Goal: Task Accomplishment & Management: Use online tool/utility

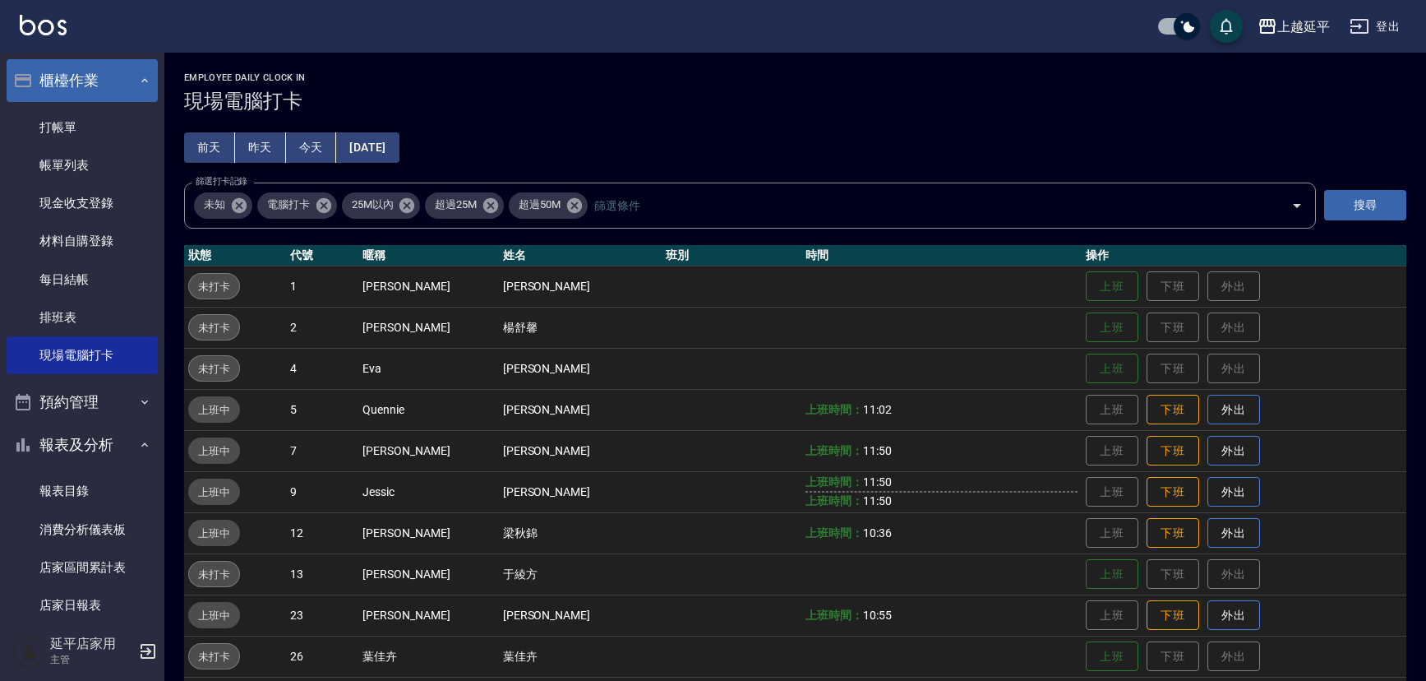
scroll to position [224, 0]
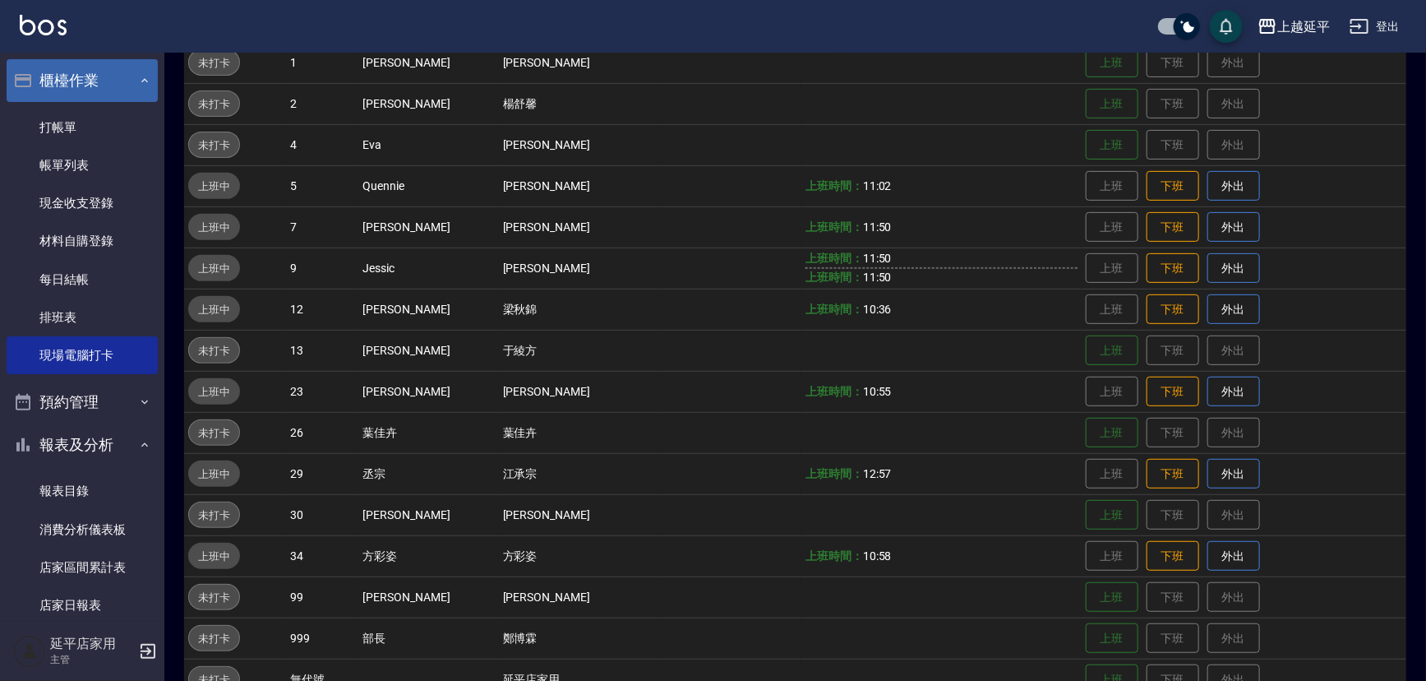
click at [77, 74] on button "櫃檯作業" at bounding box center [82, 80] width 151 height 43
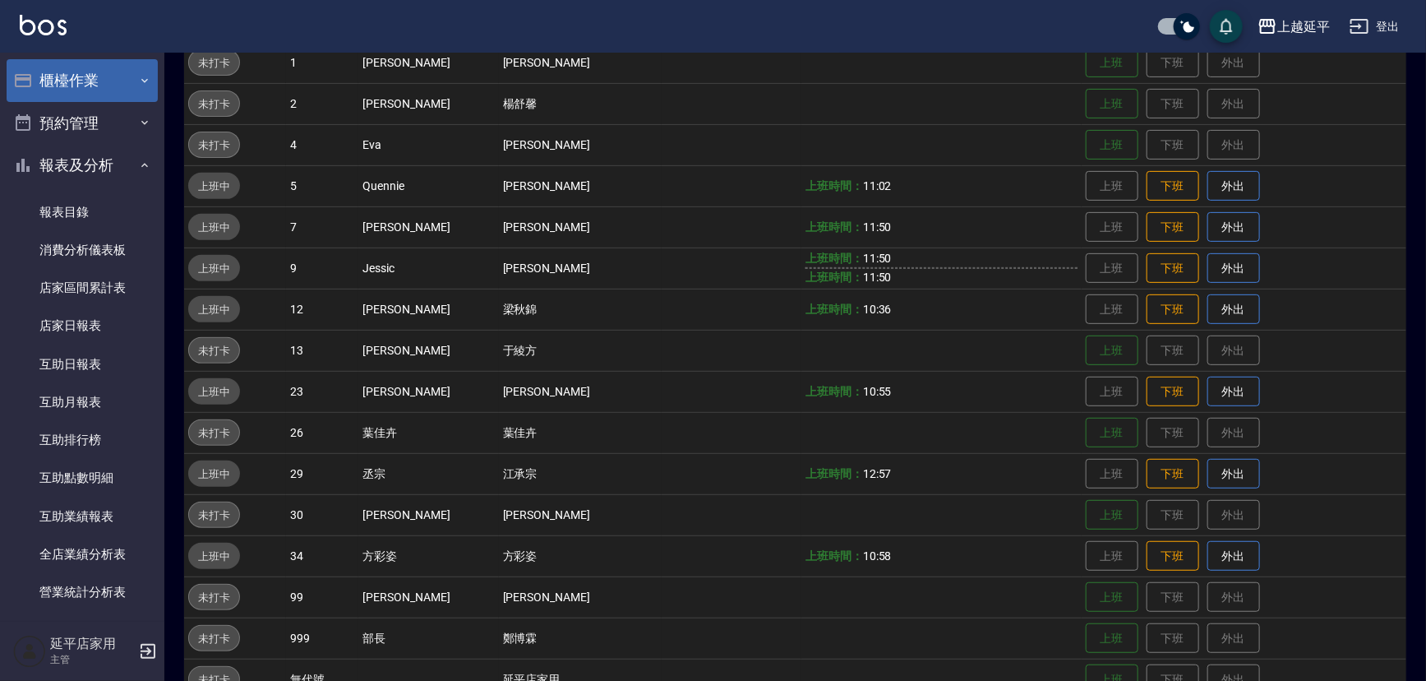
click at [78, 79] on button "櫃檯作業" at bounding box center [82, 80] width 151 height 43
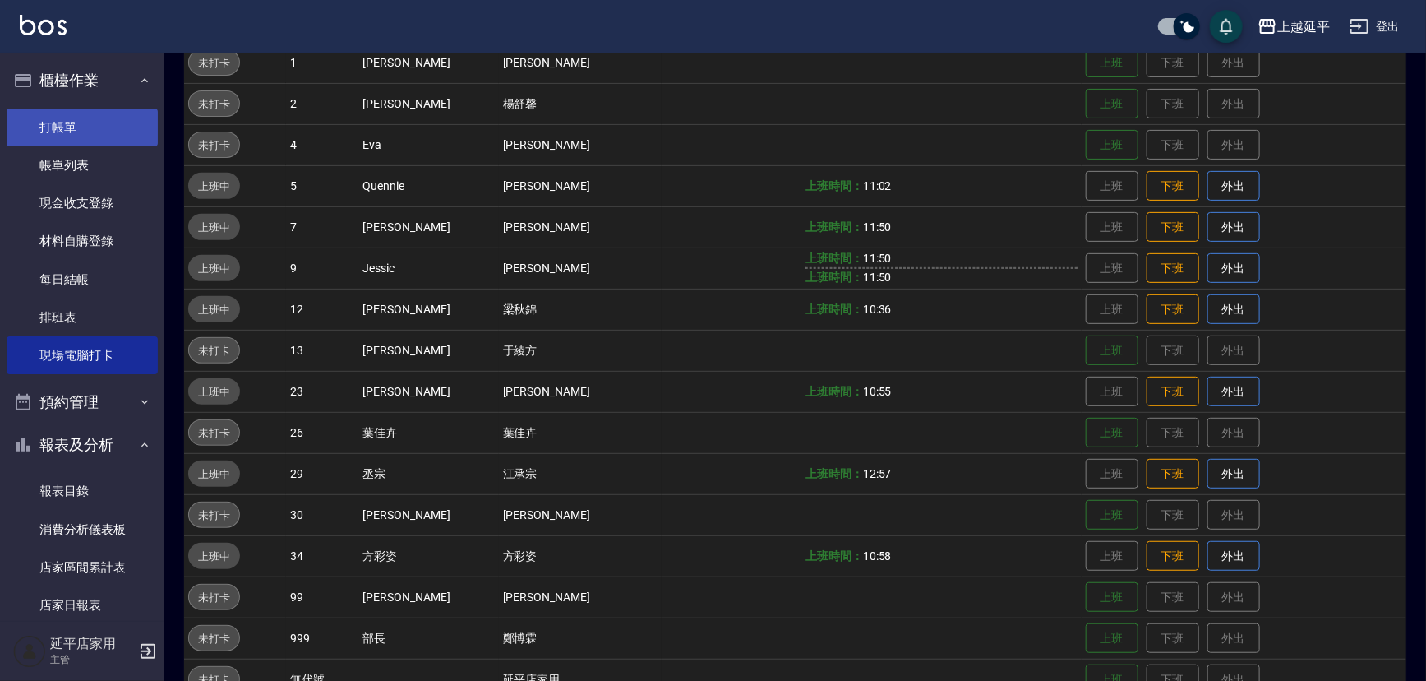
click at [72, 131] on link "打帳單" at bounding box center [82, 127] width 151 height 38
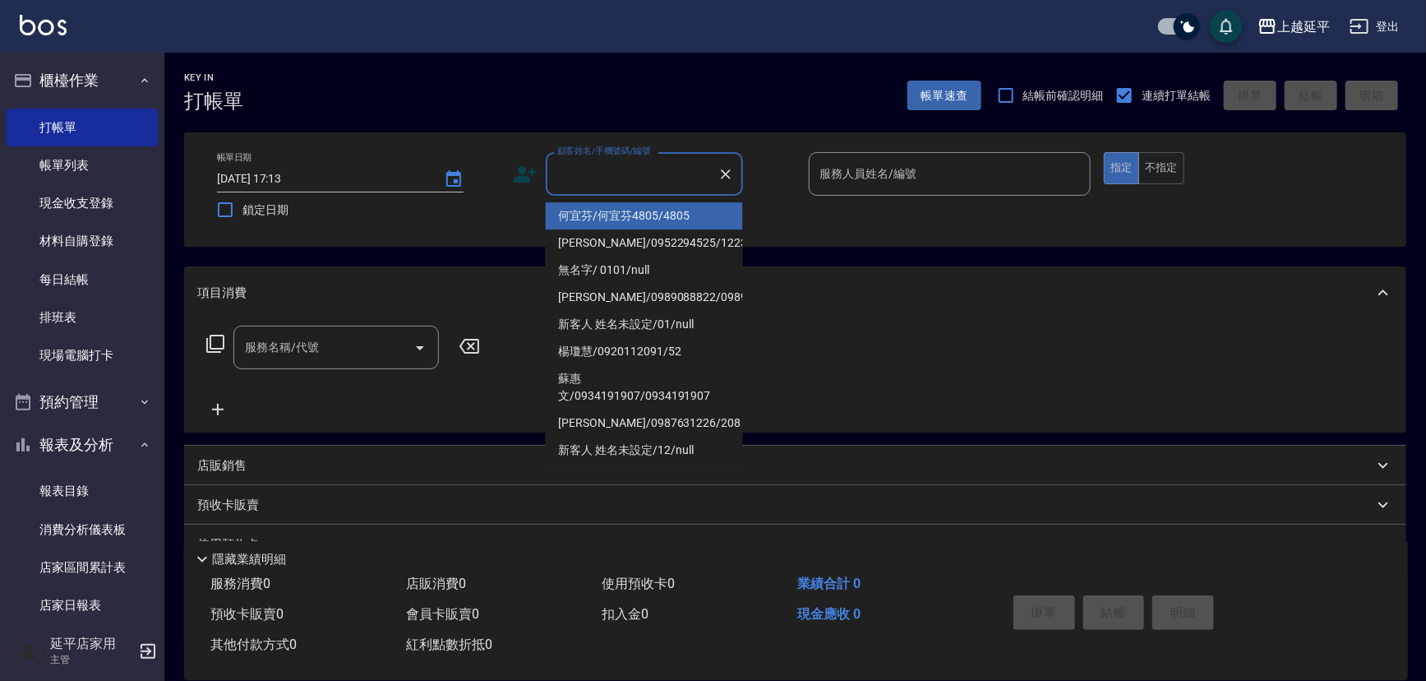
click at [694, 183] on input "顧客姓名/手機號碼/編號" at bounding box center [632, 173] width 158 height 29
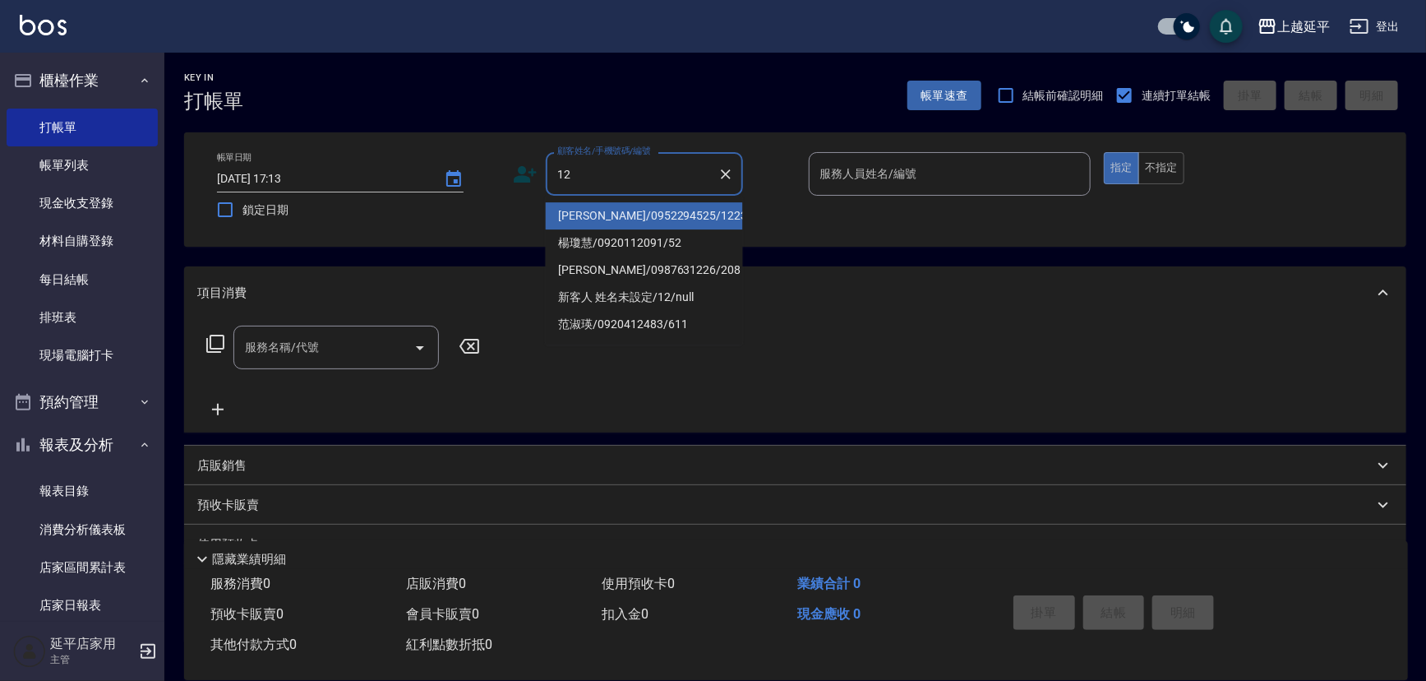
click at [676, 201] on ul "[PERSON_NAME]/0952294525/1223 [PERSON_NAME]/0920112091/52 [PERSON_NAME]/0987631…" at bounding box center [644, 270] width 197 height 149
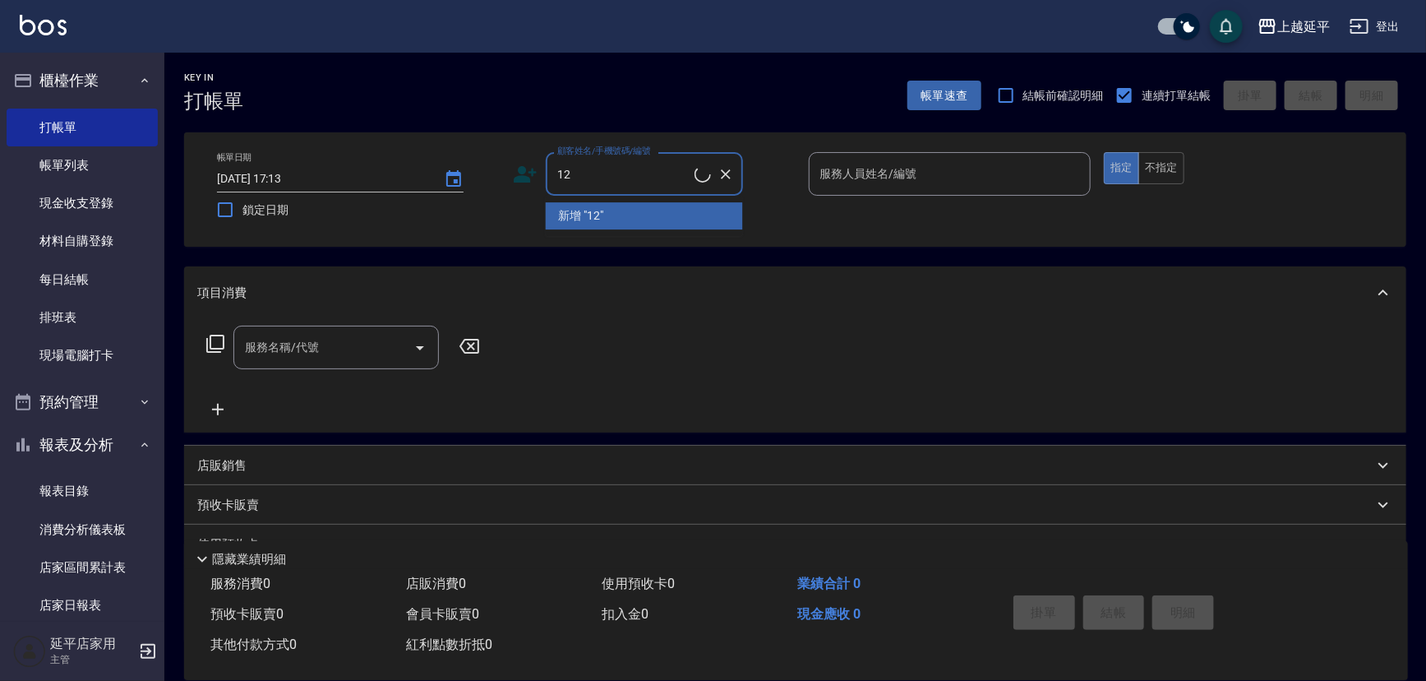
type input "[PERSON_NAME]/0952294525/1223"
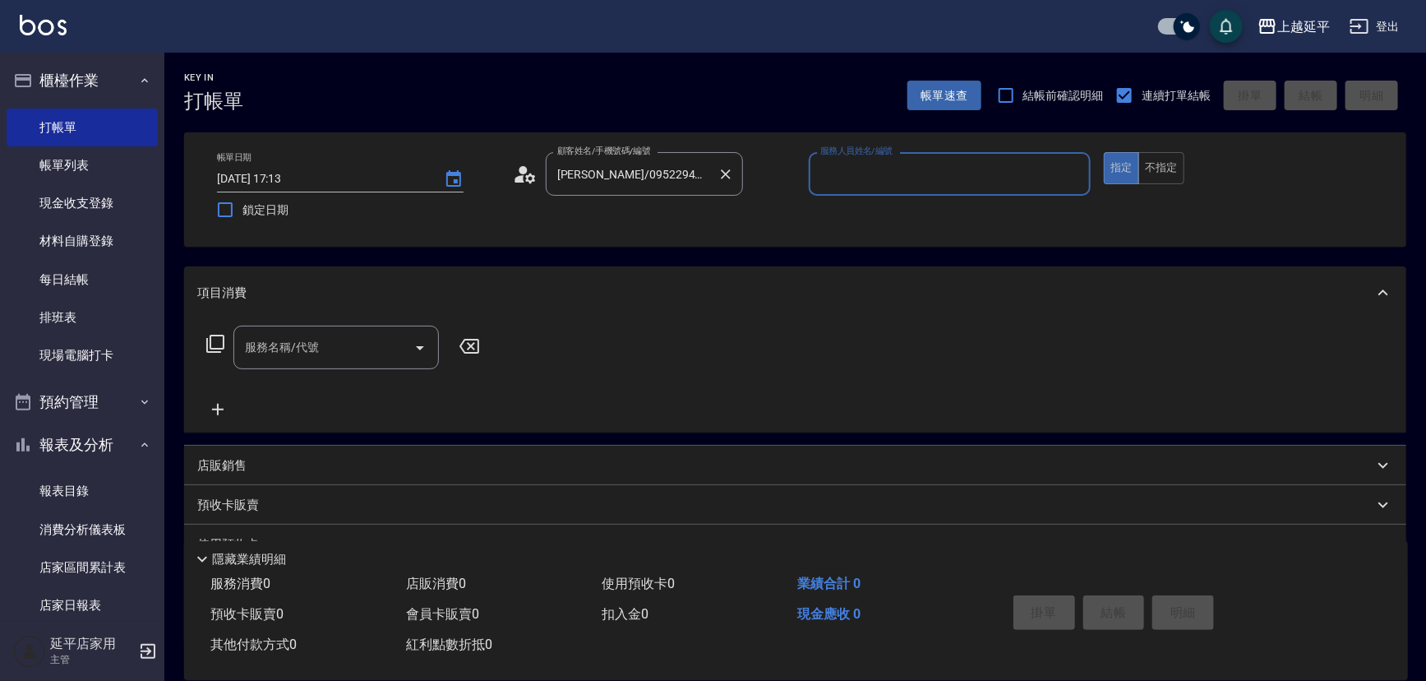
type input "Jessic-9"
click at [1069, 172] on icon "Clear" at bounding box center [1073, 174] width 16 height 16
click at [945, 174] on input "服務人員姓名/編號" at bounding box center [950, 173] width 268 height 29
click at [847, 215] on span "[PERSON_NAME] -12" at bounding box center [874, 215] width 104 height 17
type input "[PERSON_NAME]-12"
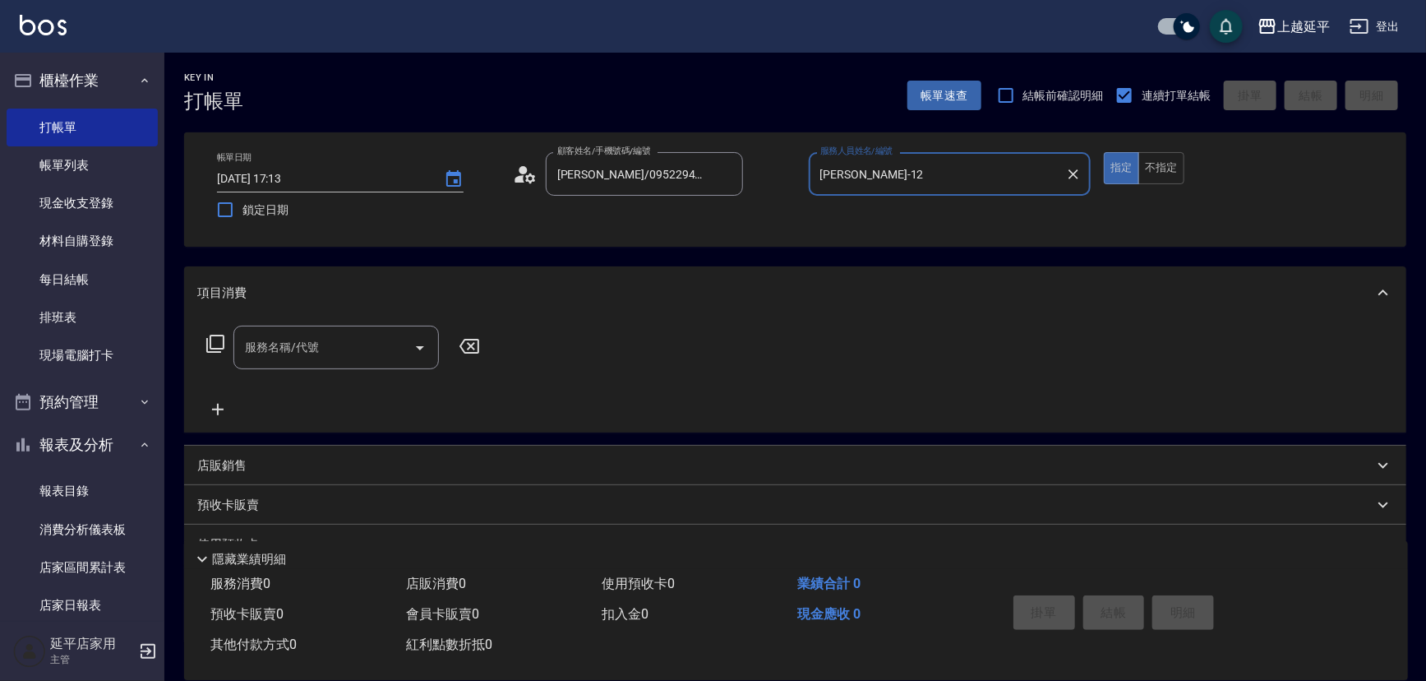
click at [214, 344] on icon at bounding box center [215, 344] width 20 height 20
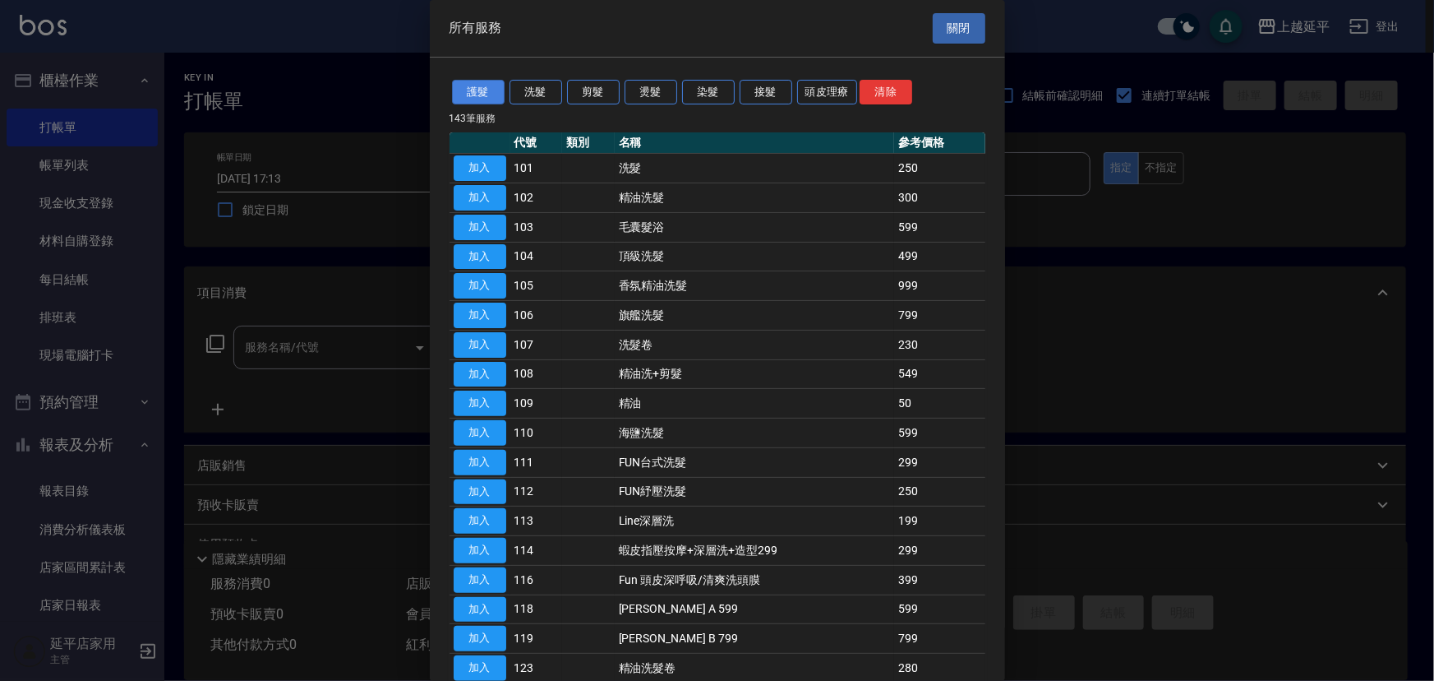
click at [491, 91] on button "護髮" at bounding box center [478, 92] width 53 height 25
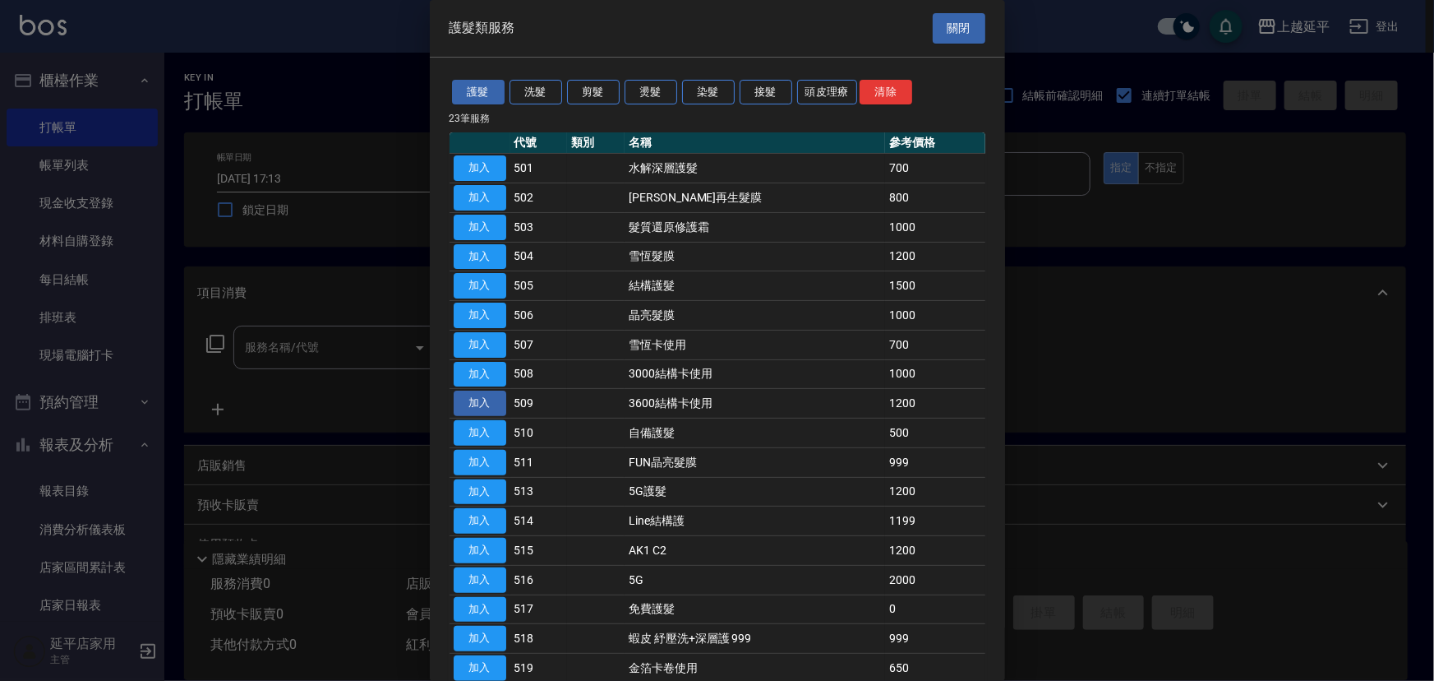
click at [482, 398] on button "加入" at bounding box center [480, 402] width 53 height 25
type input "3600結構卡使用(509)"
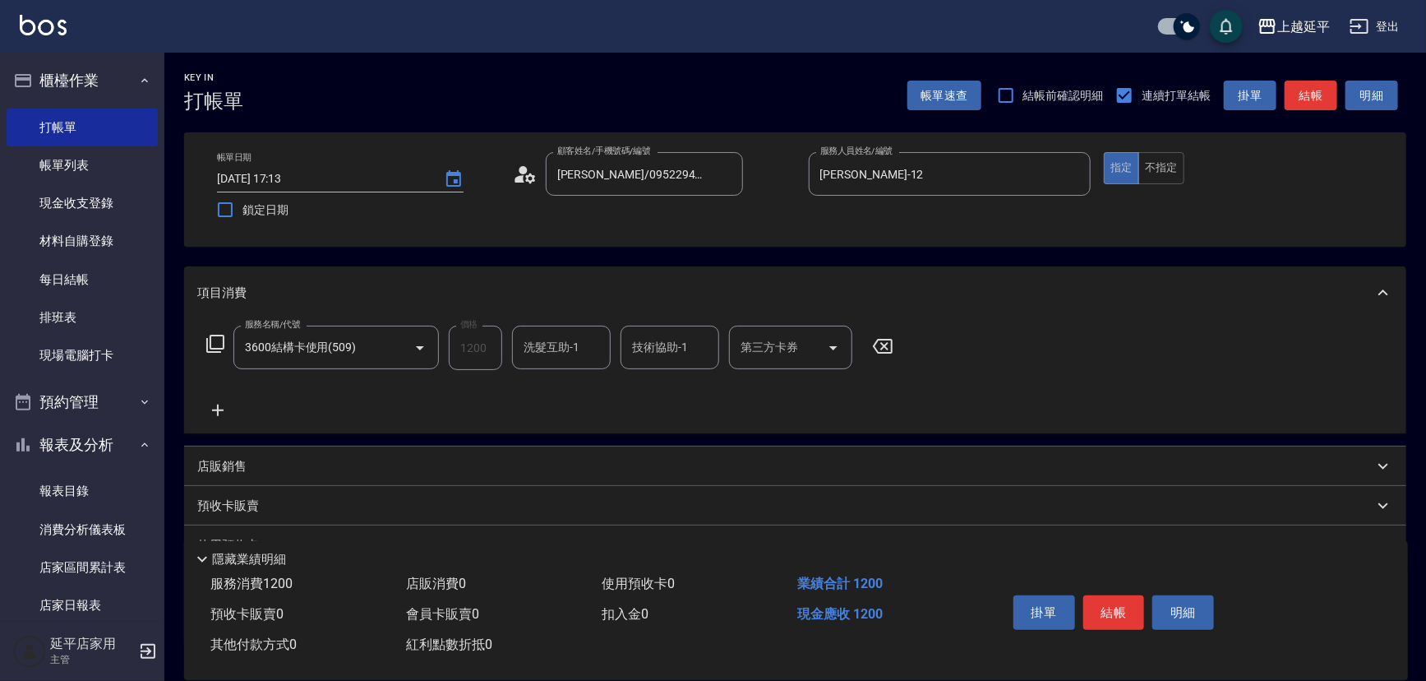
click at [803, 348] on input "第三方卡券" at bounding box center [778, 347] width 84 height 29
click at [760, 390] on span "舊有卡券" at bounding box center [790, 389] width 123 height 27
type input "舊有卡券"
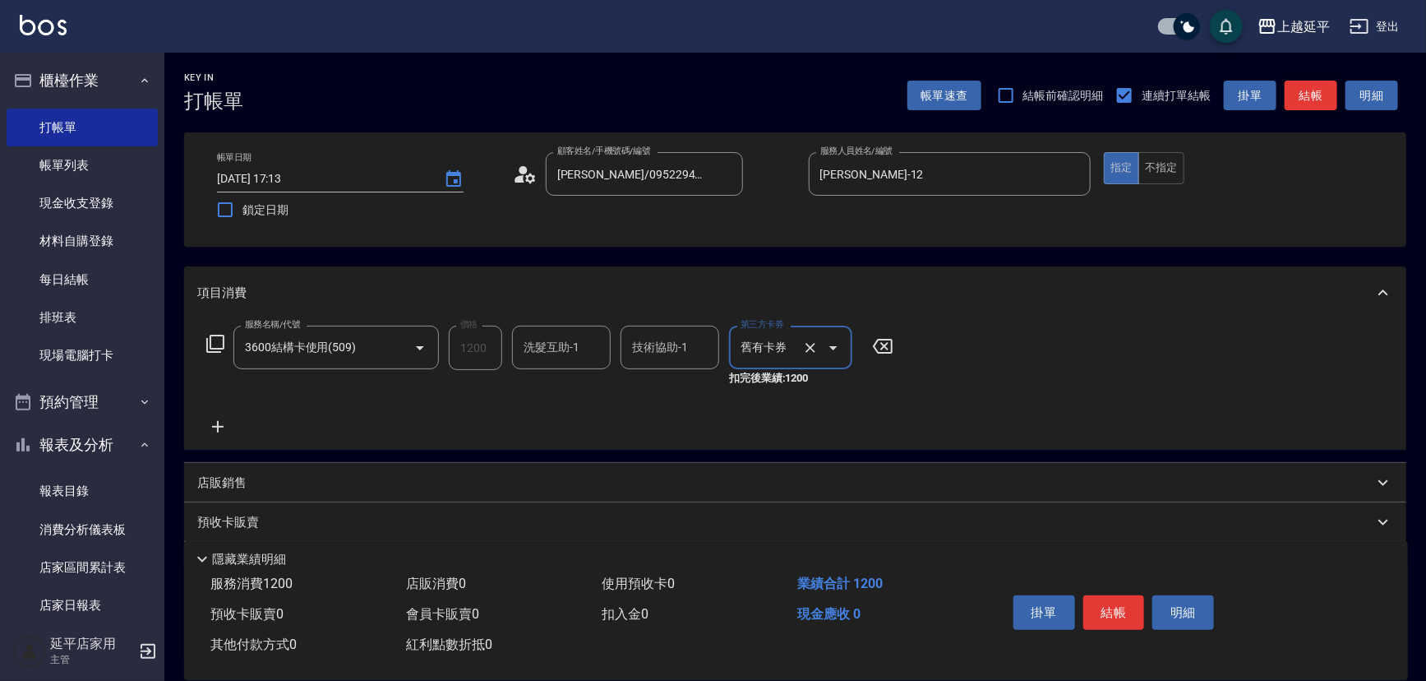
click at [1323, 104] on button "結帳" at bounding box center [1311, 96] width 53 height 30
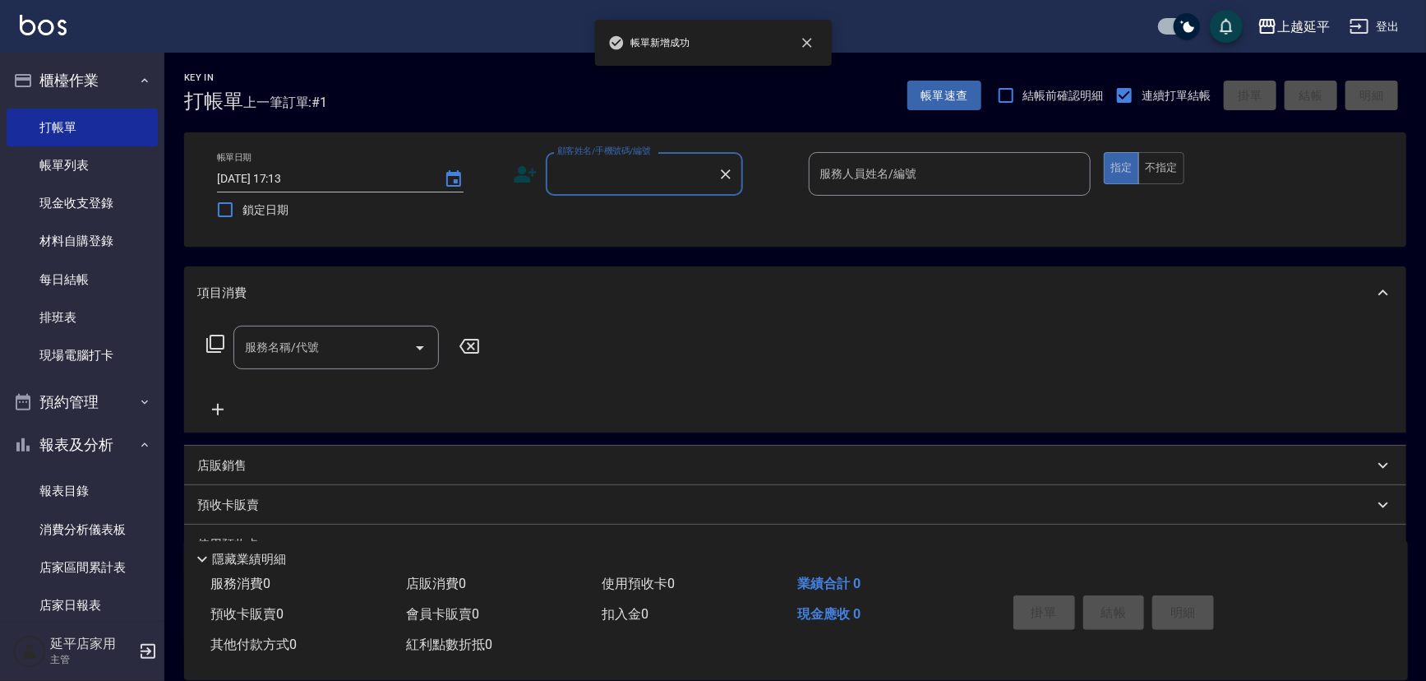
click at [653, 175] on input "顧客姓名/手機號碼/編號" at bounding box center [632, 173] width 158 height 29
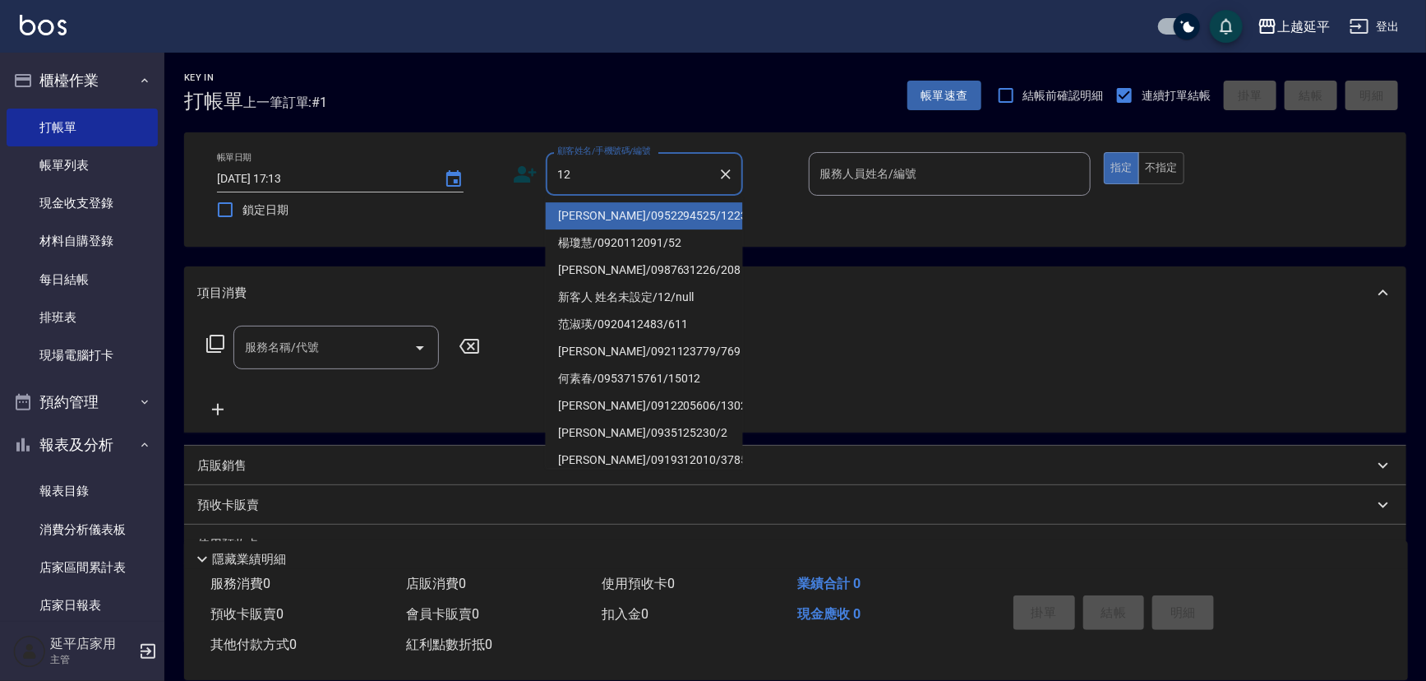
click at [657, 213] on li "[PERSON_NAME]/0952294525/1223" at bounding box center [644, 215] width 197 height 27
type input "[PERSON_NAME]/0952294525/1223"
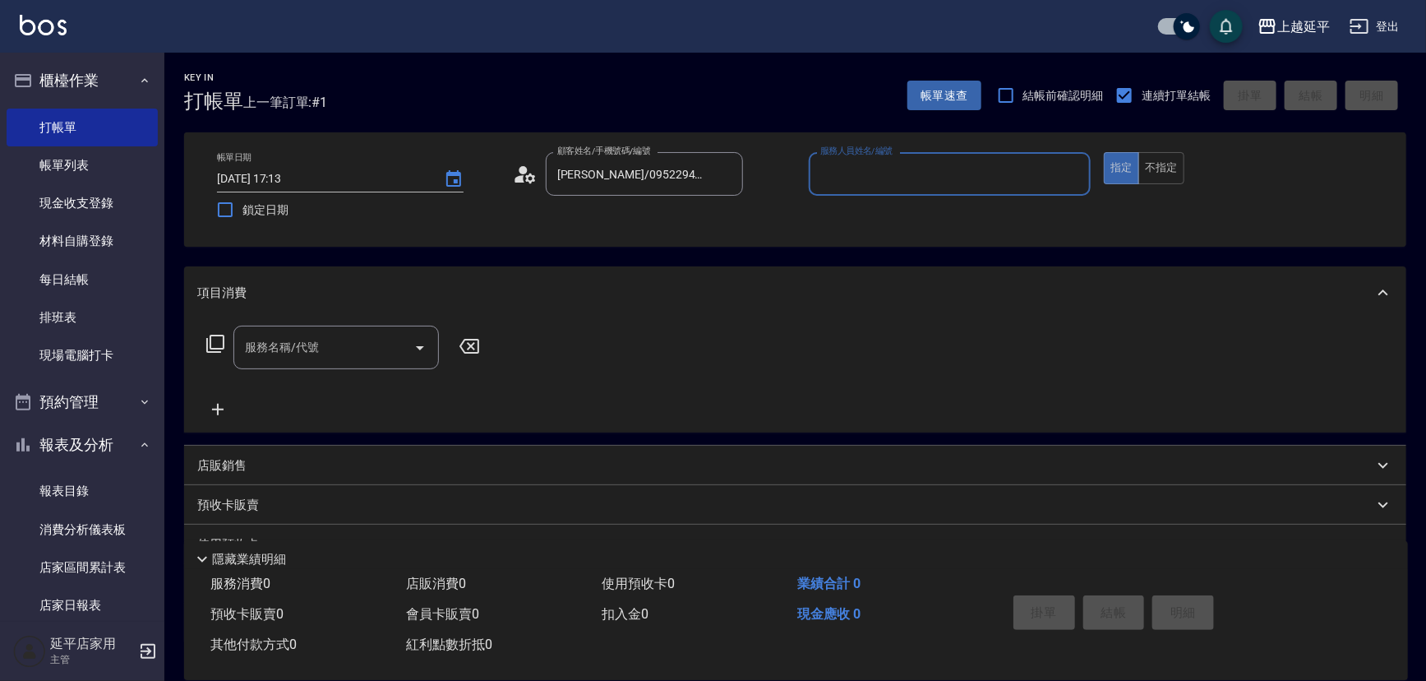
type input "Jessic-9"
click at [1077, 174] on icon "Clear" at bounding box center [1073, 174] width 16 height 16
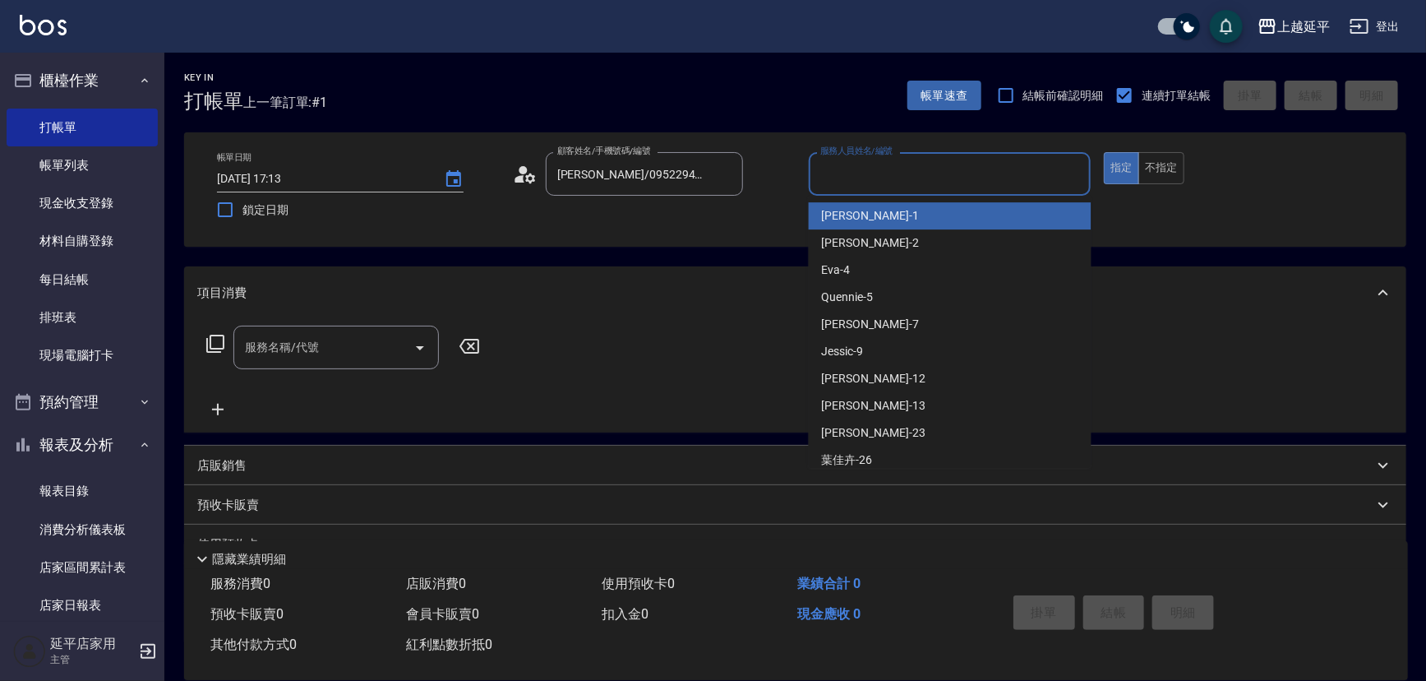
click at [953, 169] on input "服務人員姓名/編號" at bounding box center [950, 173] width 268 height 29
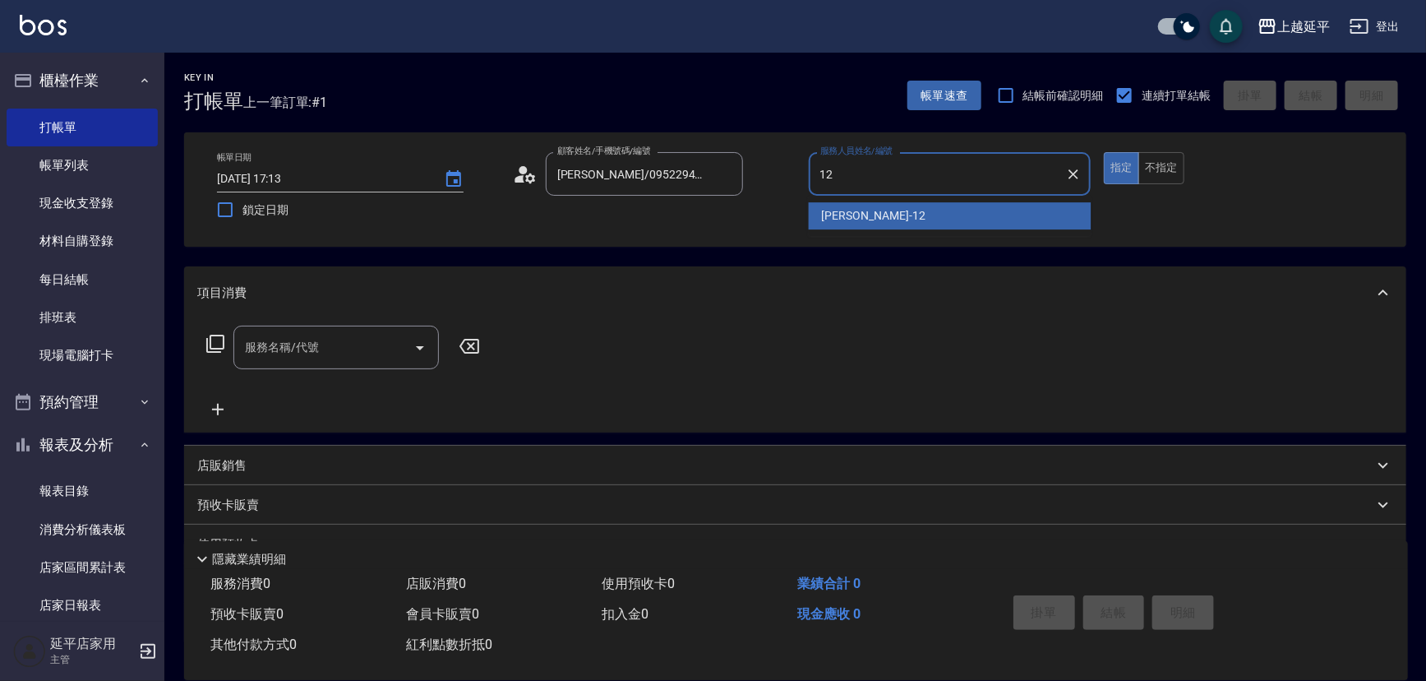
click at [850, 219] on span "[PERSON_NAME] -12" at bounding box center [874, 215] width 104 height 17
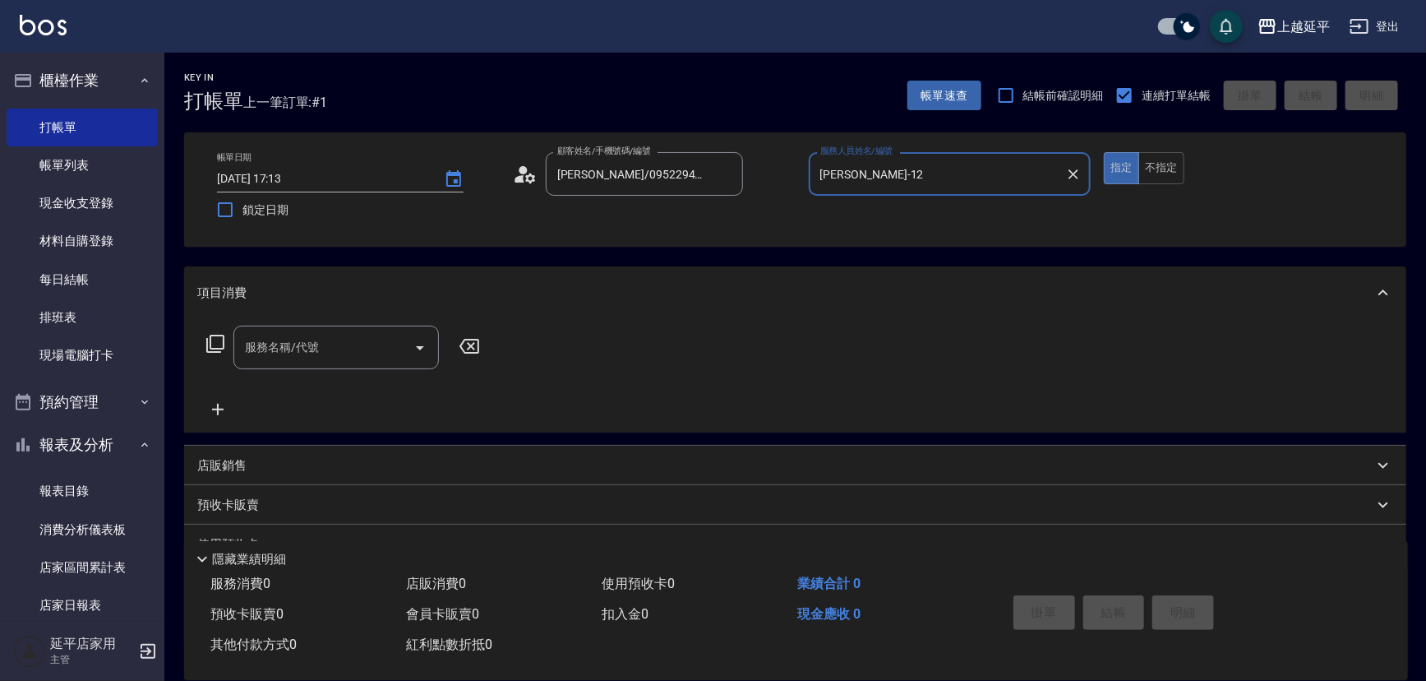
type input "[PERSON_NAME]-12"
click at [376, 344] on input "服務名稱/代號" at bounding box center [324, 347] width 166 height 29
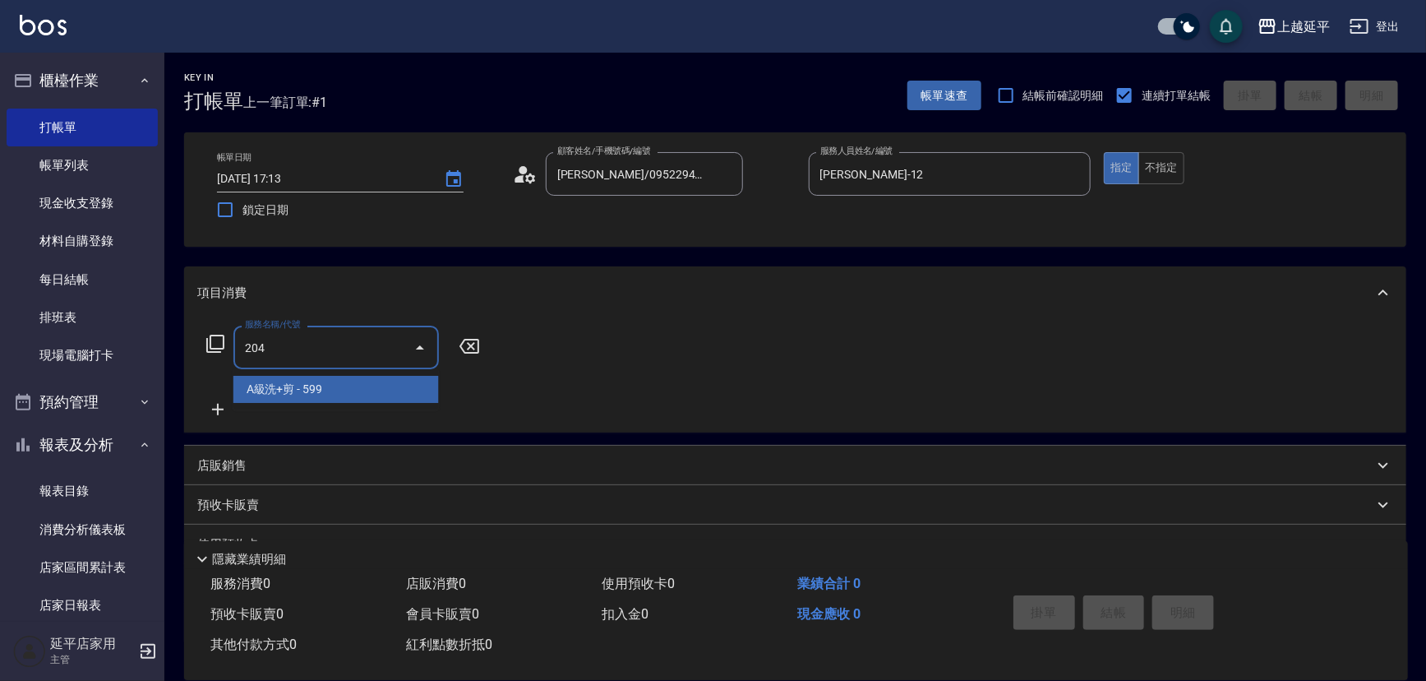
click at [382, 394] on span "A級洗+剪 - 599" at bounding box center [335, 389] width 205 height 27
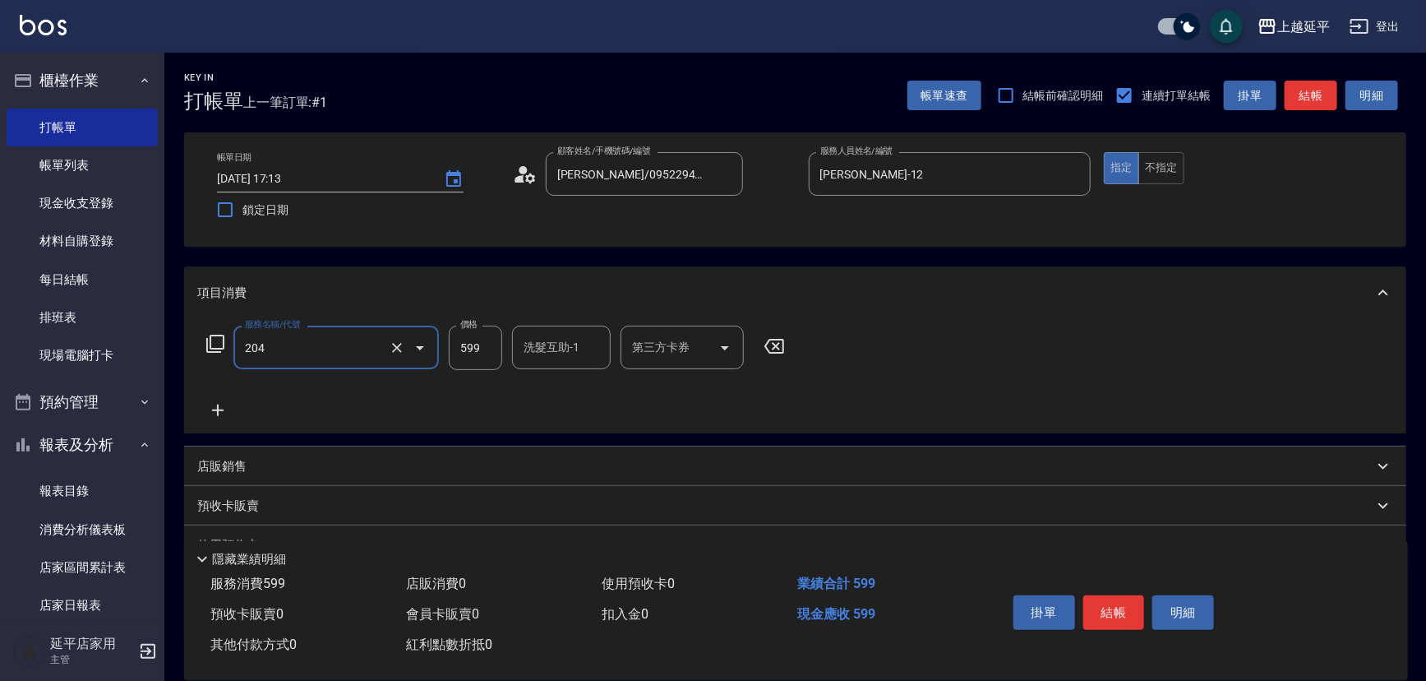
type input "A級洗+剪(204)"
click at [1315, 98] on button "結帳" at bounding box center [1311, 96] width 53 height 30
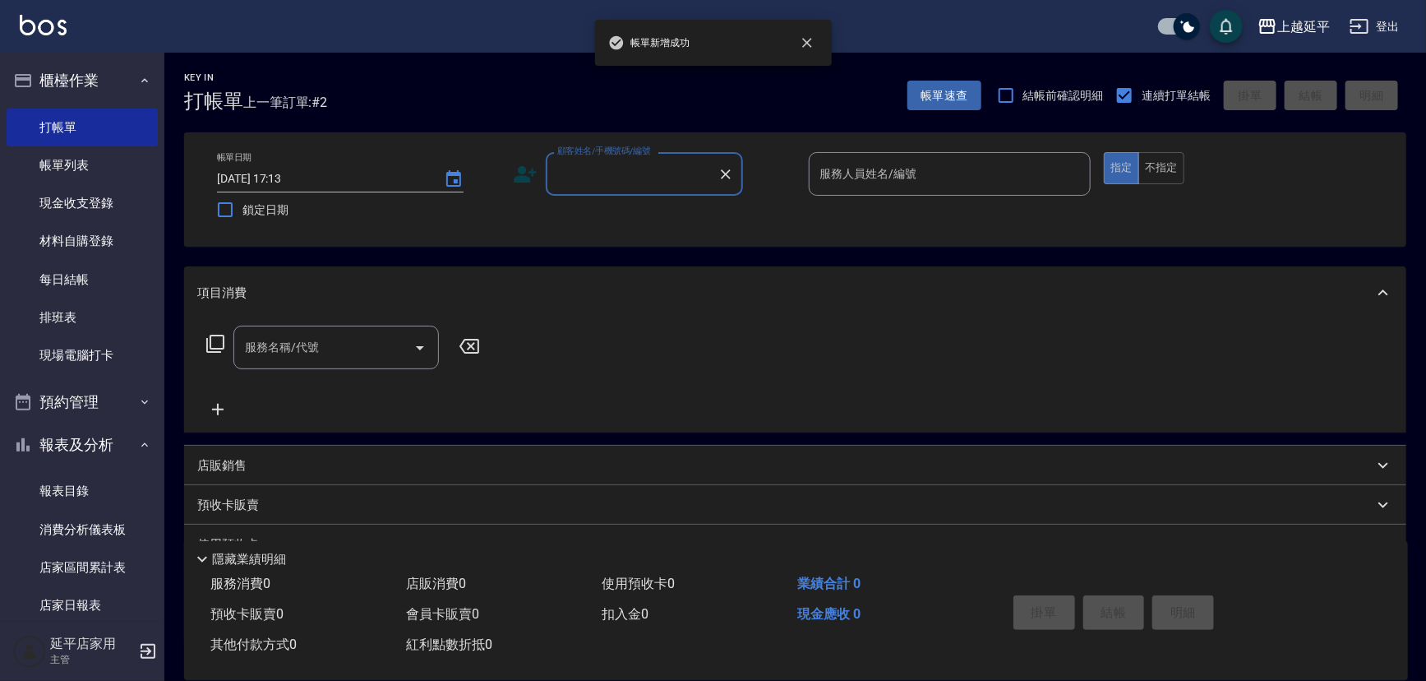
click at [649, 165] on input "顧客姓名/手機號碼/編號" at bounding box center [632, 173] width 158 height 29
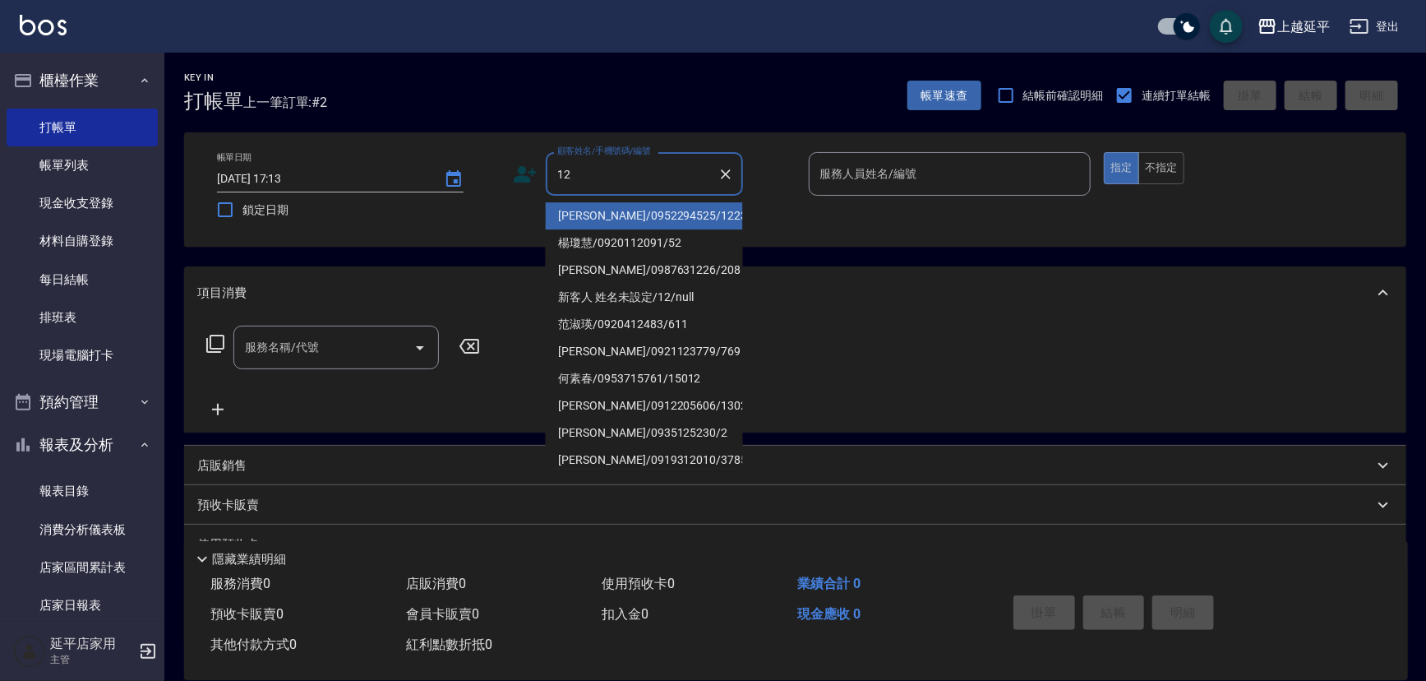
click at [649, 213] on li "[PERSON_NAME]/0952294525/1223" at bounding box center [644, 215] width 197 height 27
type input "[PERSON_NAME]/0952294525/1223"
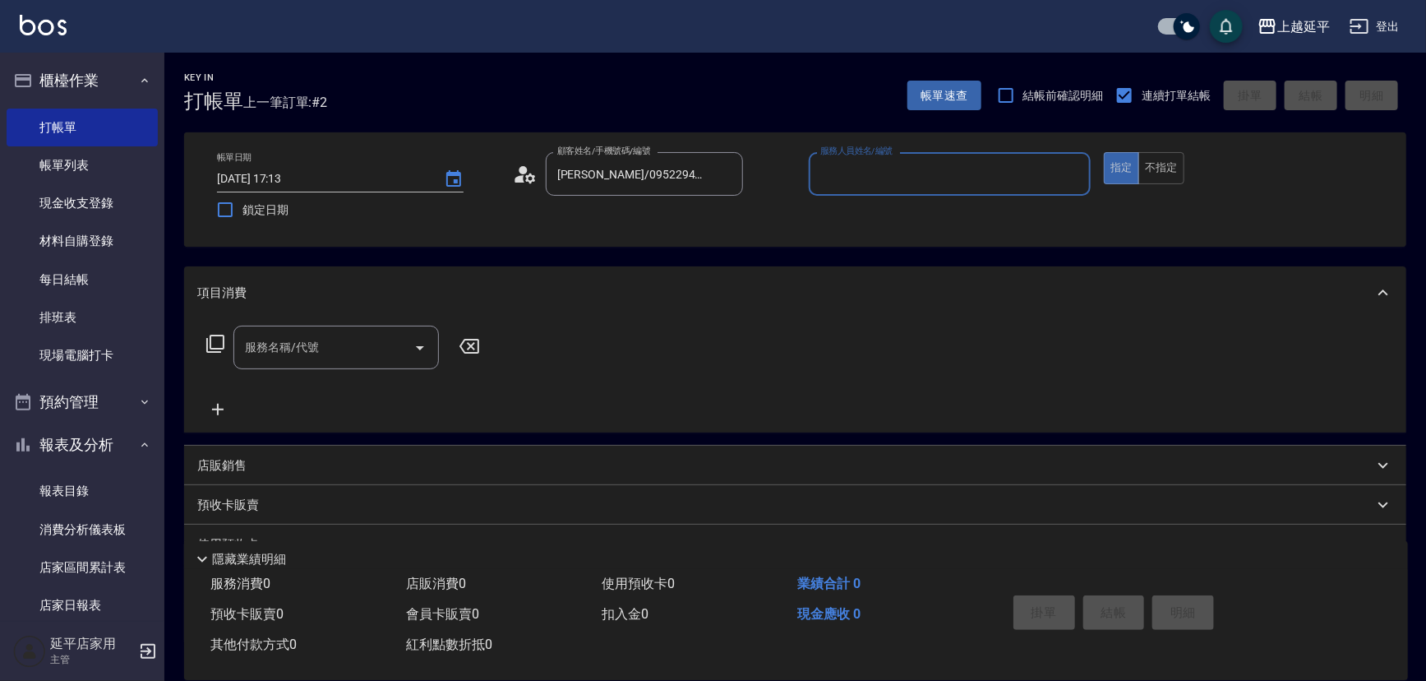
type input "Jessic-9"
click at [1075, 173] on icon "Clear" at bounding box center [1073, 174] width 16 height 16
click at [932, 179] on input "服務人員姓名/編號" at bounding box center [950, 173] width 268 height 29
click at [839, 215] on span "[PERSON_NAME] -12" at bounding box center [874, 215] width 104 height 17
type input "[PERSON_NAME]-12"
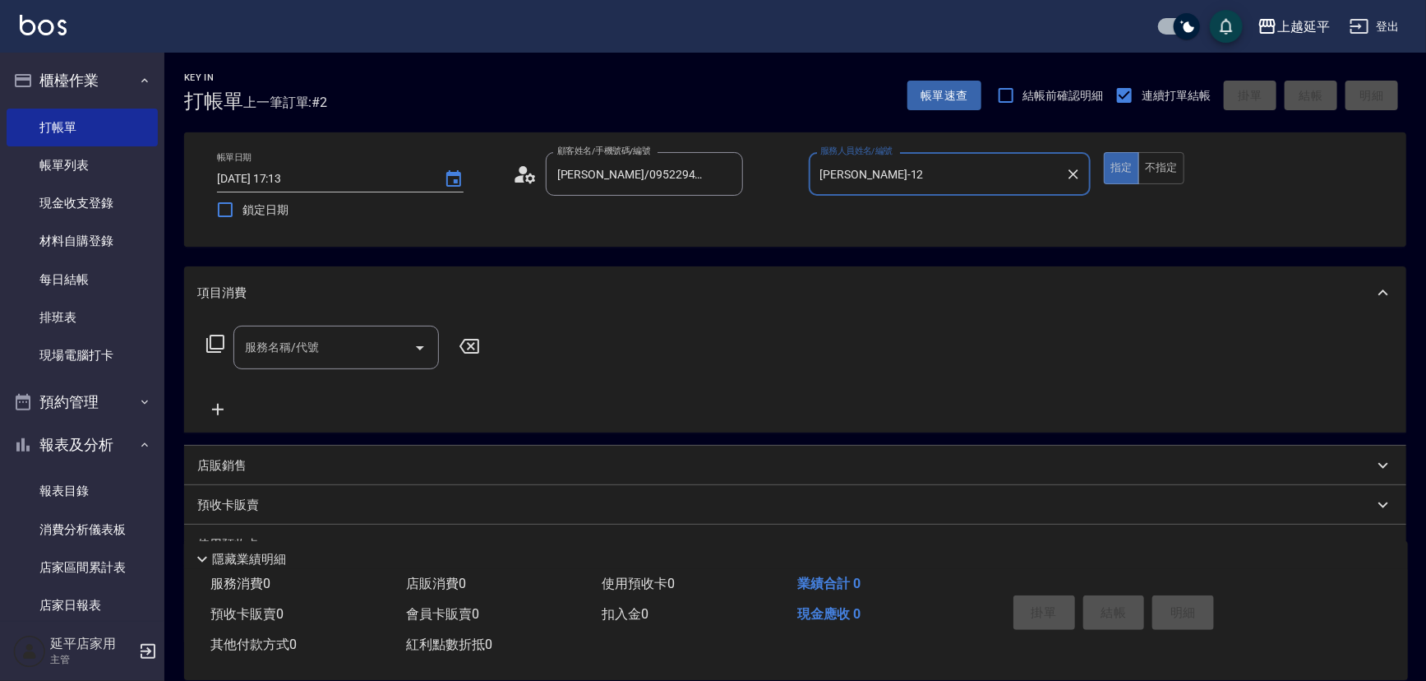
click at [378, 344] on input "服務名稱/代號" at bounding box center [324, 347] width 166 height 29
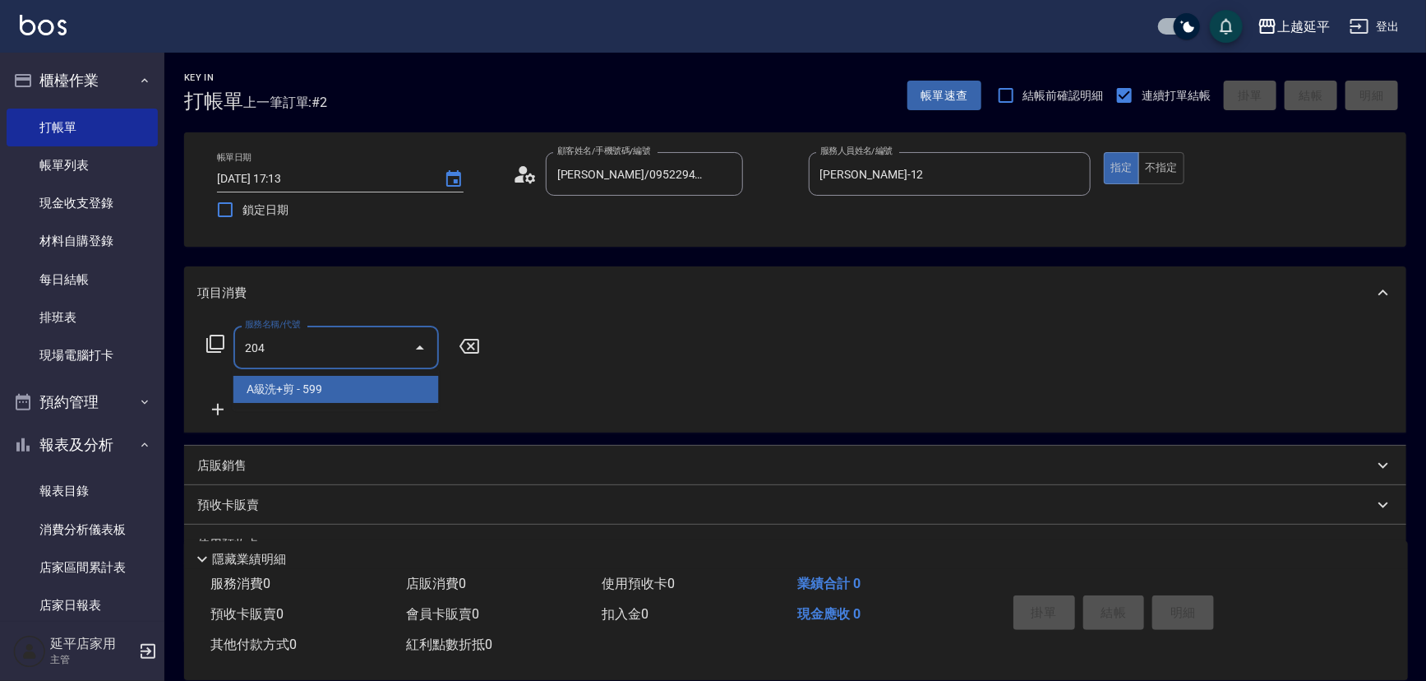
click at [375, 387] on span "A級洗+剪 - 599" at bounding box center [335, 389] width 205 height 27
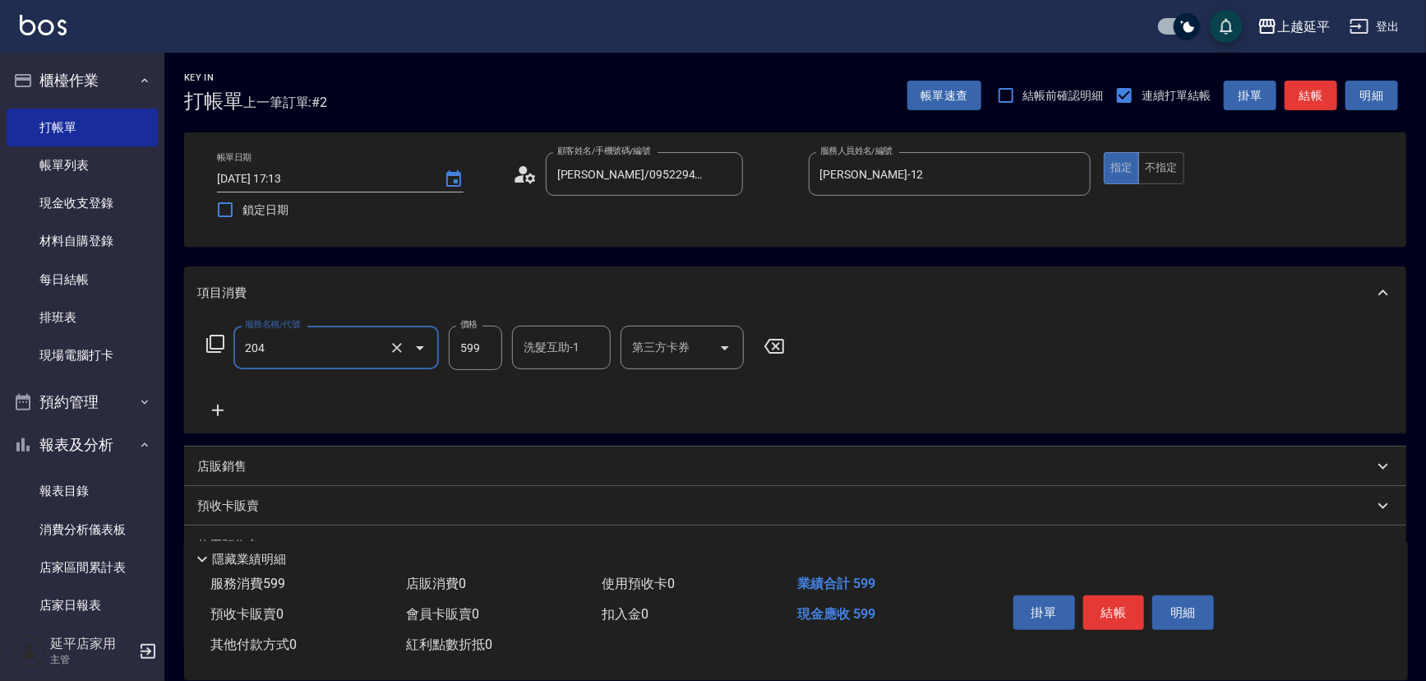
type input "A級洗+剪(204)"
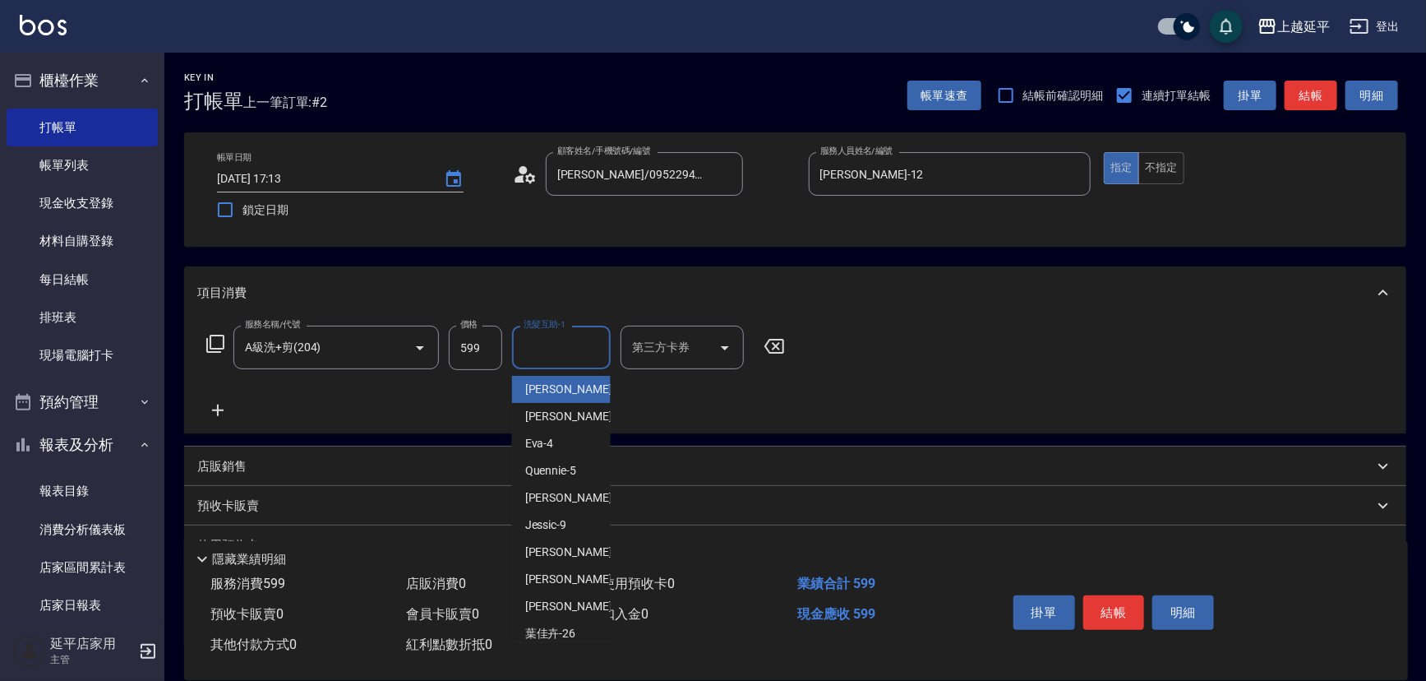
click at [535, 351] on input "洗髮互助-1" at bounding box center [561, 347] width 84 height 29
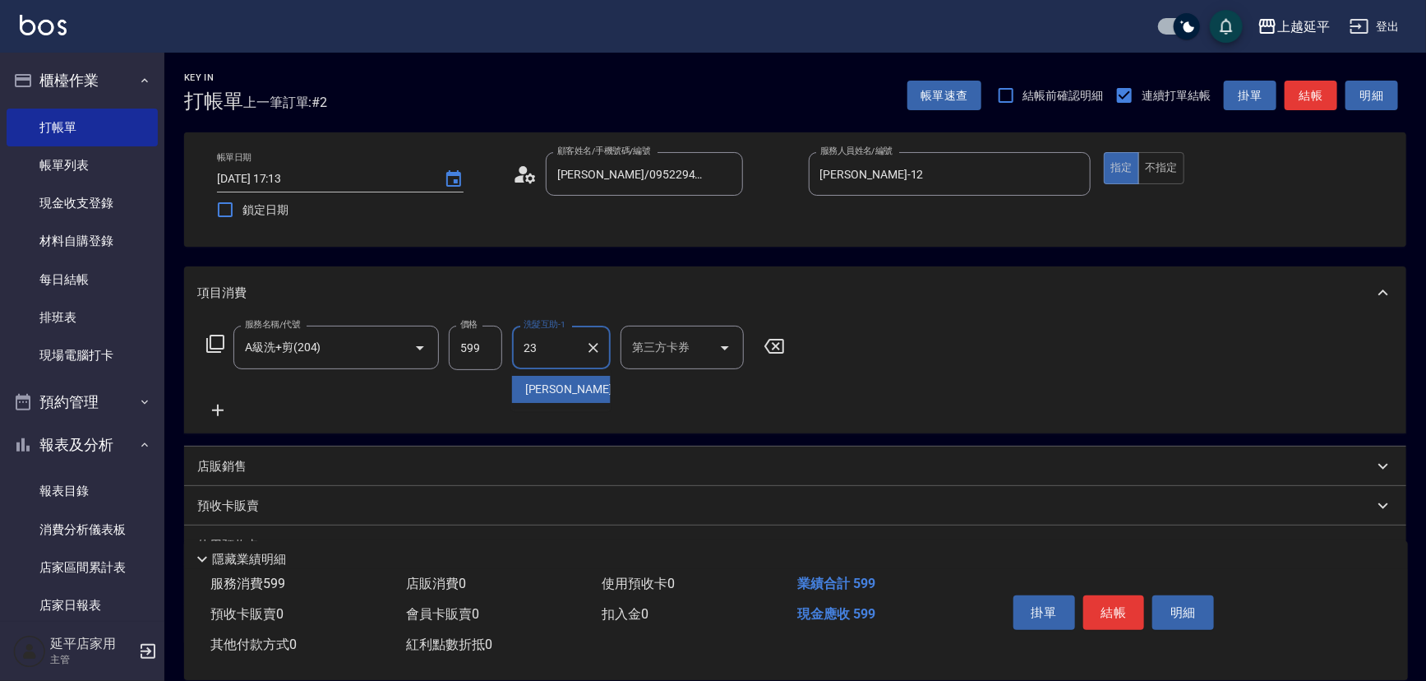
click at [565, 391] on div "恩恩 -23" at bounding box center [561, 389] width 99 height 27
type input "恩恩-23"
click at [1309, 90] on button "結帳" at bounding box center [1311, 96] width 53 height 30
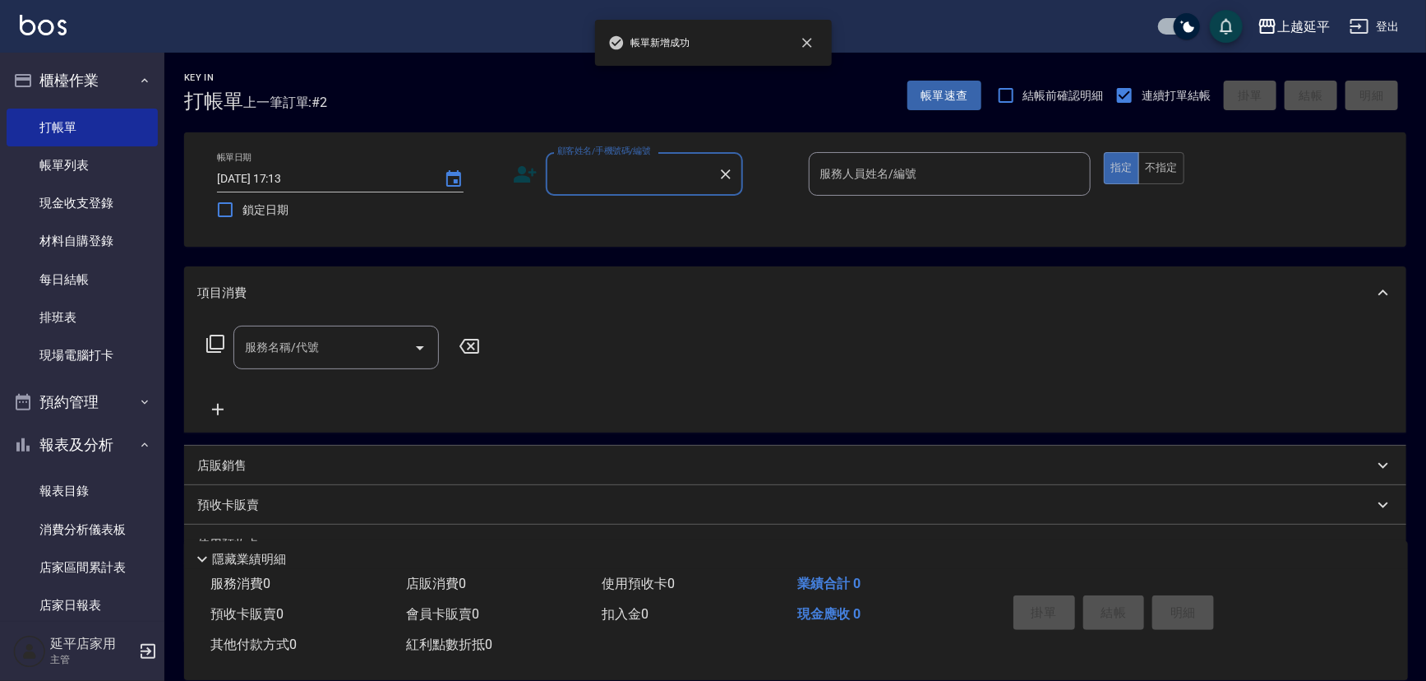
click at [640, 178] on input "顧客姓名/手機號碼/編號" at bounding box center [632, 173] width 158 height 29
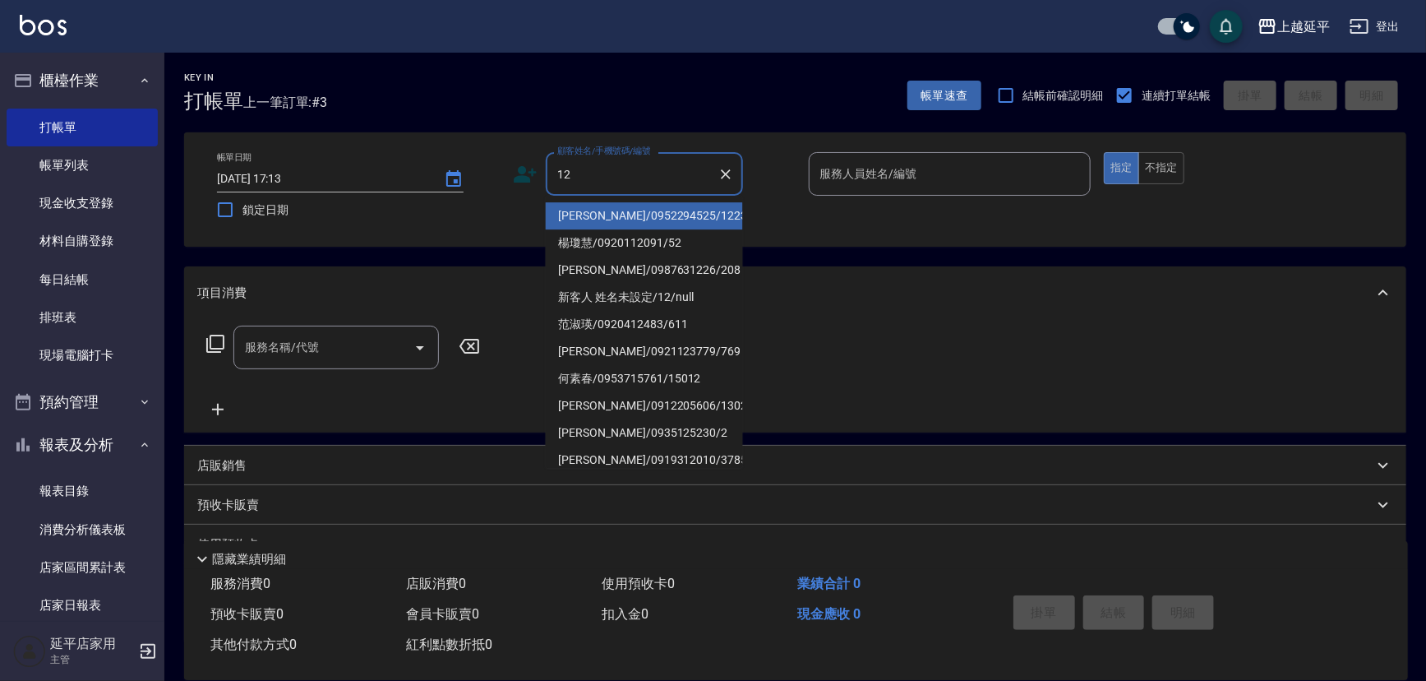
click at [630, 222] on li "[PERSON_NAME]/0952294525/1223" at bounding box center [644, 215] width 197 height 27
type input "[PERSON_NAME]/0952294525/1223"
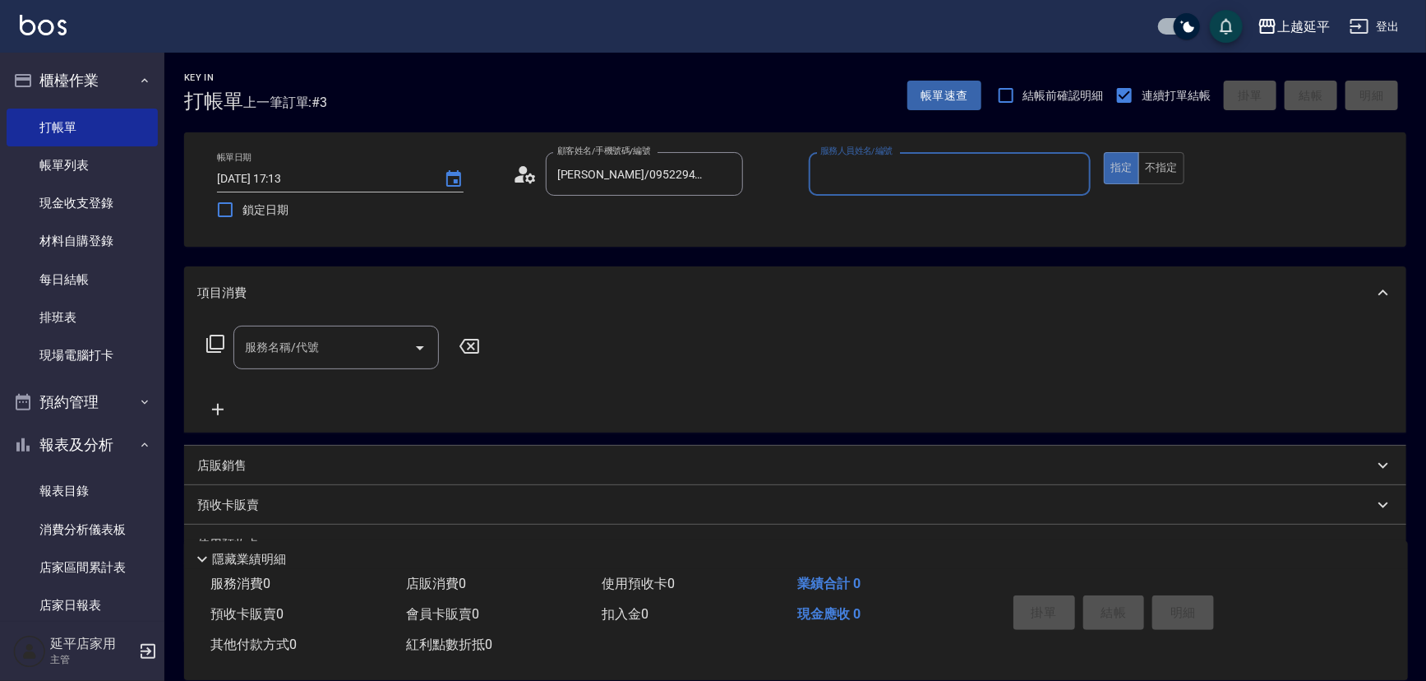
type input "Jessic-9"
click at [1076, 168] on icon "Clear" at bounding box center [1073, 174] width 16 height 16
click at [1004, 173] on input "服務人員姓名/編號" at bounding box center [950, 173] width 268 height 29
click at [867, 215] on div "[PERSON_NAME] -12" at bounding box center [950, 215] width 283 height 27
type input "[PERSON_NAME]-12"
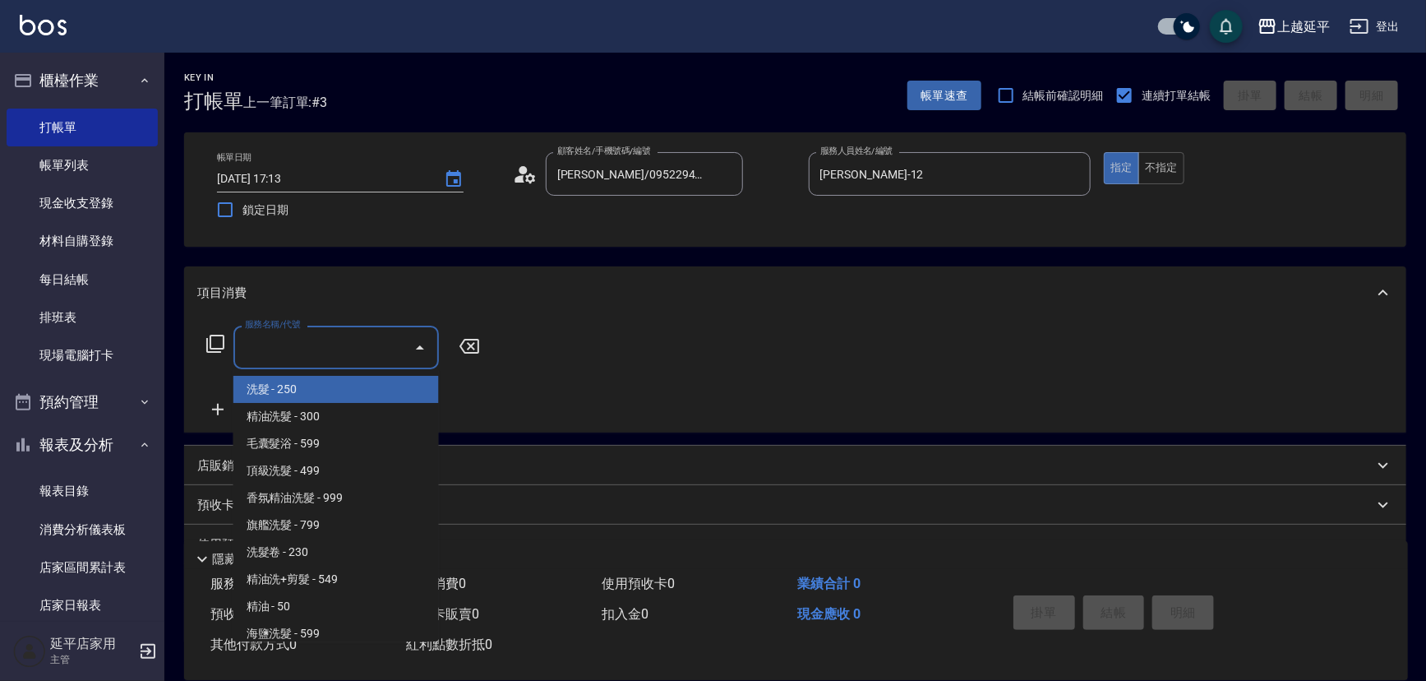
click at [367, 345] on input "服務名稱/代號" at bounding box center [324, 347] width 166 height 29
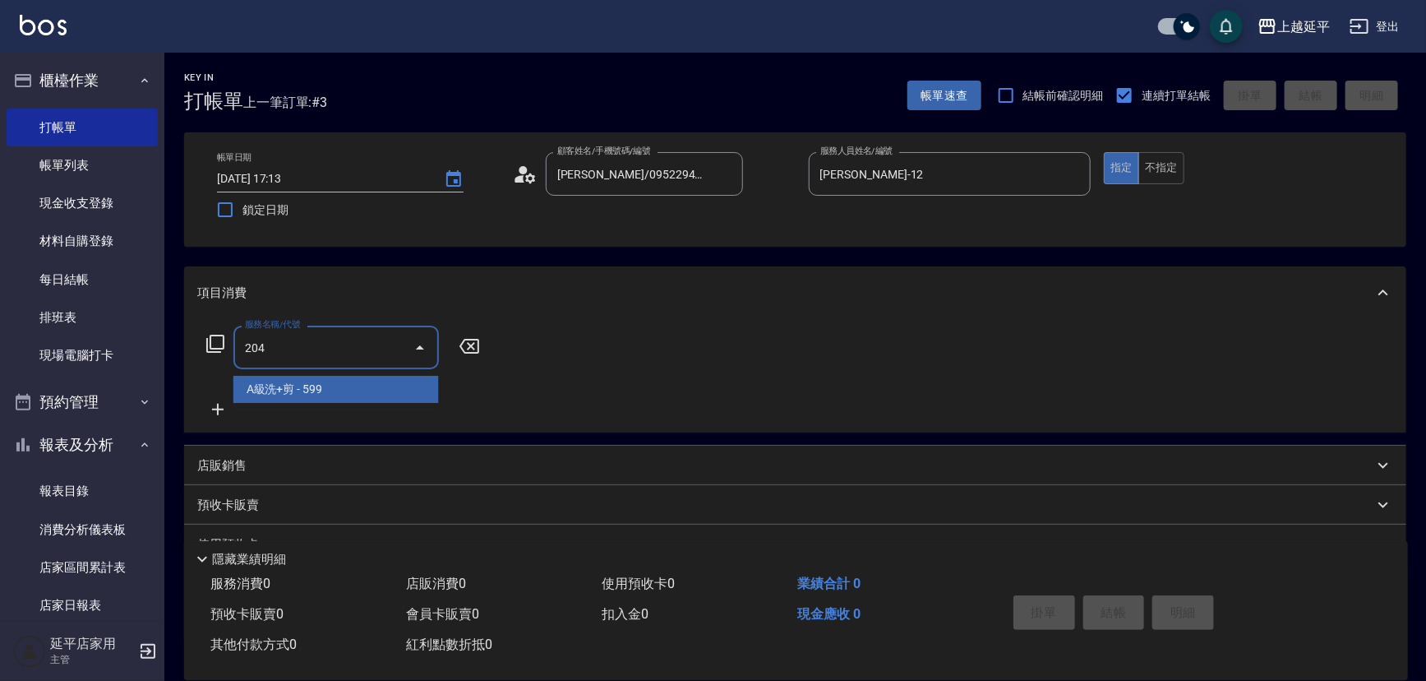
click at [366, 384] on span "A級洗+剪 - 599" at bounding box center [335, 389] width 205 height 27
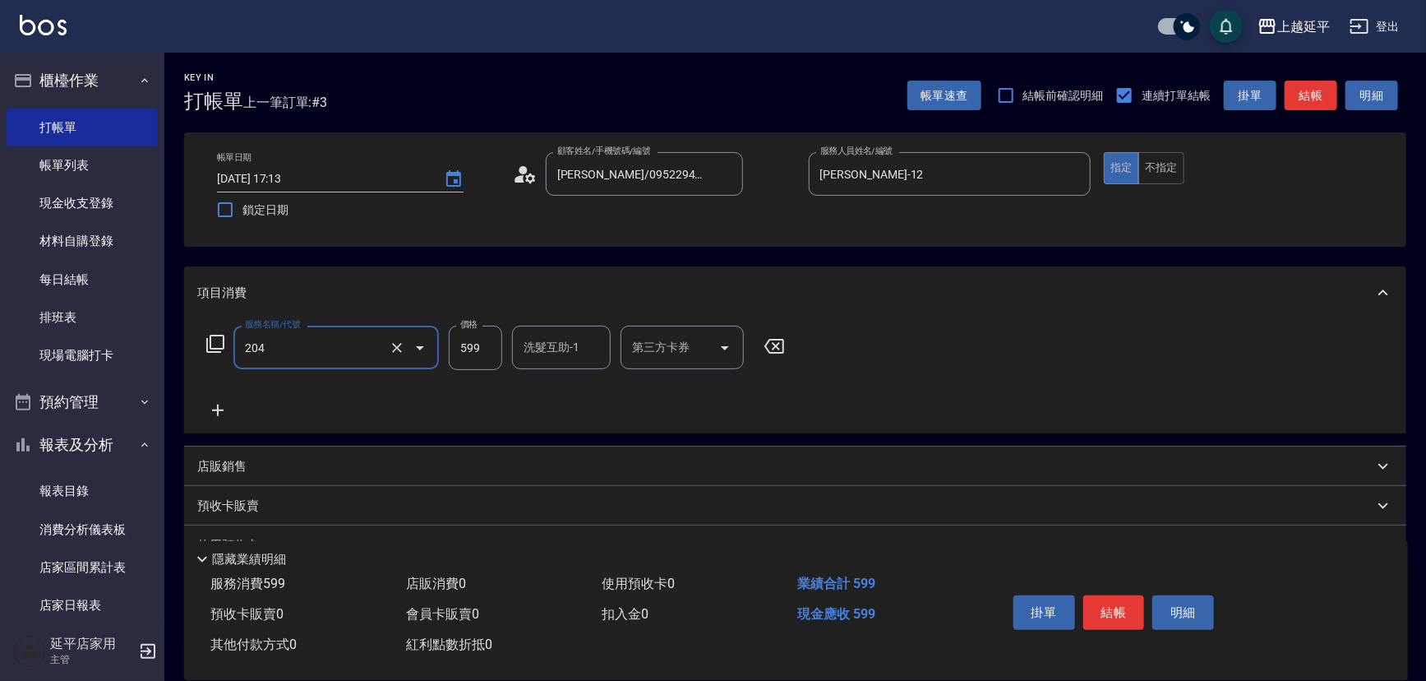
type input "A級洗+剪(204)"
click at [1308, 97] on button "結帳" at bounding box center [1311, 96] width 53 height 30
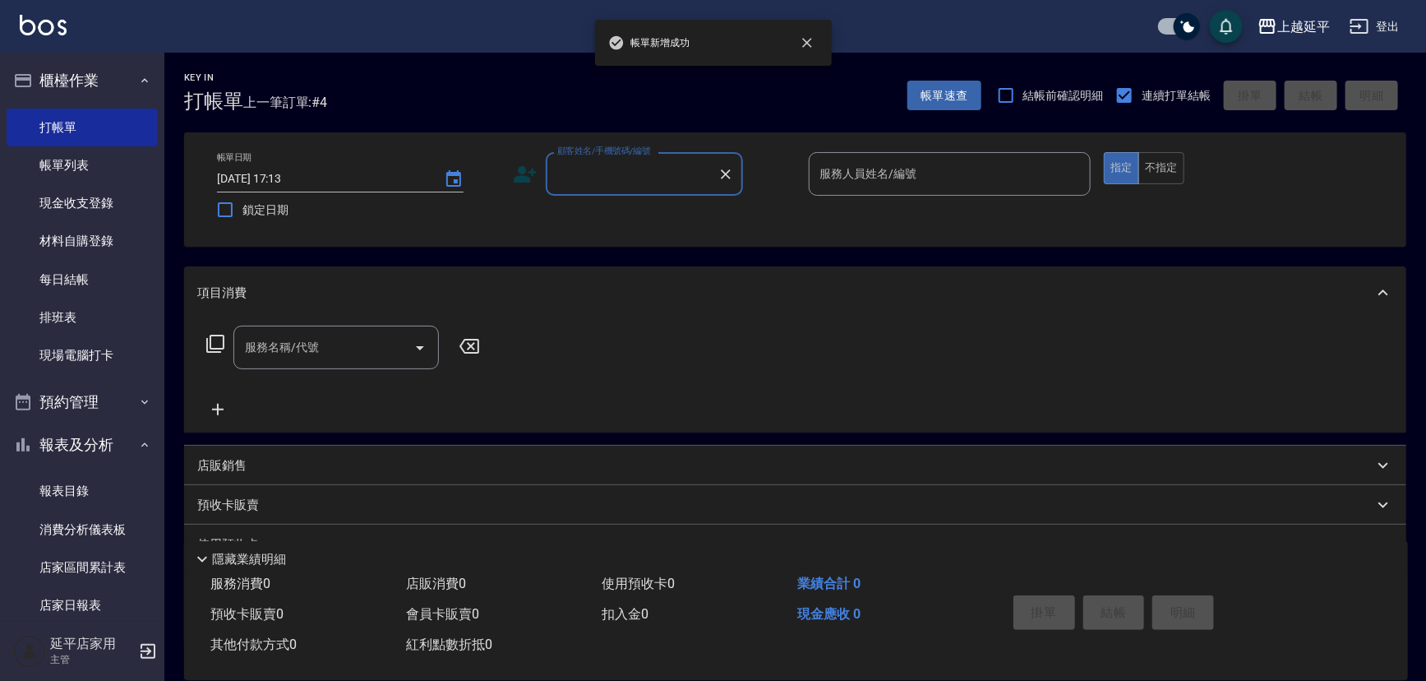
click at [658, 177] on input "顧客姓名/手機號碼/編號" at bounding box center [632, 173] width 158 height 29
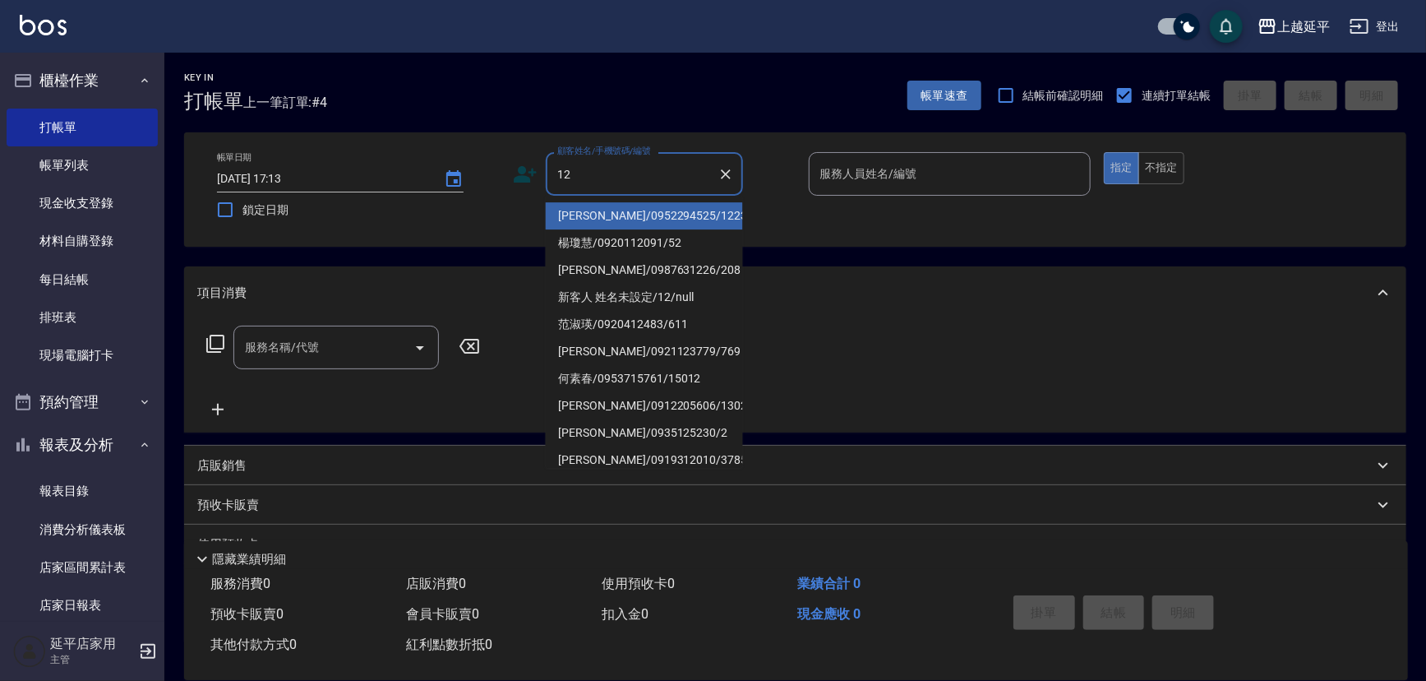
click at [652, 219] on li "[PERSON_NAME]/0952294525/1223" at bounding box center [644, 215] width 197 height 27
type input "[PERSON_NAME]/0952294525/1223"
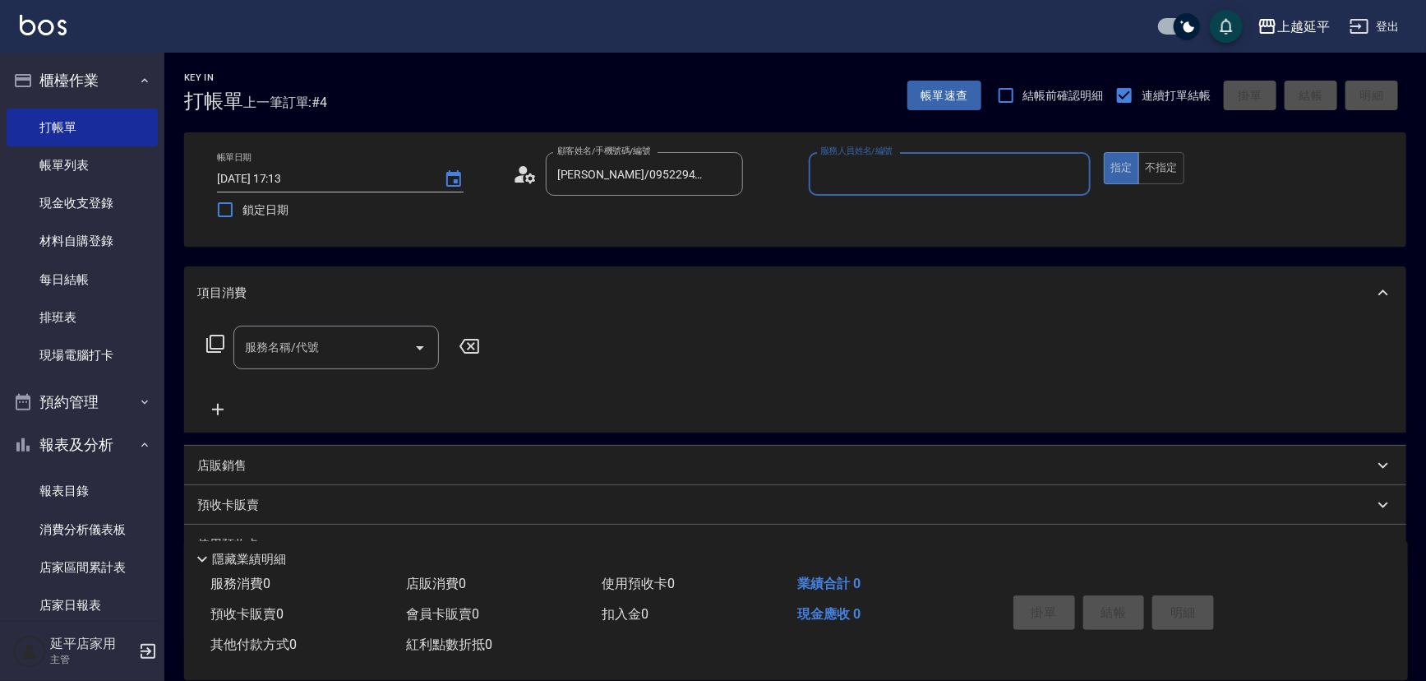
type input "Jessic-9"
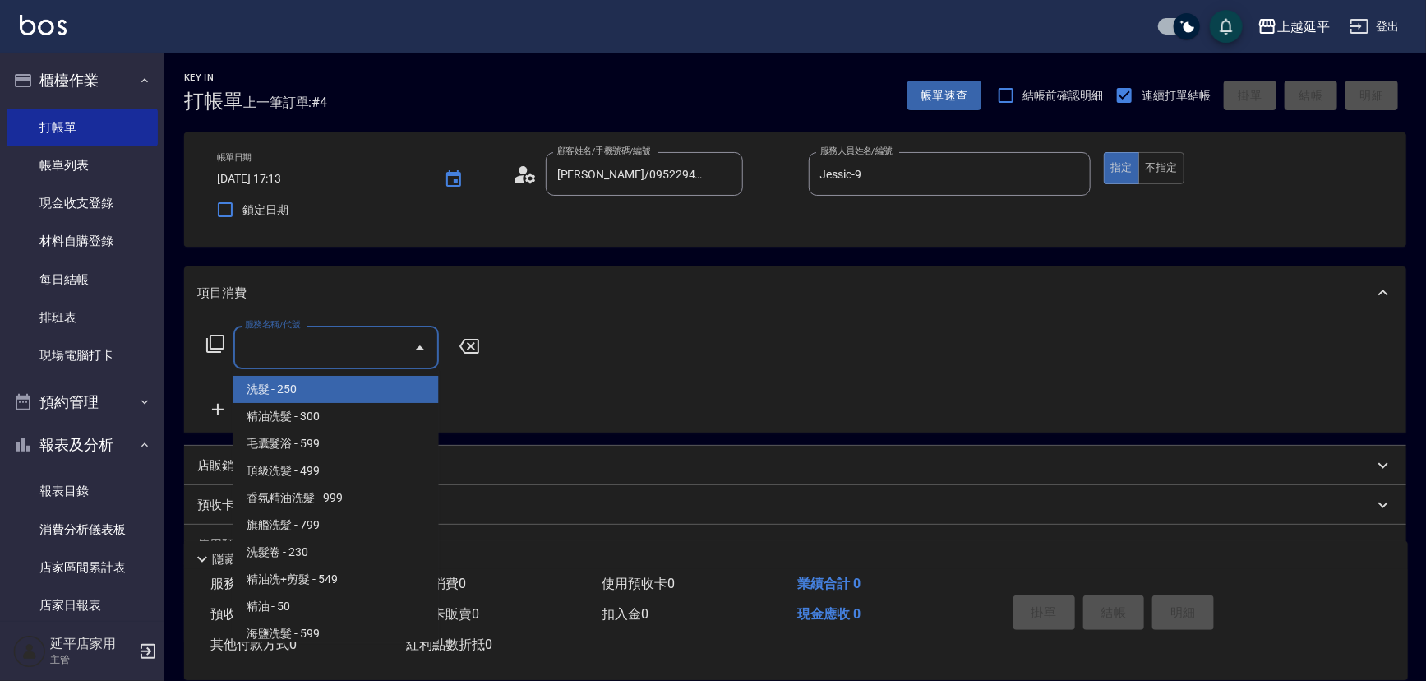
click at [376, 345] on input "服務名稱/代號" at bounding box center [324, 347] width 166 height 29
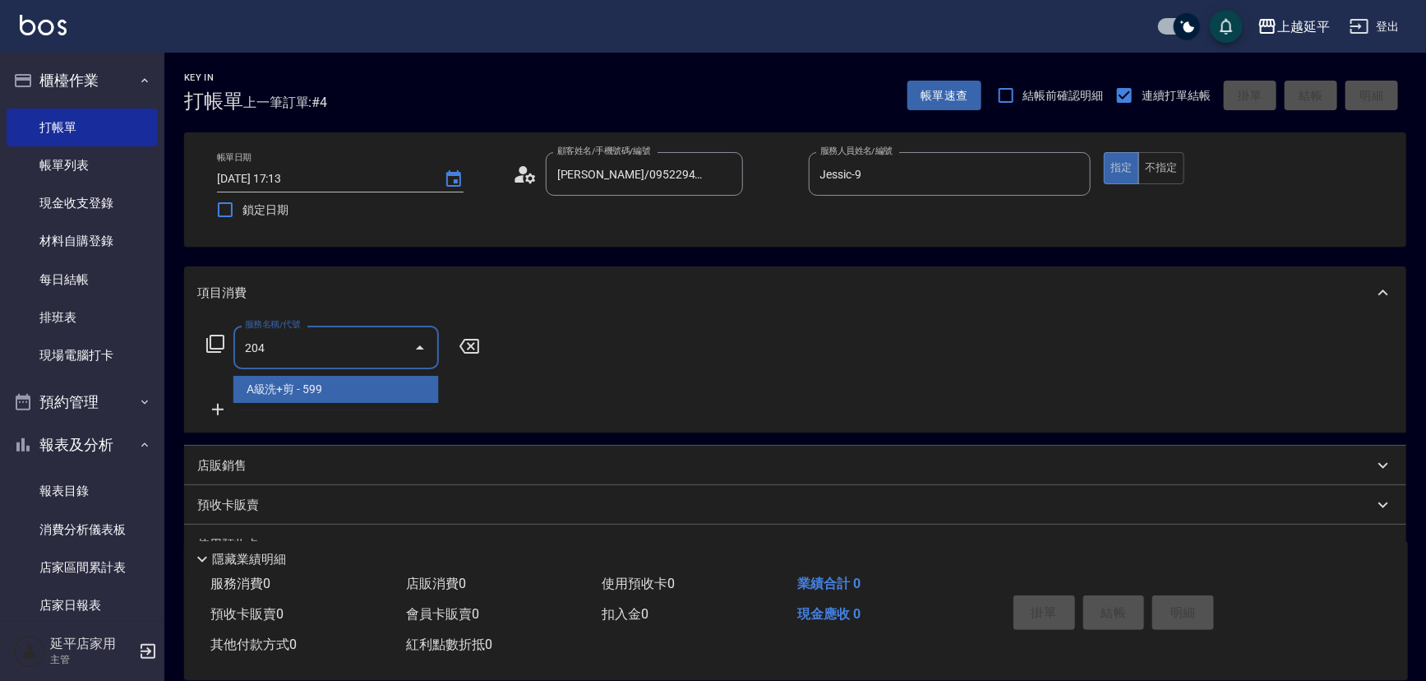
click at [349, 390] on span "A級洗+剪 - 599" at bounding box center [335, 389] width 205 height 27
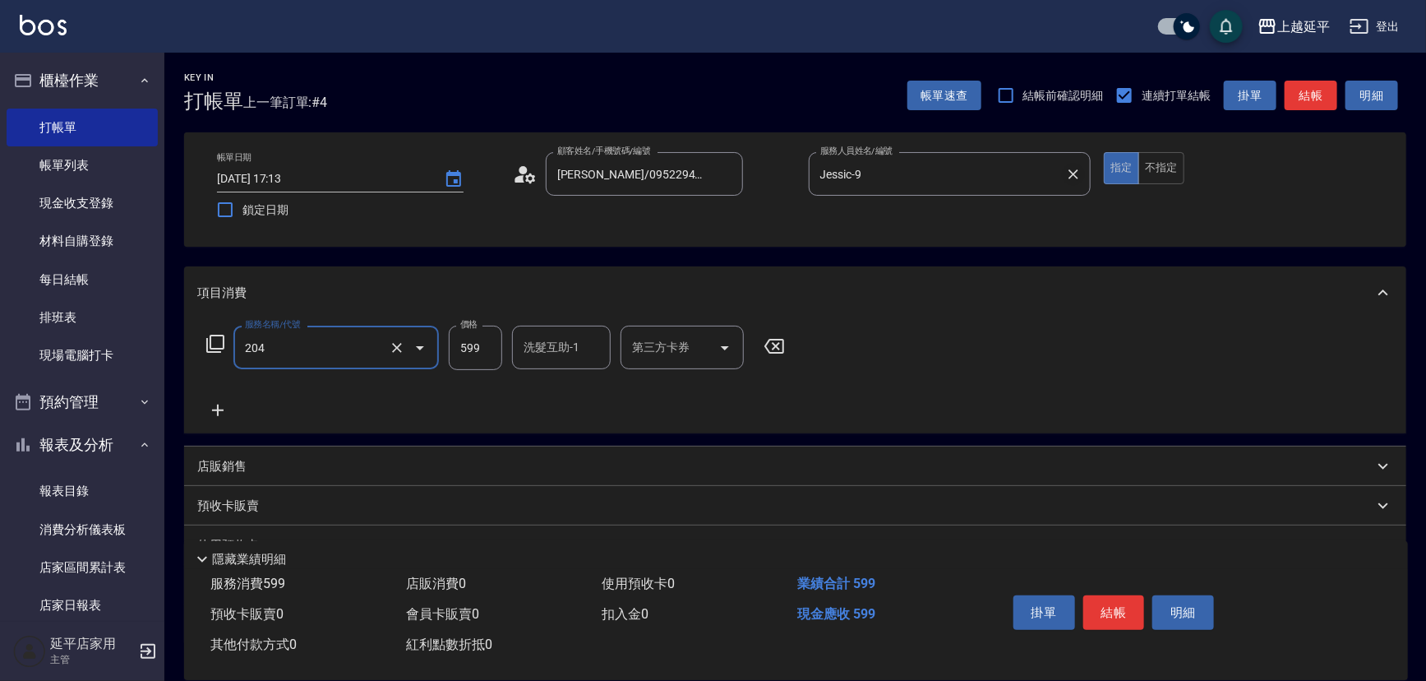
click at [1067, 173] on icon "Clear" at bounding box center [1073, 174] width 16 height 16
type input "204"
type input "A級洗+剪(204)"
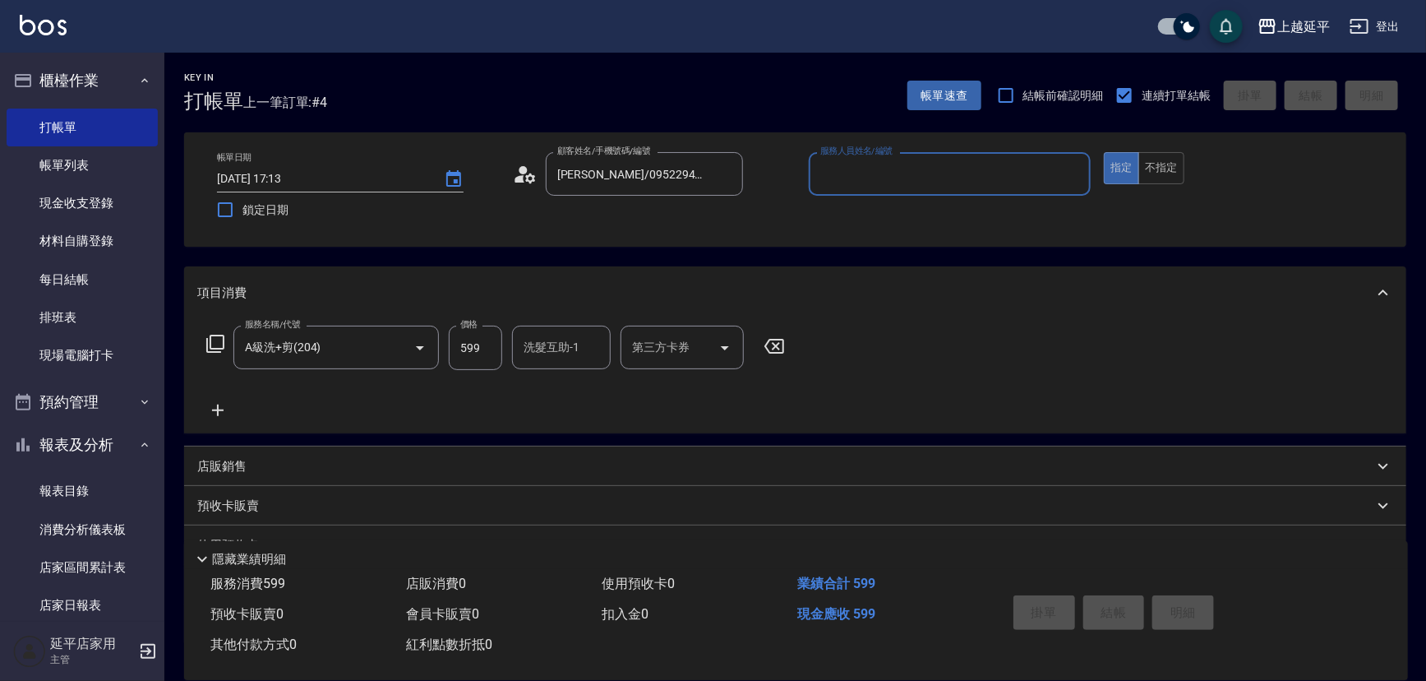
click at [985, 175] on input "服務人員姓名/編號" at bounding box center [950, 173] width 268 height 29
click at [884, 219] on div "[PERSON_NAME] -12" at bounding box center [950, 215] width 283 height 27
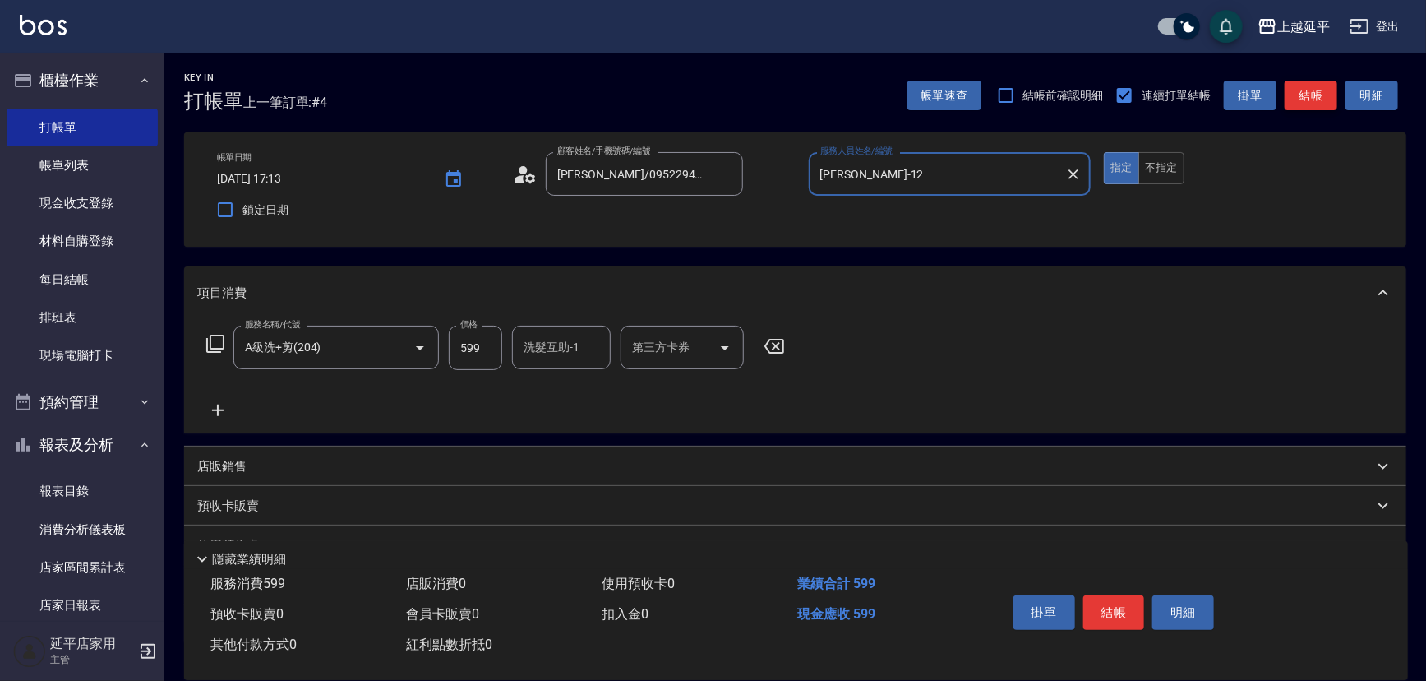
type input "[PERSON_NAME]-12"
click at [1316, 101] on button "結帳" at bounding box center [1311, 96] width 53 height 30
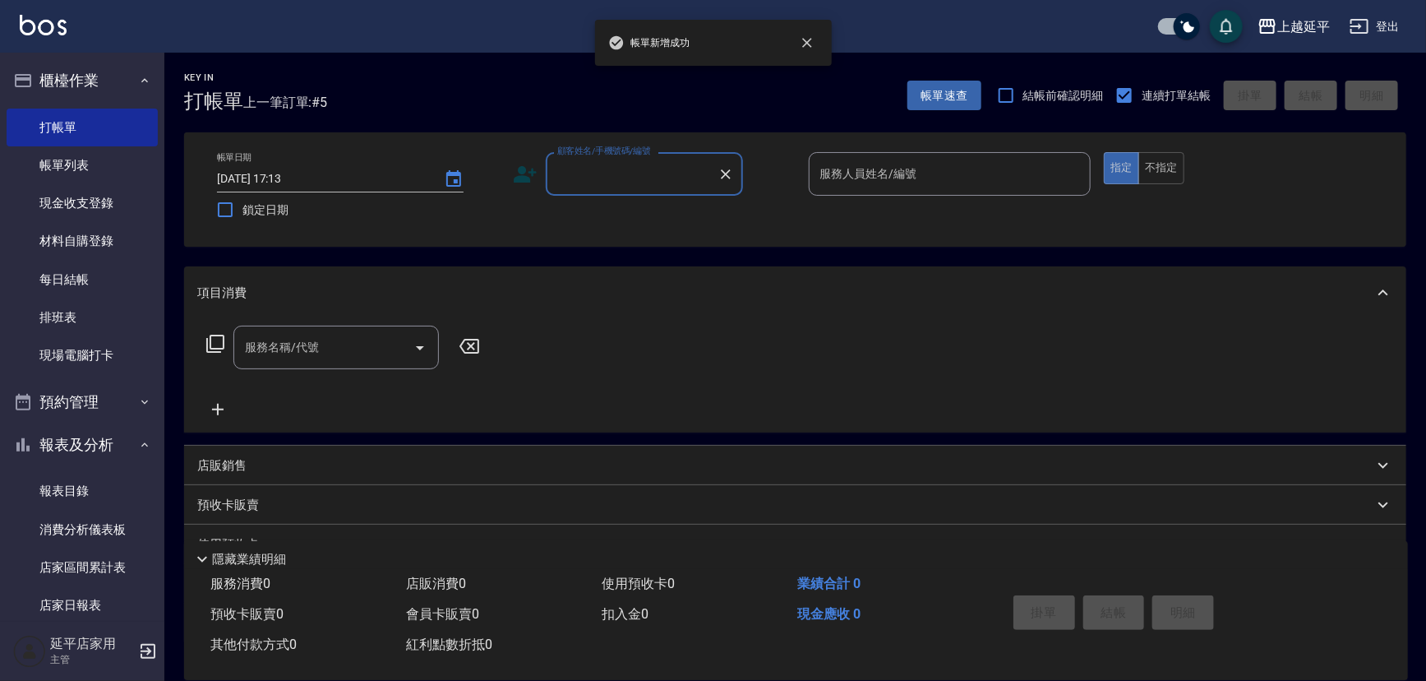
click at [638, 173] on input "顧客姓名/手機號碼/編號" at bounding box center [632, 173] width 158 height 29
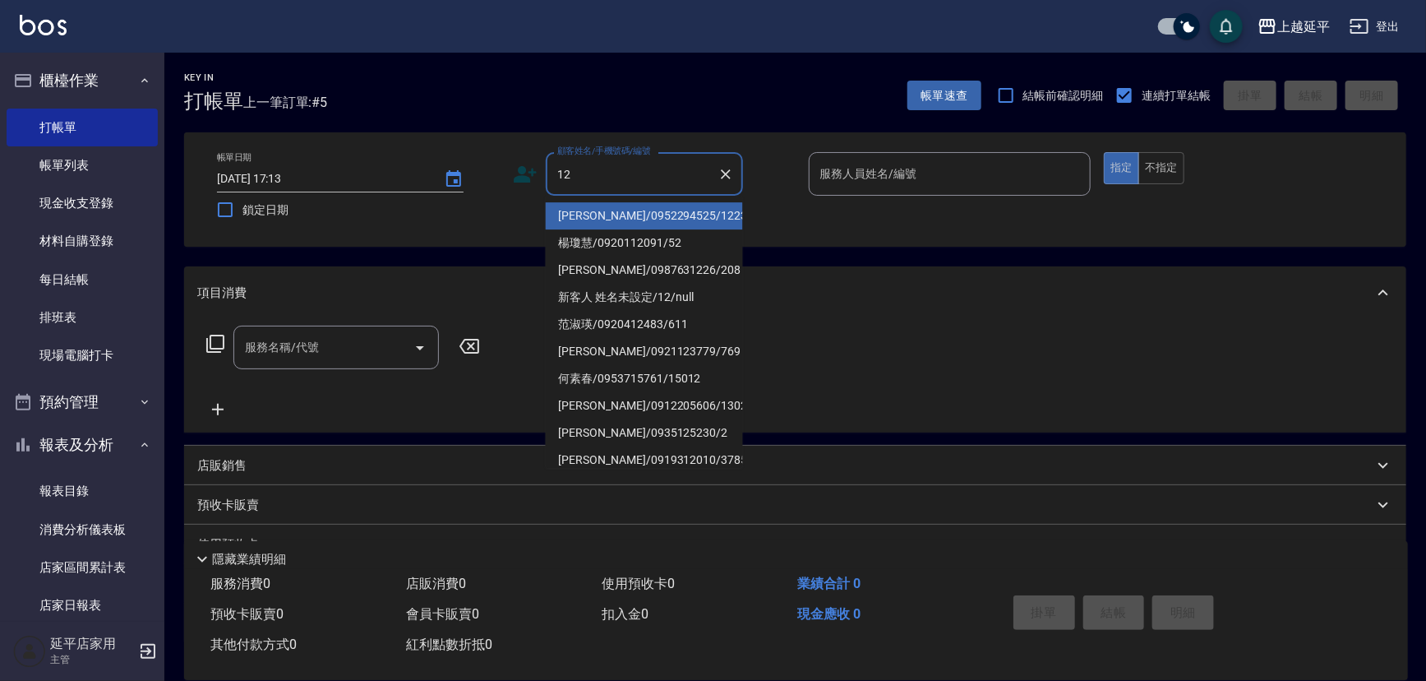
click at [641, 205] on li "[PERSON_NAME]/0952294525/1223" at bounding box center [644, 215] width 197 height 27
type input "[PERSON_NAME]/0952294525/1223"
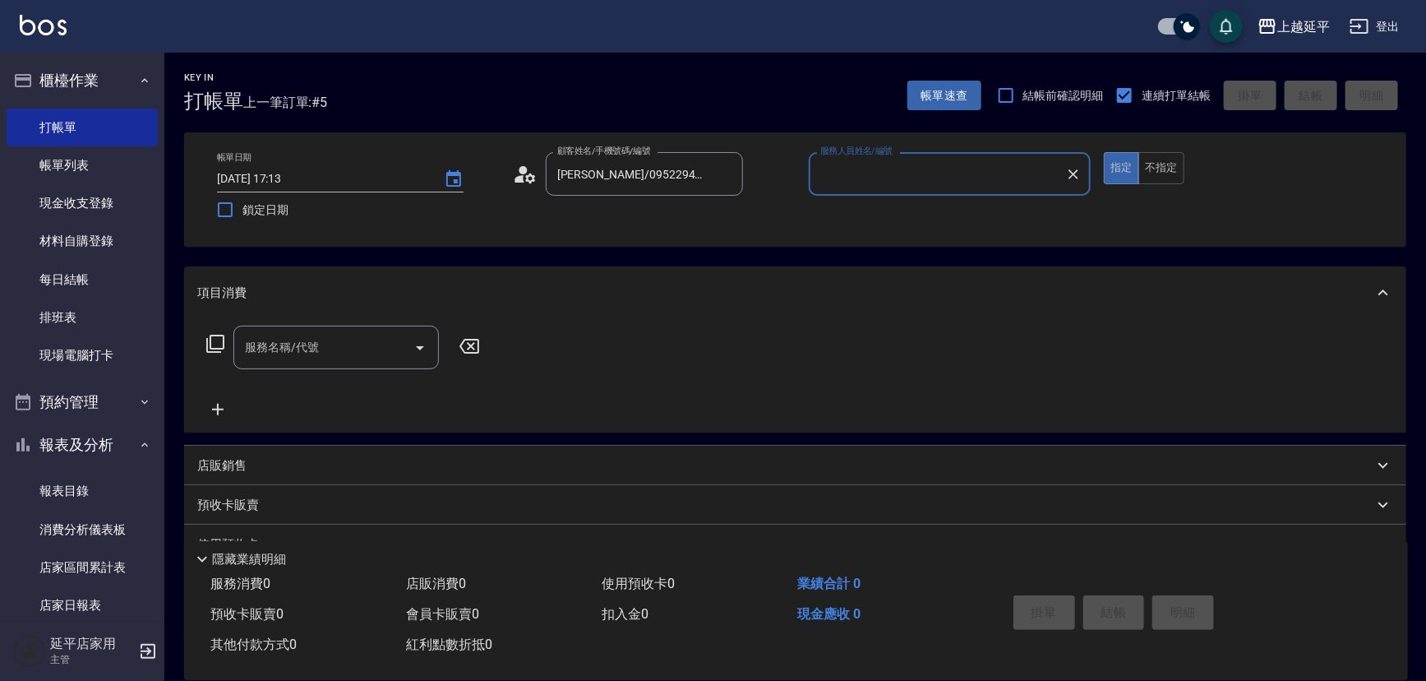
type input "Jessic-9"
click at [1074, 173] on icon "Clear" at bounding box center [1074, 174] width 10 height 10
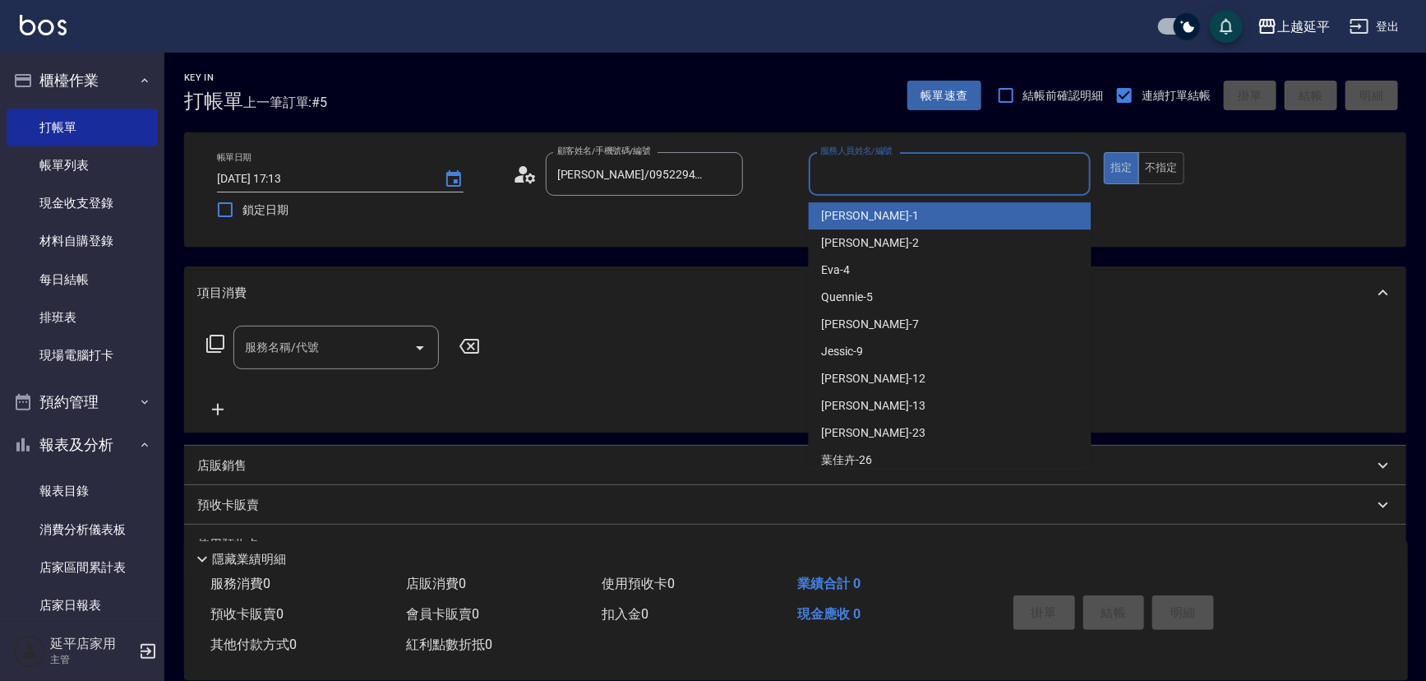
click at [986, 175] on input "服務人員姓名/編號" at bounding box center [950, 173] width 268 height 29
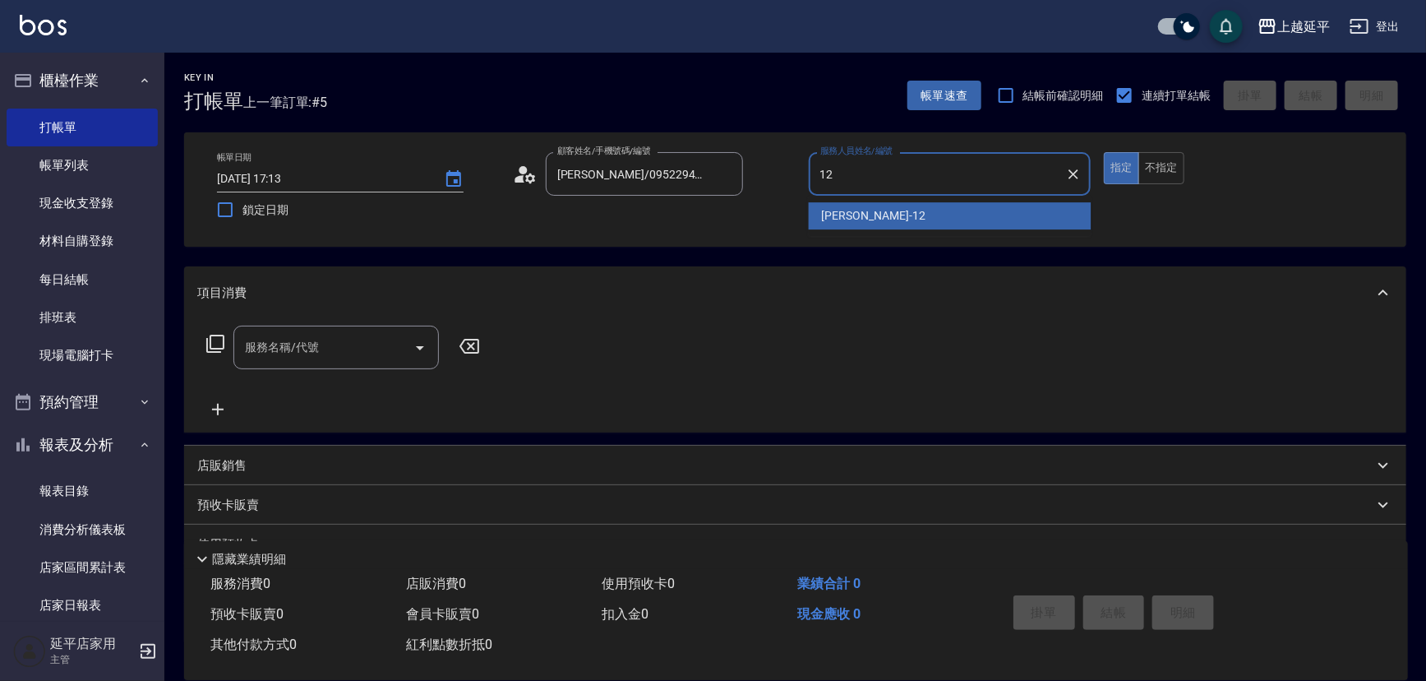
click at [883, 215] on div "[PERSON_NAME] -12" at bounding box center [950, 215] width 283 height 27
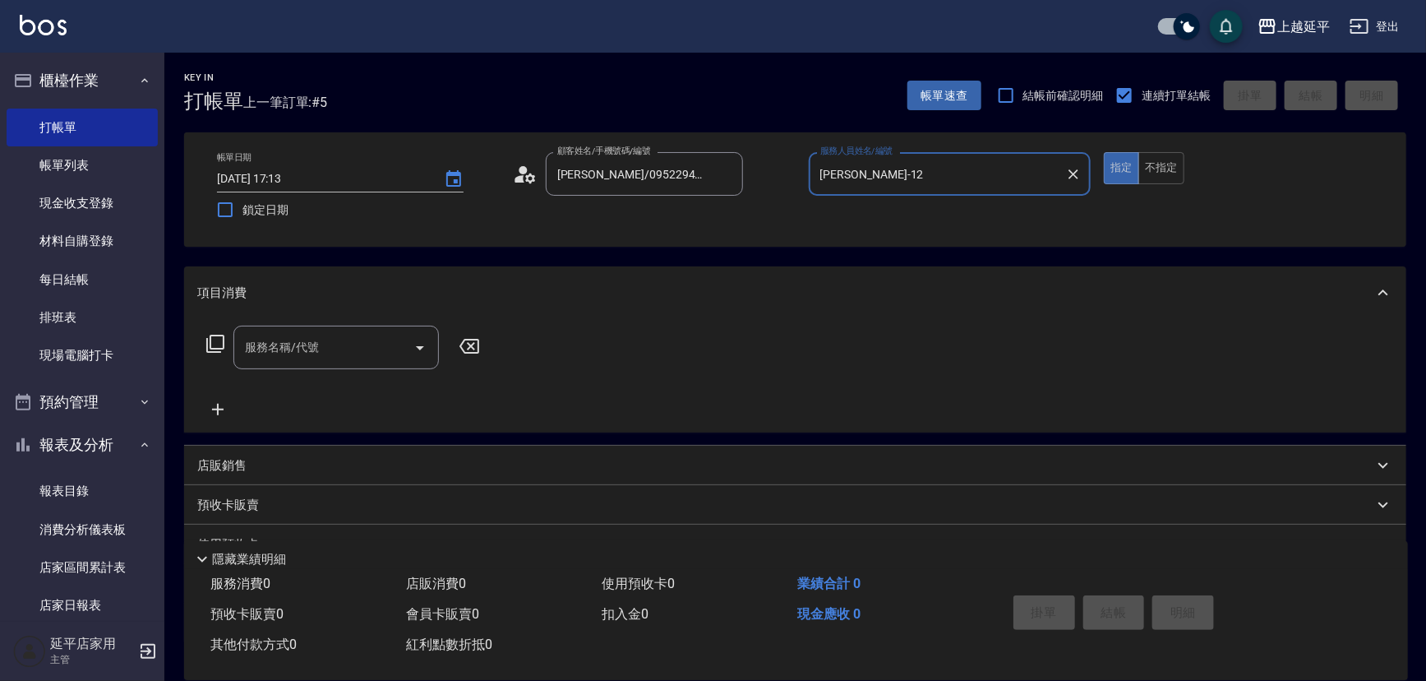
type input "[PERSON_NAME]-12"
click at [356, 346] on input "服務名稱/代號" at bounding box center [324, 347] width 166 height 29
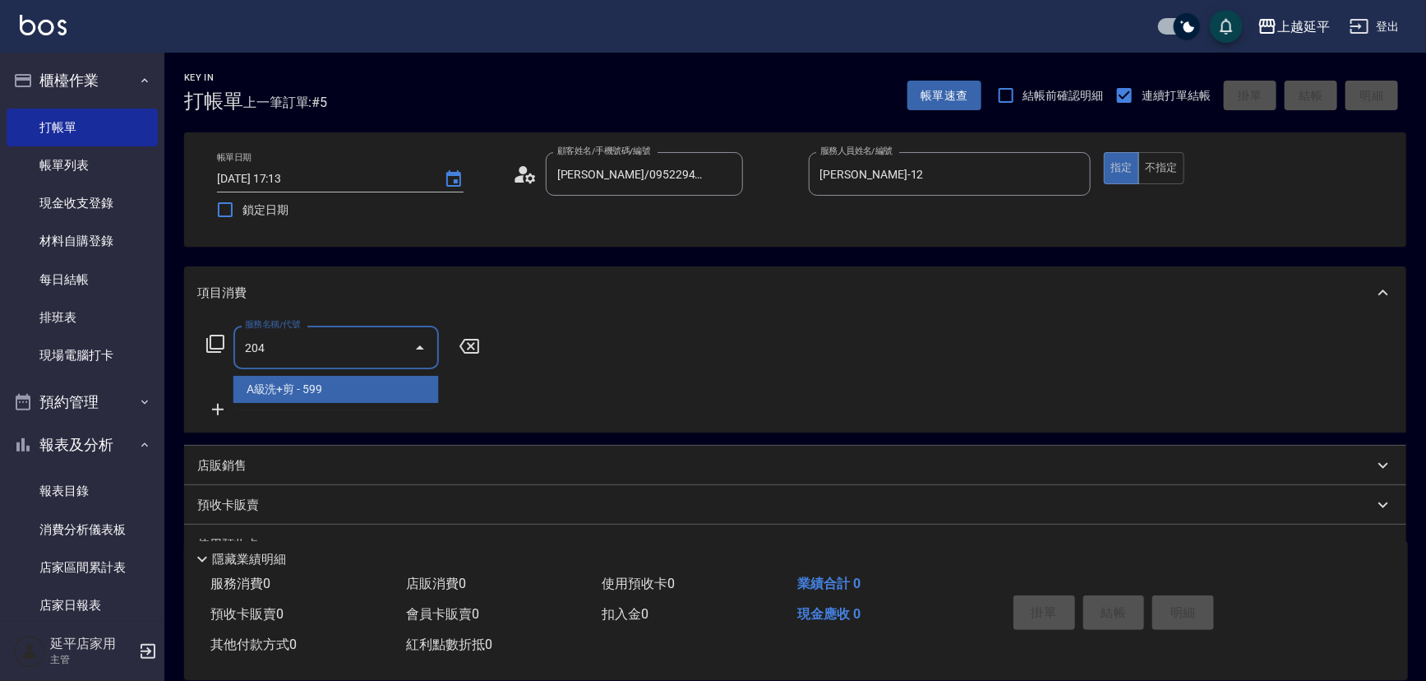
click at [347, 401] on span "A級洗+剪 - 599" at bounding box center [335, 389] width 205 height 27
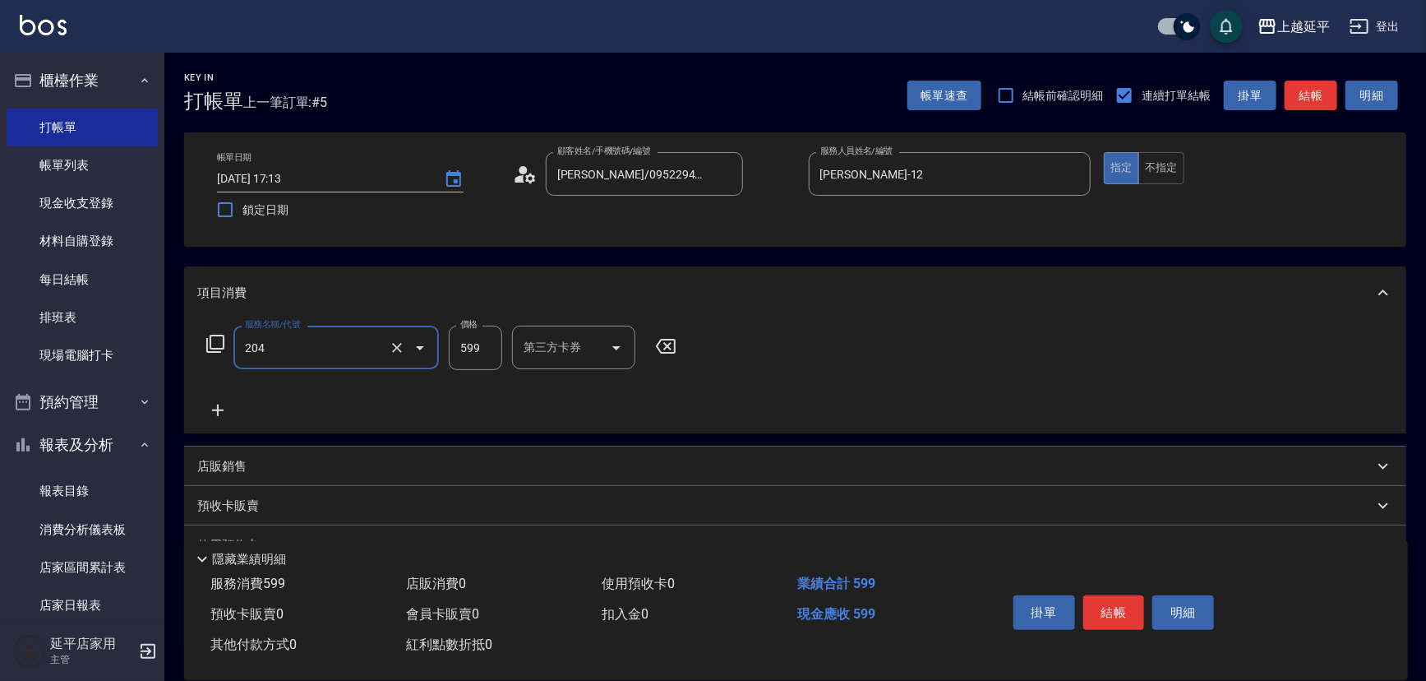
type input "A級洗+剪(204)"
click at [483, 353] on input "599" at bounding box center [475, 347] width 53 height 44
type input "550"
click at [1309, 107] on button "結帳" at bounding box center [1311, 96] width 53 height 30
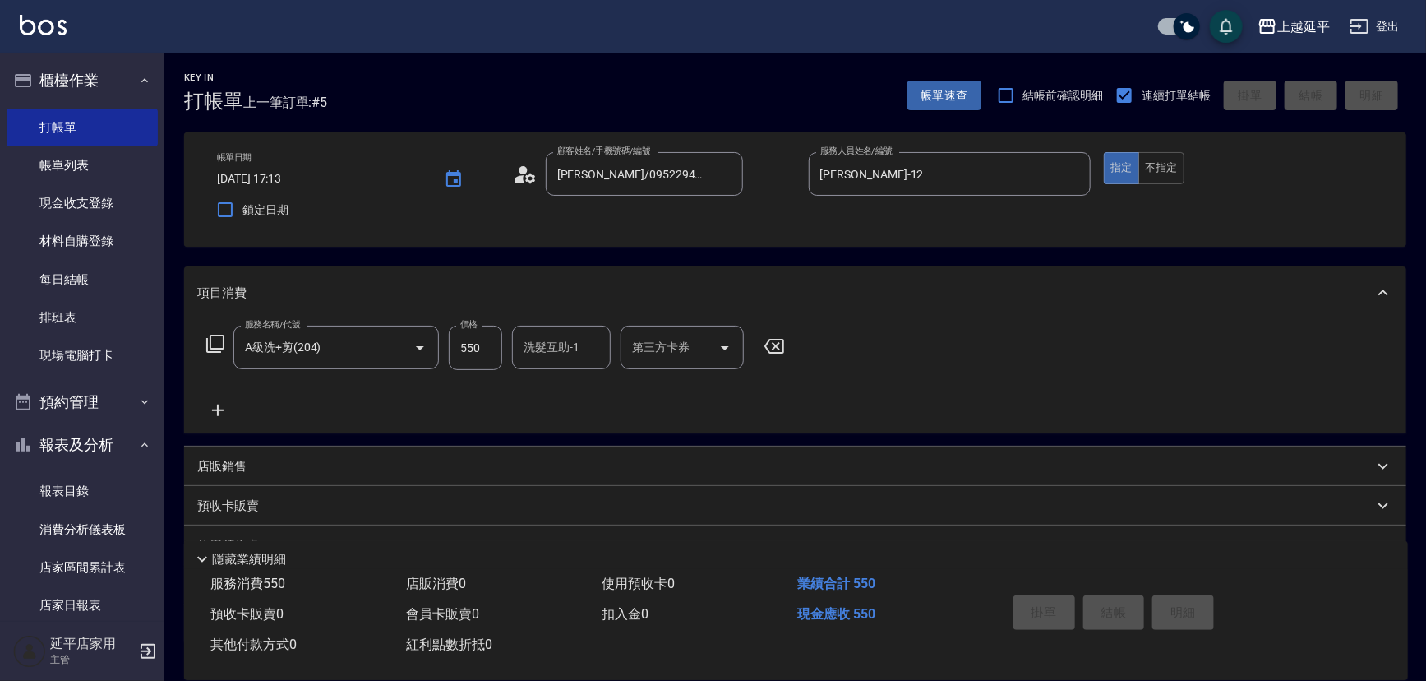
type input "[DATE] 17:14"
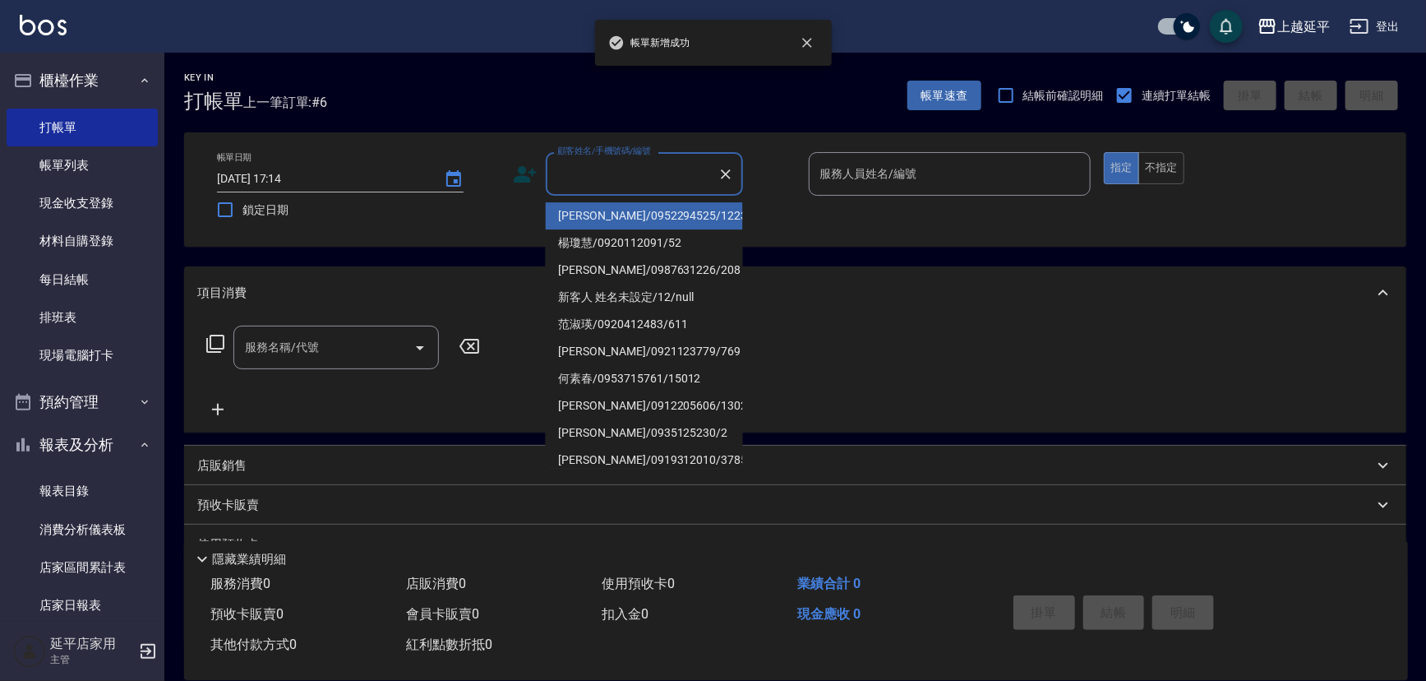
click at [612, 181] on input "顧客姓名/手機號碼/編號" at bounding box center [632, 173] width 158 height 29
click at [611, 211] on li "[PERSON_NAME]/0952294525/1223" at bounding box center [644, 215] width 197 height 27
type input "[PERSON_NAME]/0952294525/1223"
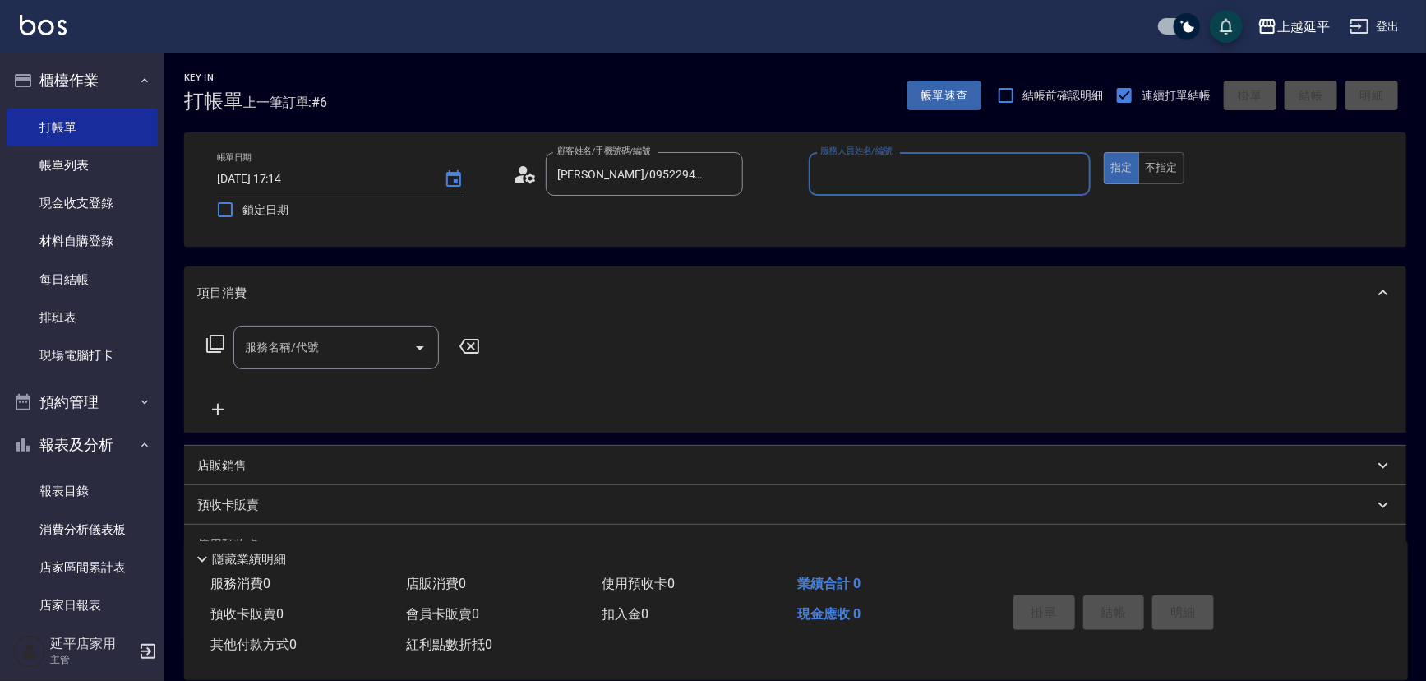
type input "Jessic-9"
click at [1076, 173] on icon "Clear" at bounding box center [1073, 174] width 16 height 16
drag, startPoint x: 1006, startPoint y: 175, endPoint x: 954, endPoint y: 192, distance: 54.3
click at [1007, 175] on input "服務人員姓名/編號" at bounding box center [950, 173] width 268 height 29
click at [817, 229] on div "[PERSON_NAME] -12" at bounding box center [950, 215] width 283 height 27
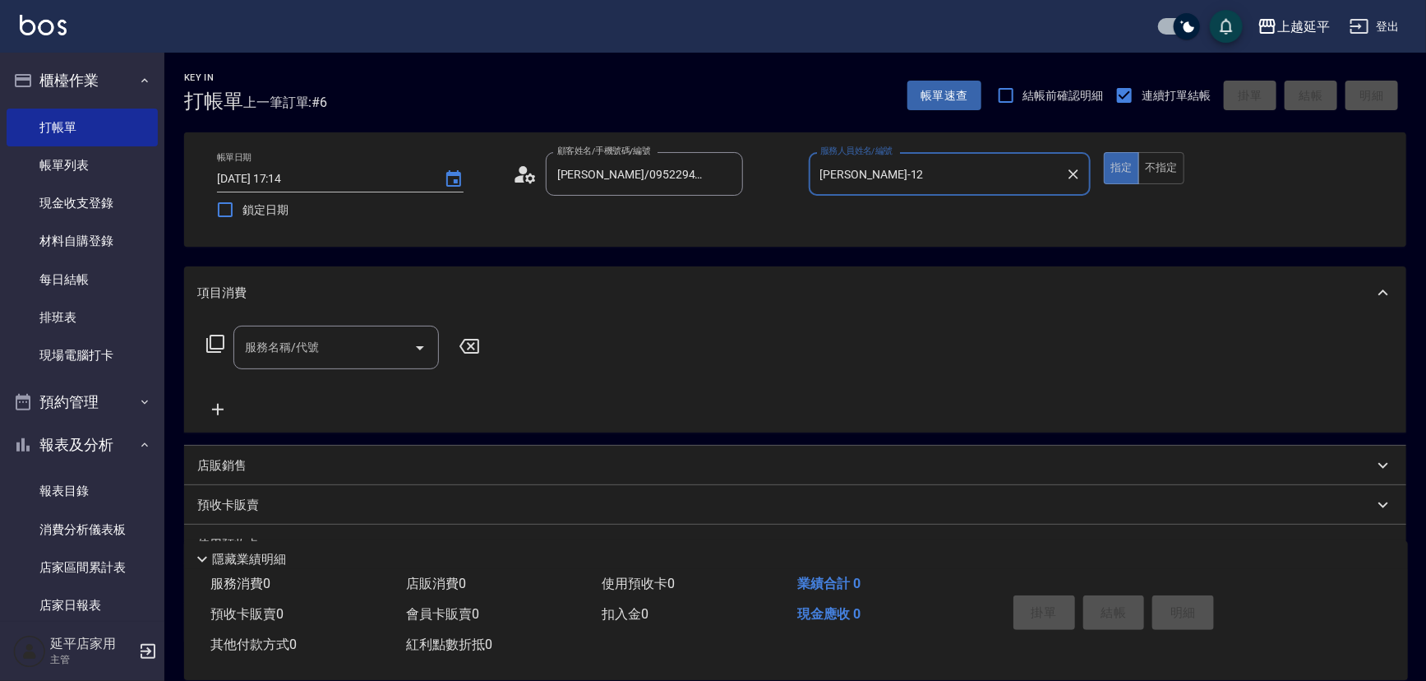
type input "[PERSON_NAME]-12"
click at [373, 339] on input "服務名稱/代號" at bounding box center [324, 347] width 166 height 29
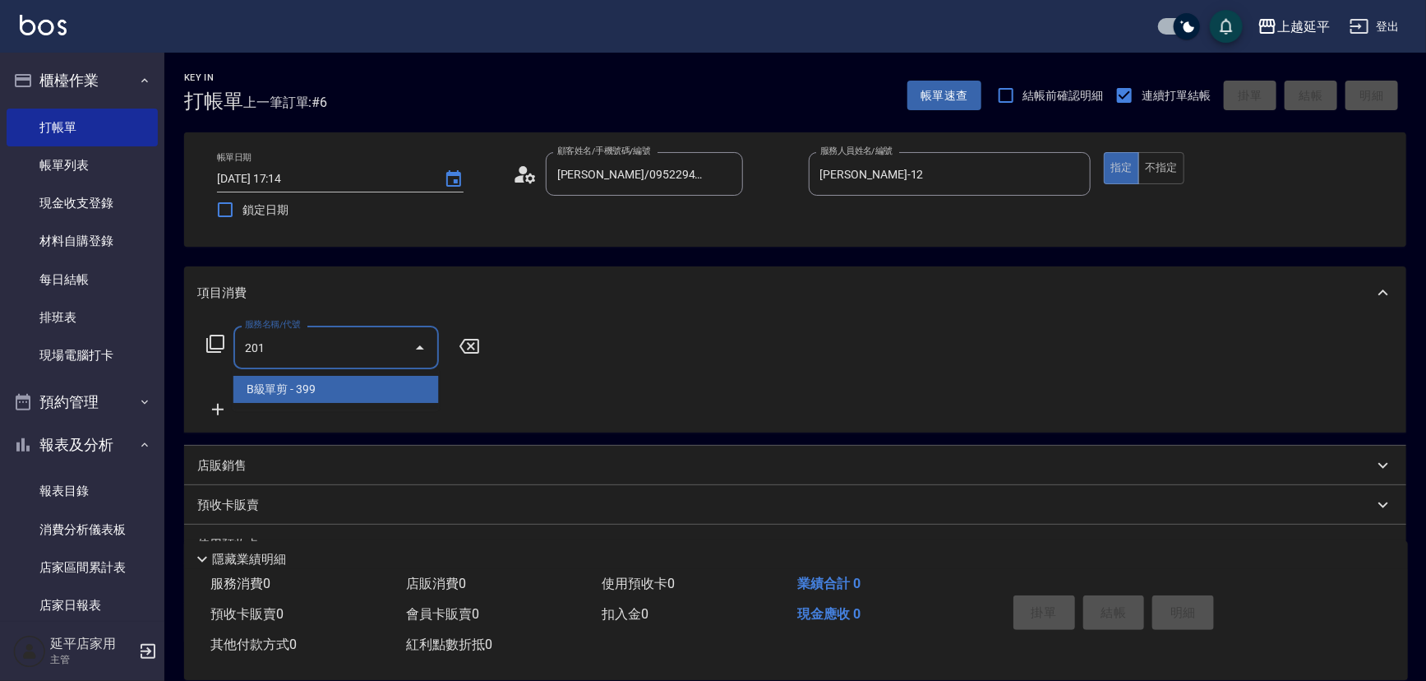
click at [372, 387] on span "B級單剪 - 399" at bounding box center [335, 389] width 205 height 27
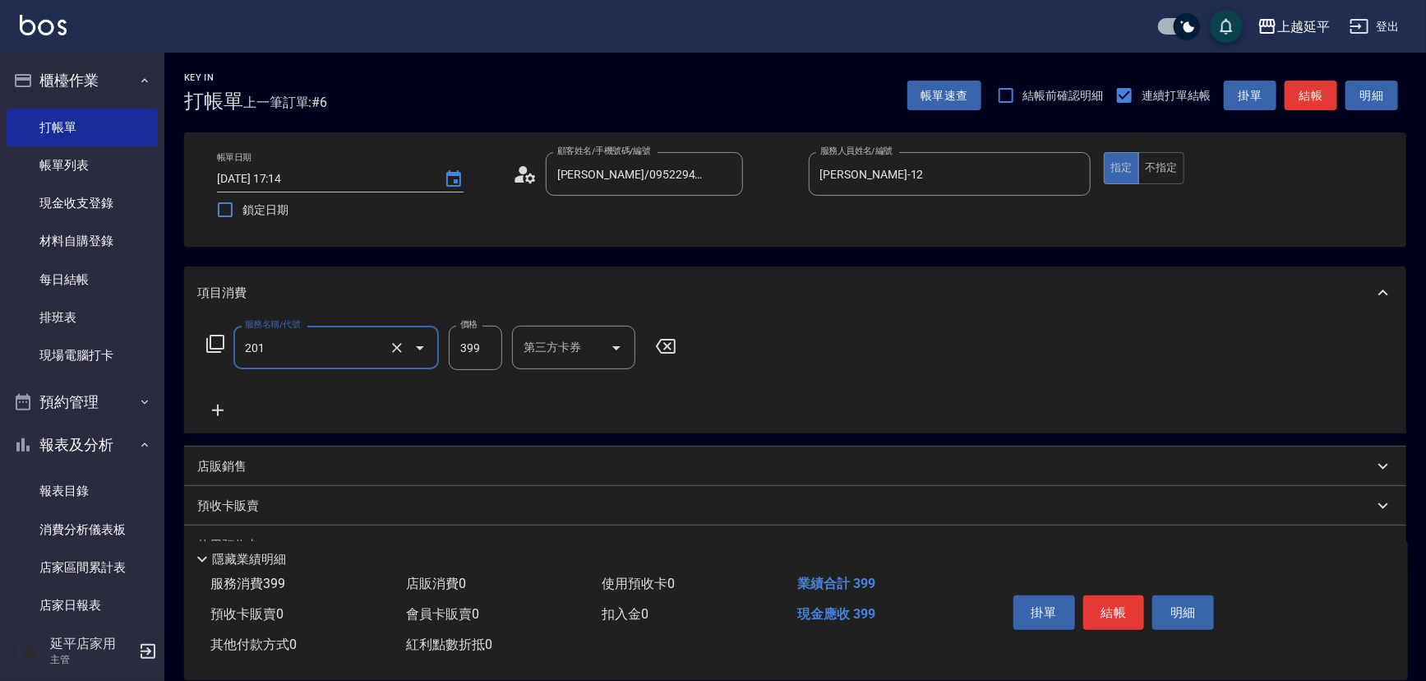
type input "B級單剪(201)"
click at [478, 348] on input "399" at bounding box center [475, 347] width 53 height 44
type input "499"
click at [1304, 95] on button "結帳" at bounding box center [1311, 96] width 53 height 30
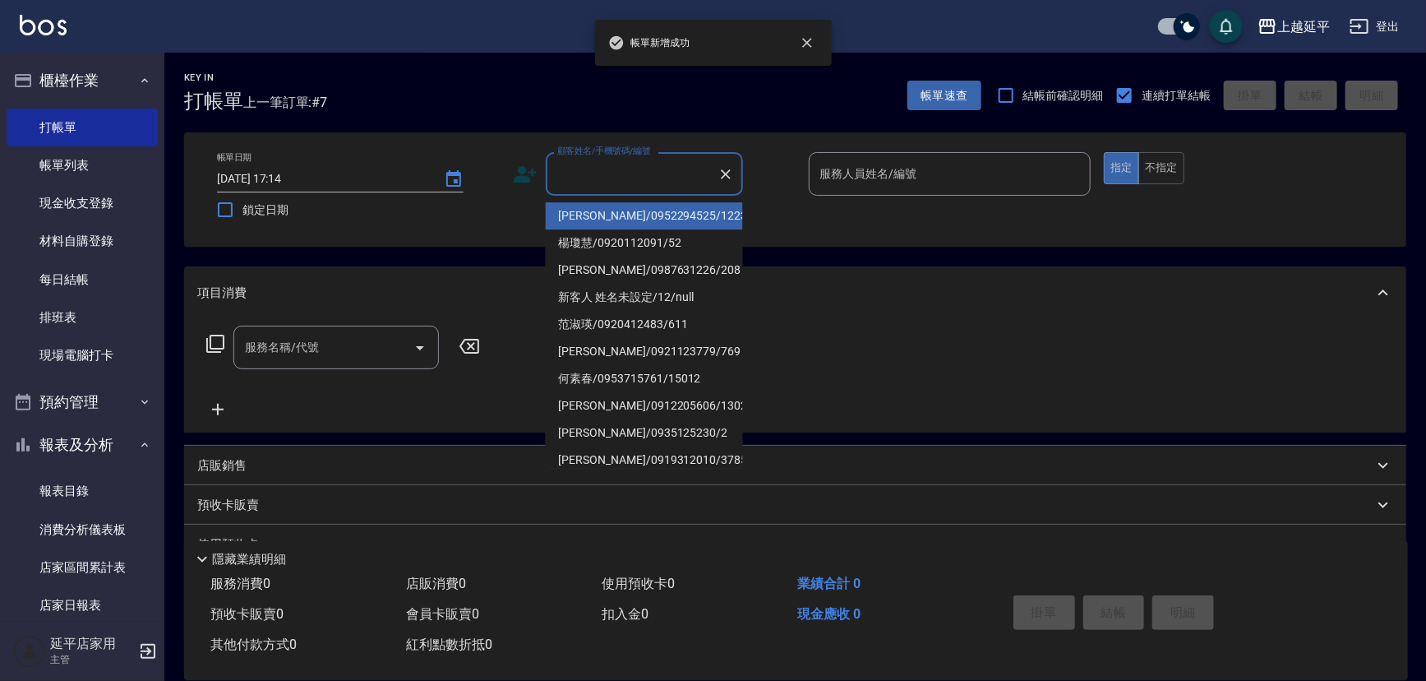
click at [626, 177] on input "顧客姓名/手機號碼/編號" at bounding box center [632, 173] width 158 height 29
click at [616, 211] on li "[PERSON_NAME]/0952294525/1223" at bounding box center [644, 215] width 197 height 27
type input "[PERSON_NAME]/0952294525/1223"
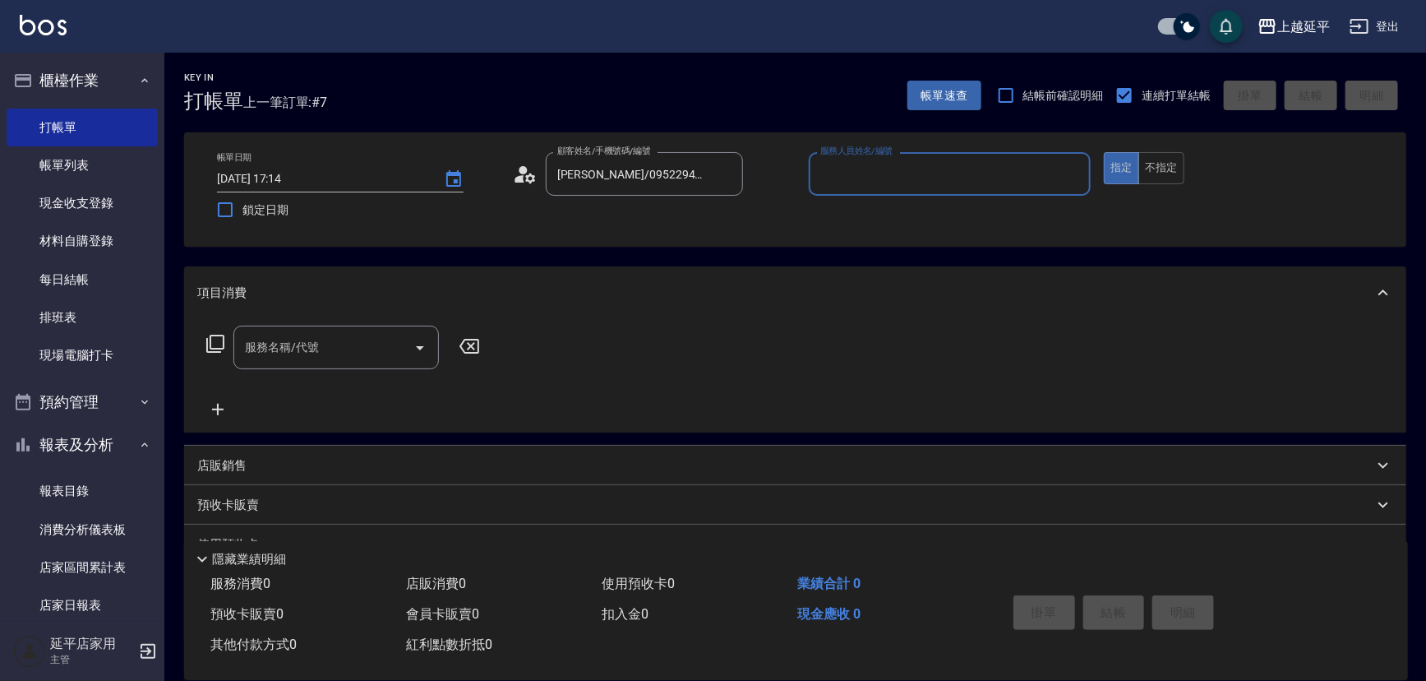
type input "Jessic-9"
click at [1069, 174] on icon "Clear" at bounding box center [1073, 174] width 16 height 16
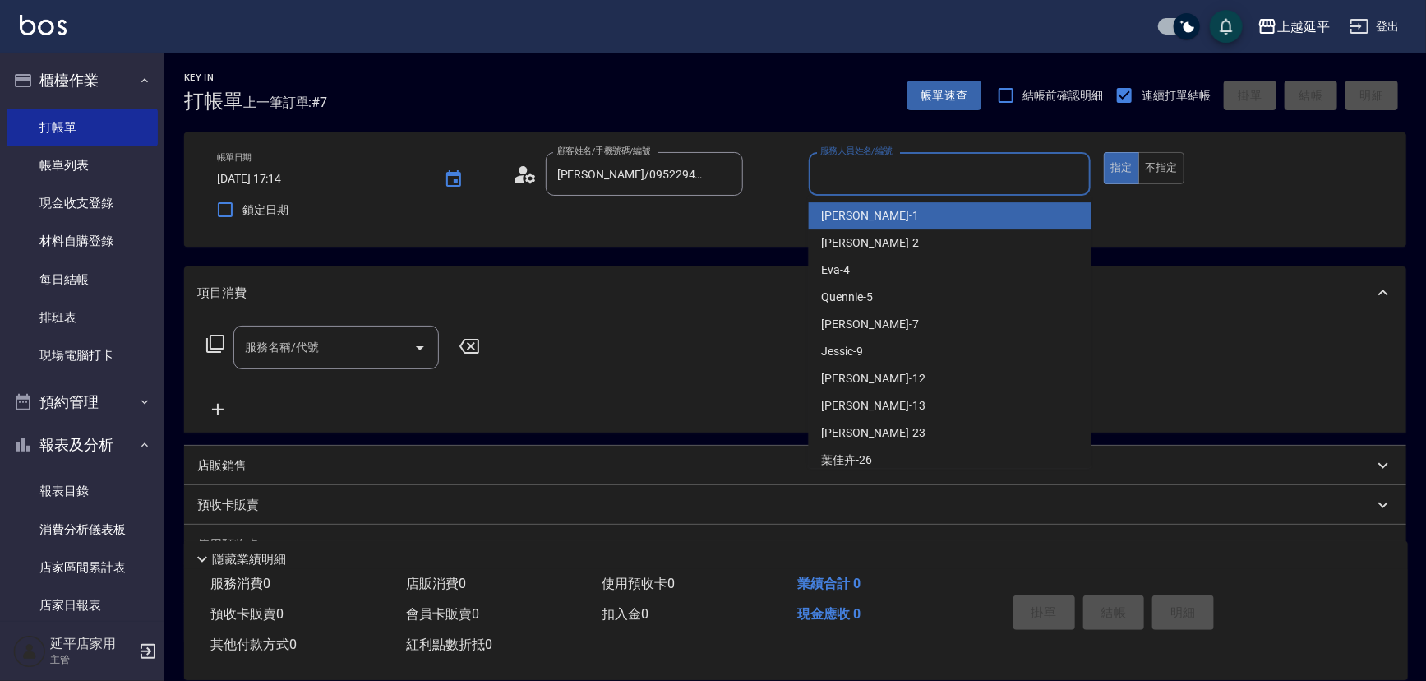
click at [1021, 173] on input "服務人員姓名/編號" at bounding box center [950, 173] width 268 height 29
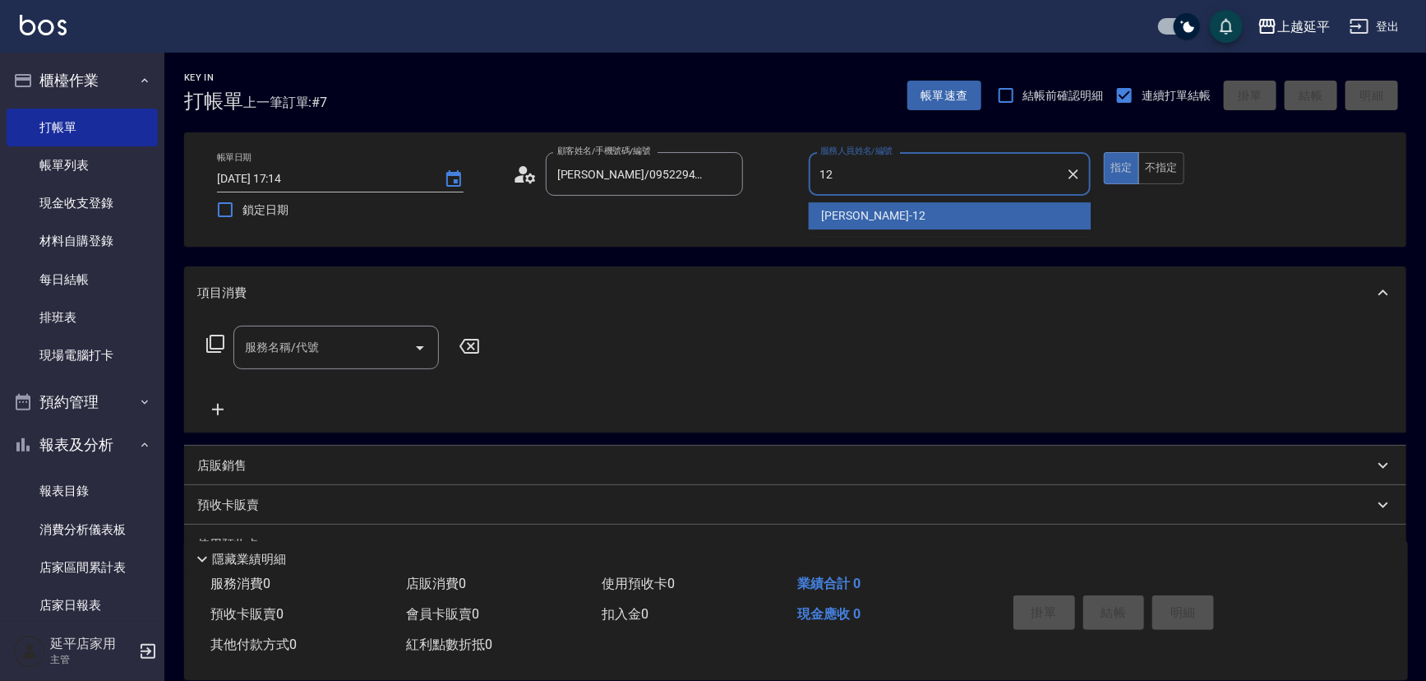
click at [859, 216] on span "[PERSON_NAME] -12" at bounding box center [874, 215] width 104 height 17
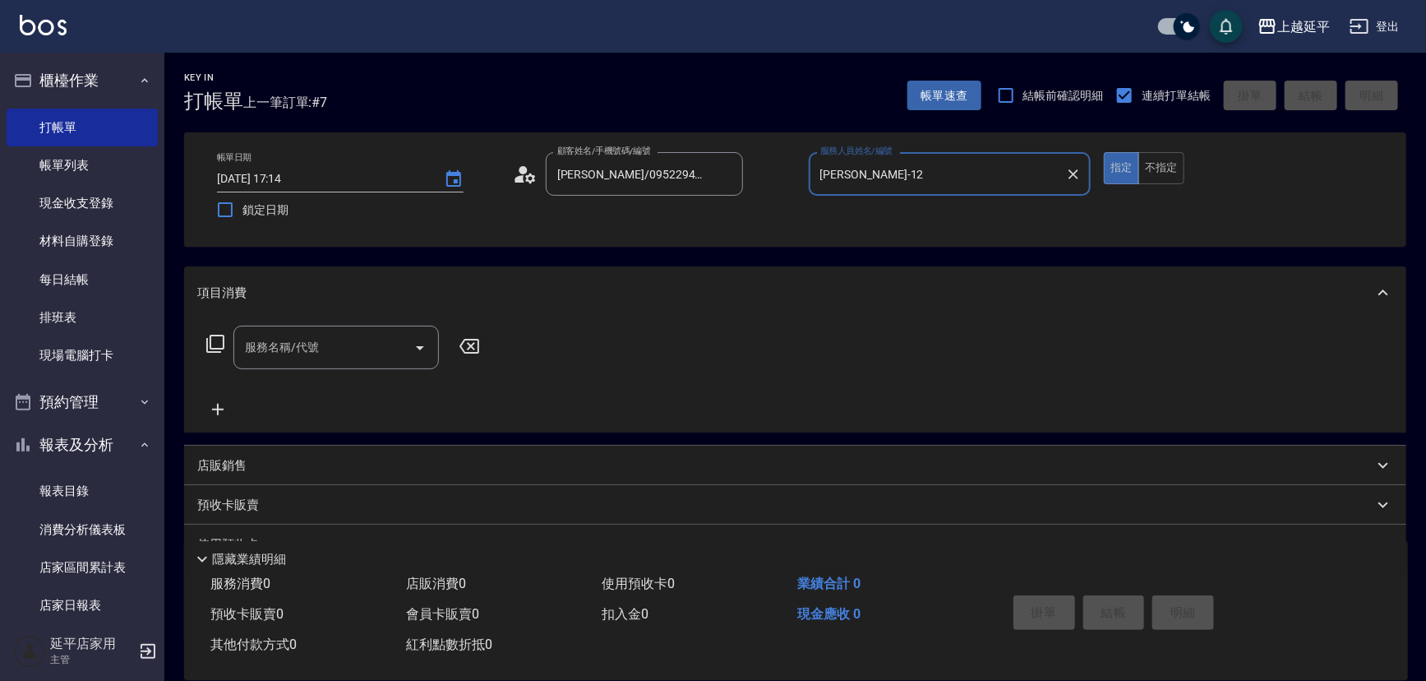
type input "[PERSON_NAME]-12"
click at [219, 341] on icon at bounding box center [215, 344] width 20 height 20
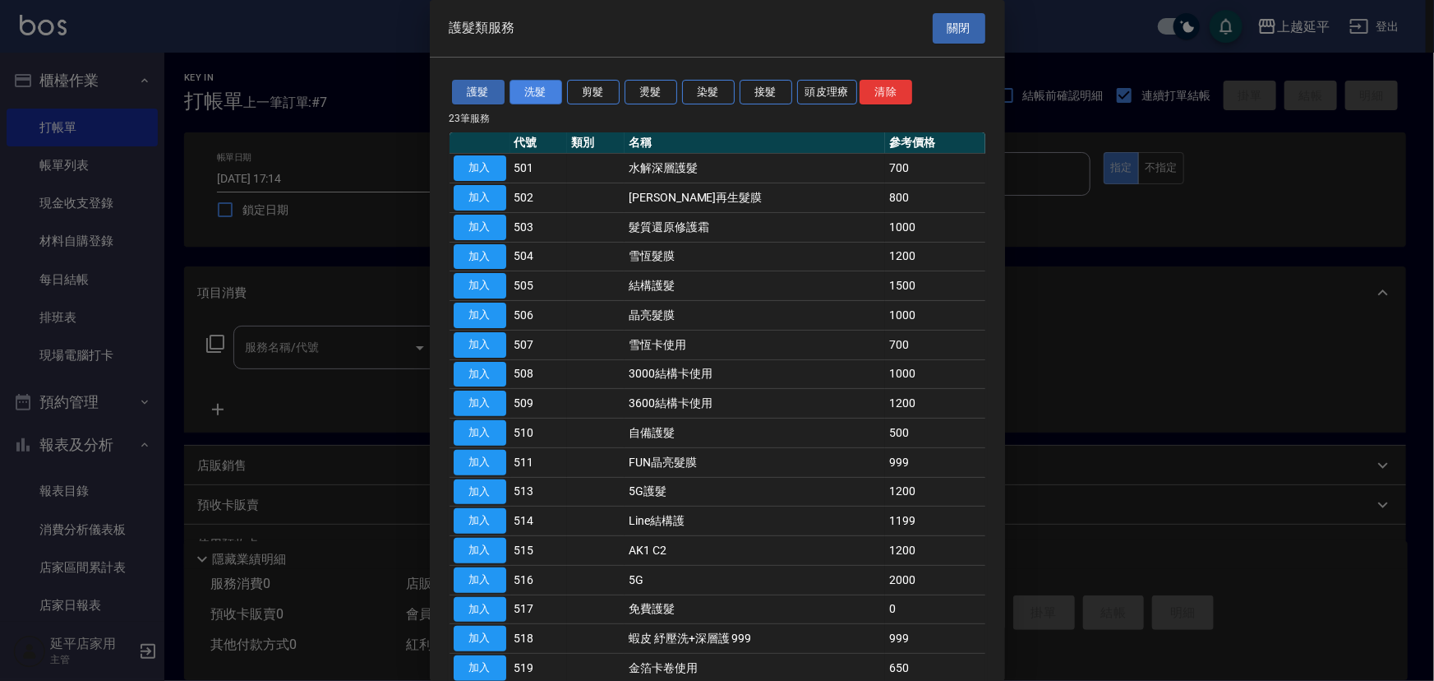
click at [536, 94] on button "洗髮" at bounding box center [536, 92] width 53 height 25
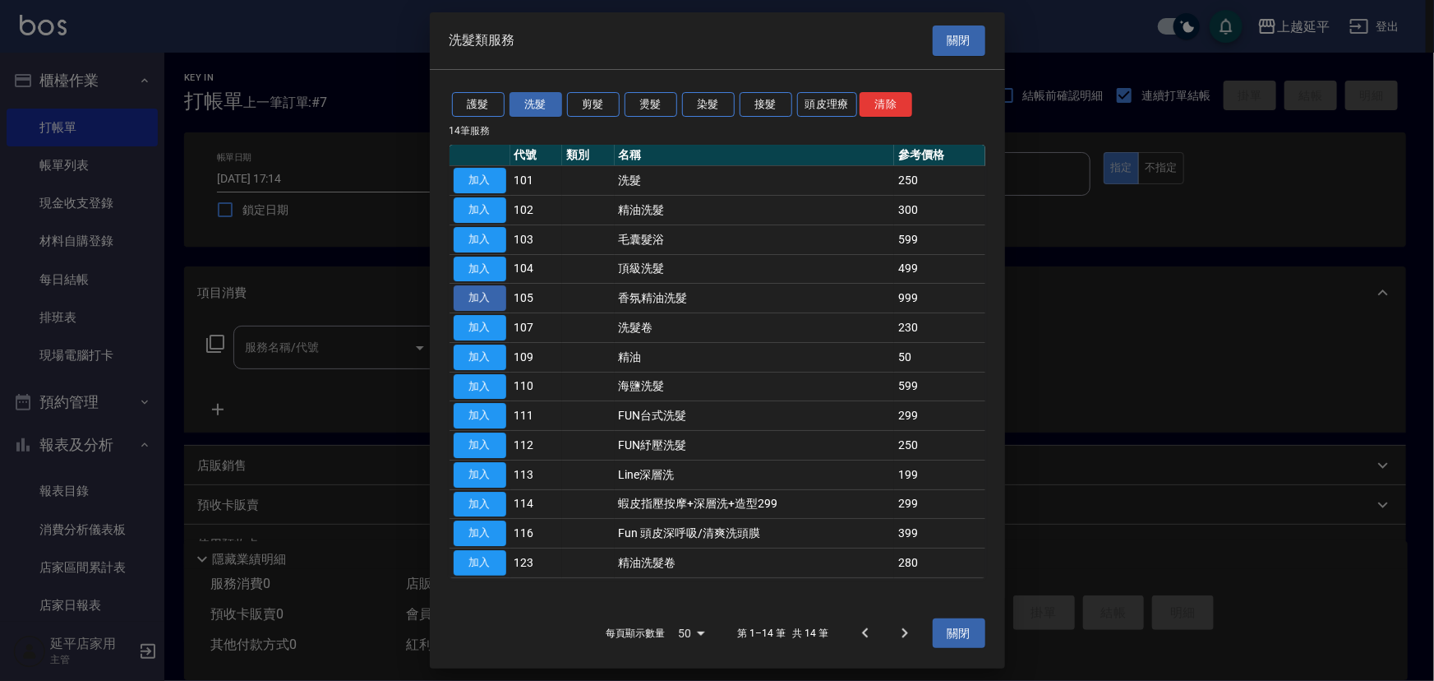
click at [485, 301] on button "加入" at bounding box center [480, 297] width 53 height 25
type input "香氛精油洗髮(105)"
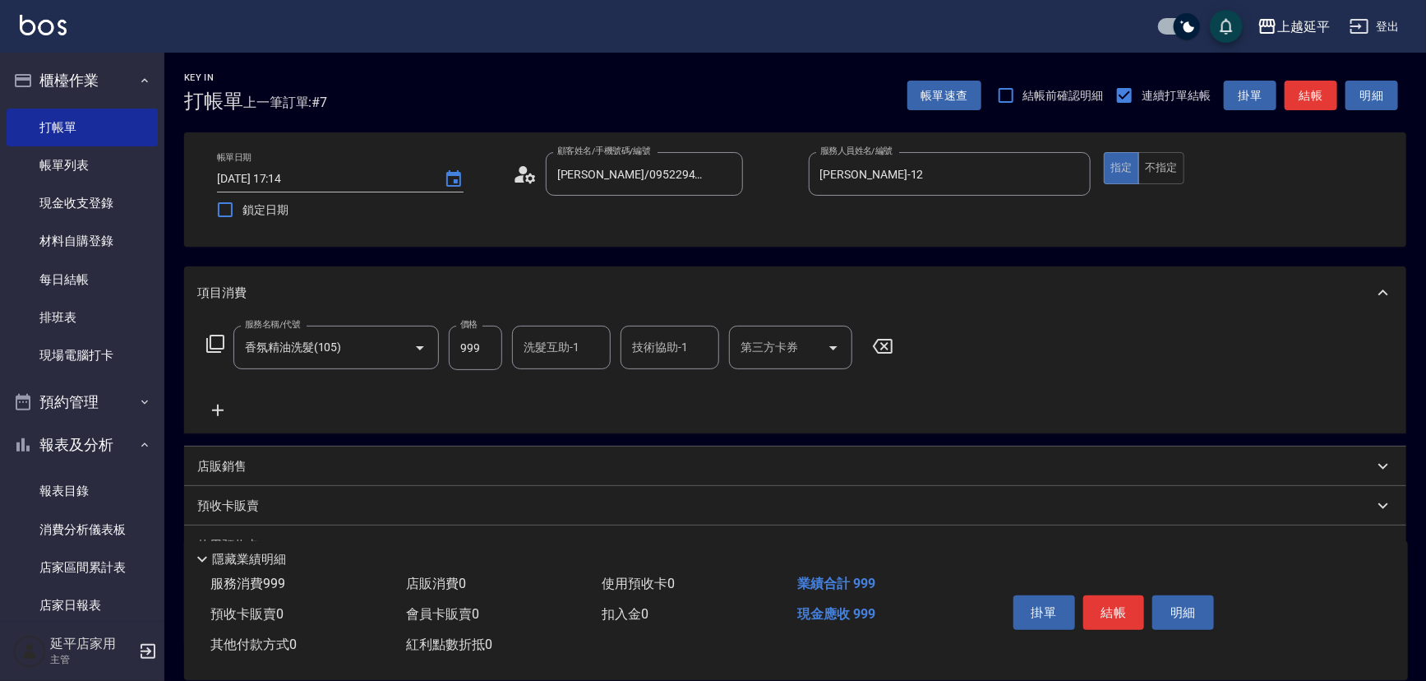
click at [534, 345] on input "洗髮互助-1" at bounding box center [561, 347] width 84 height 29
drag, startPoint x: 573, startPoint y: 387, endPoint x: 625, endPoint y: 362, distance: 57.4
click at [574, 387] on div "恩恩 -23" at bounding box center [561, 389] width 99 height 27
type input "恩恩-23"
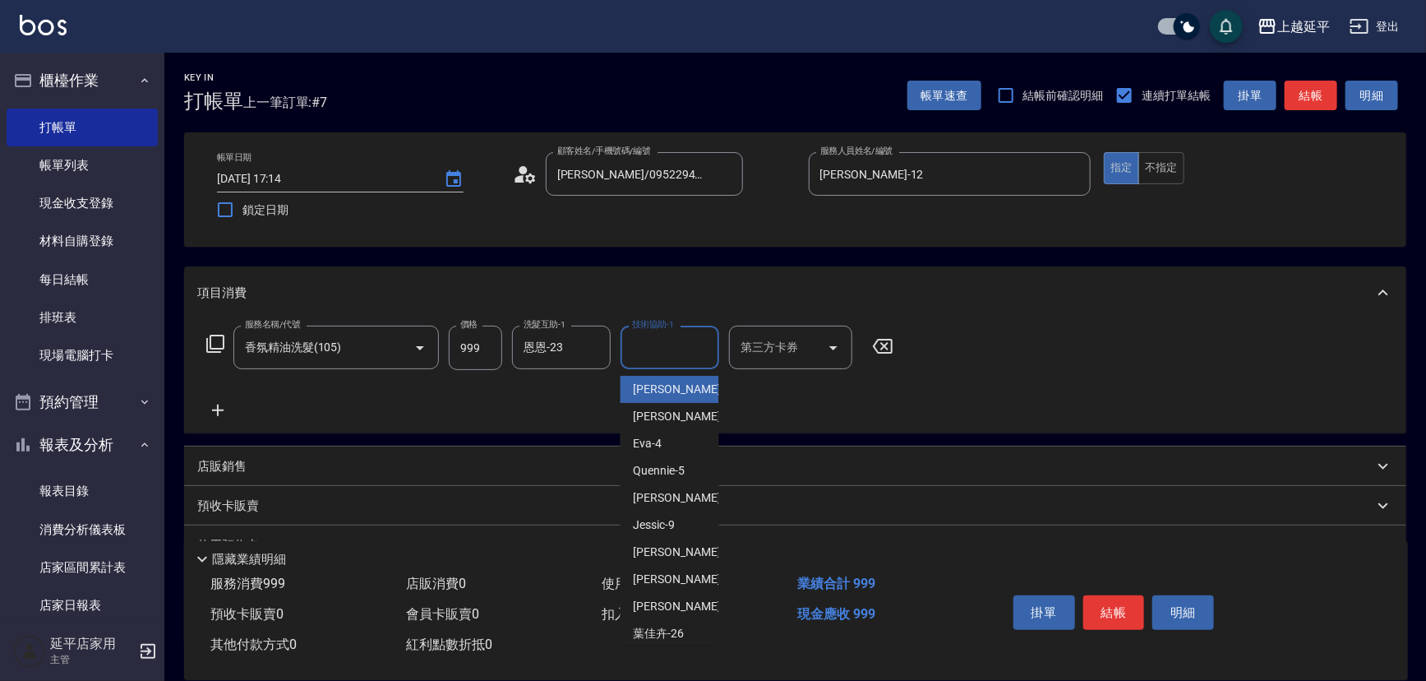
click at [651, 353] on input "技術協助-1" at bounding box center [670, 347] width 84 height 29
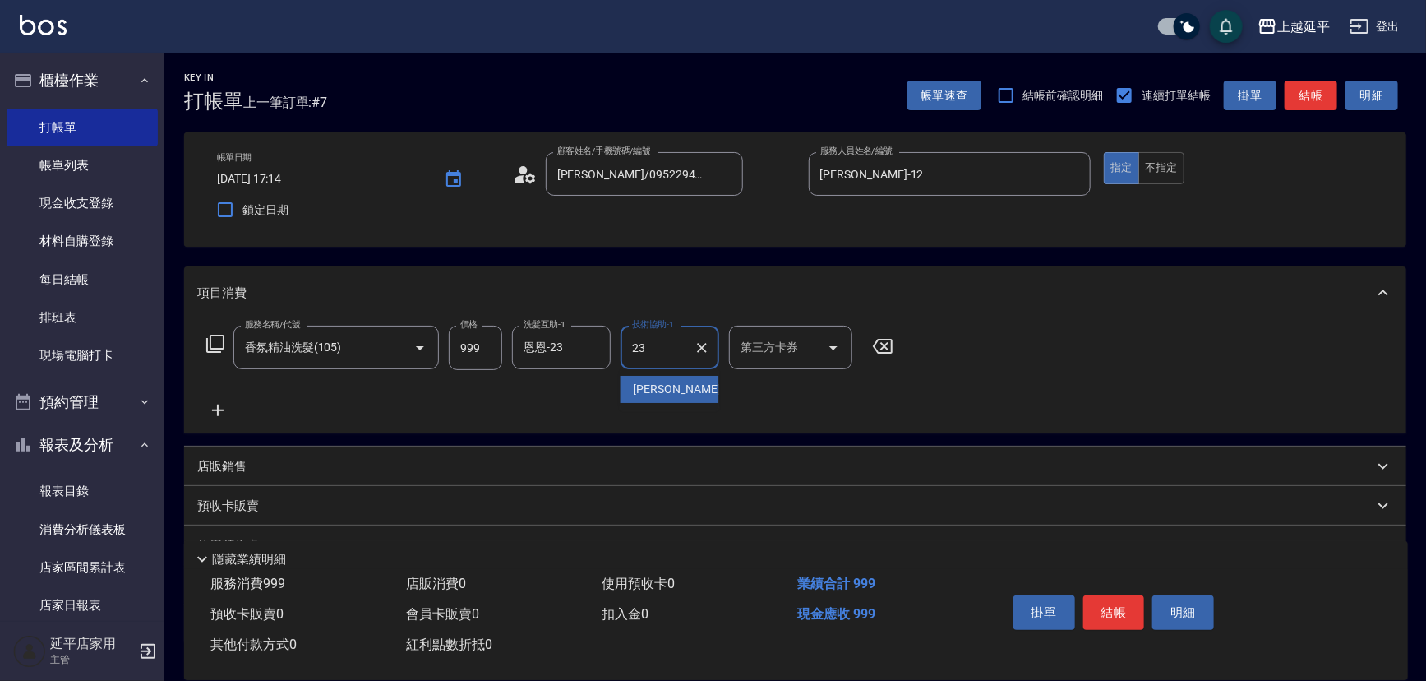
click at [658, 388] on span "恩恩 -23" at bounding box center [686, 389] width 104 height 17
type input "恩恩-23"
click at [1323, 100] on button "結帳" at bounding box center [1311, 96] width 53 height 30
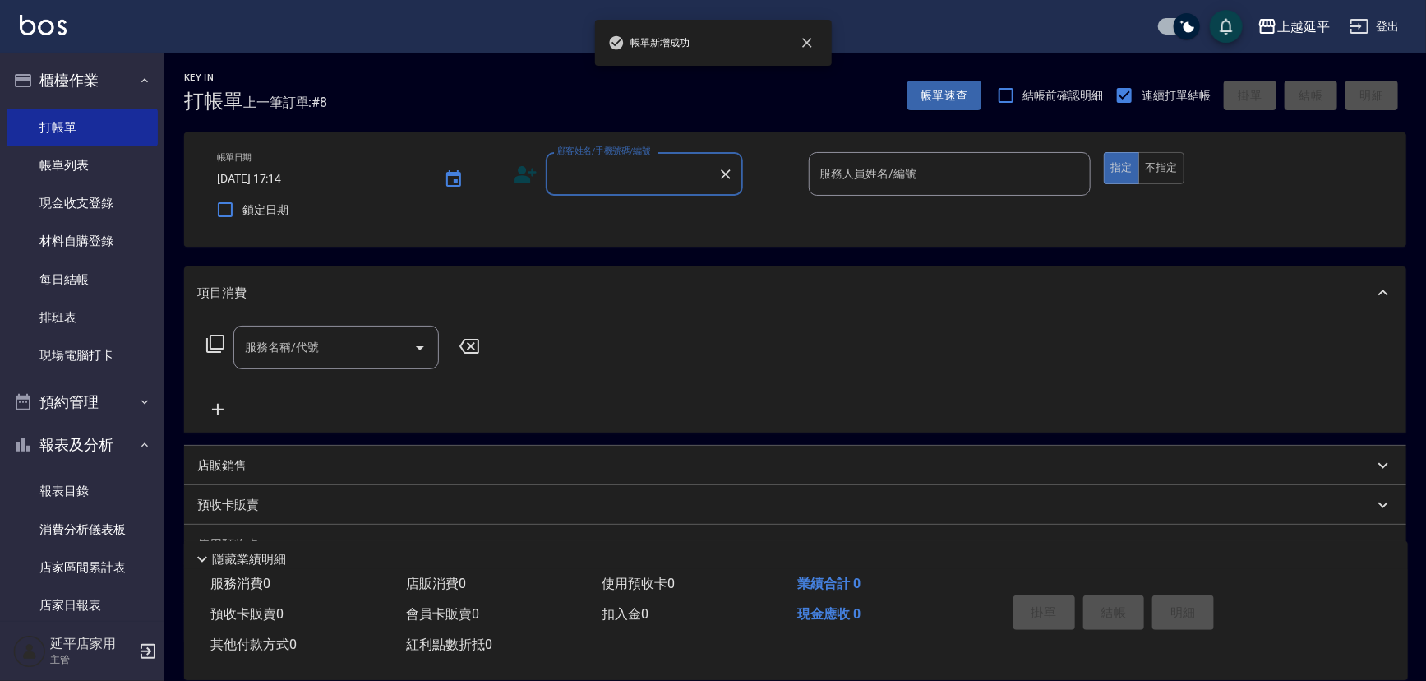
click at [631, 177] on input "顧客姓名/手機號碼/編號" at bounding box center [632, 173] width 158 height 29
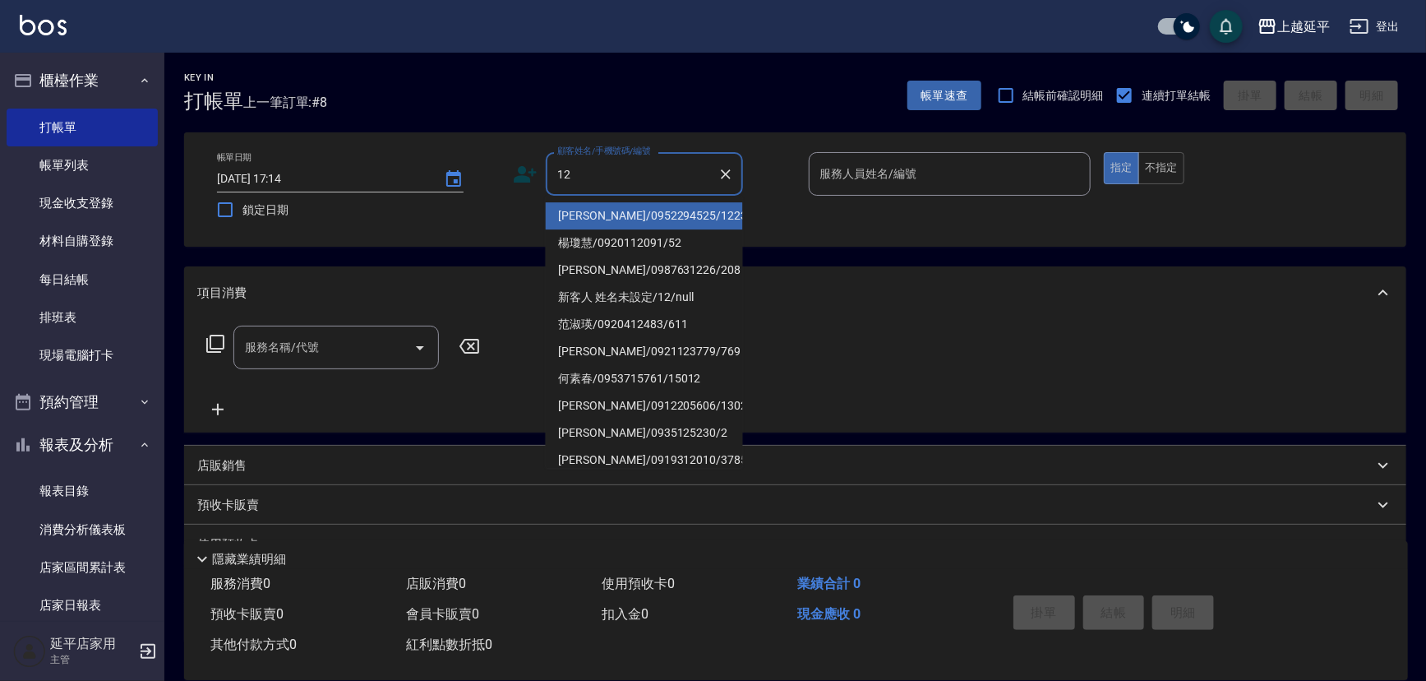
click at [627, 210] on li "[PERSON_NAME]/0952294525/1223" at bounding box center [644, 215] width 197 height 27
type input "[PERSON_NAME]/0952294525/1223"
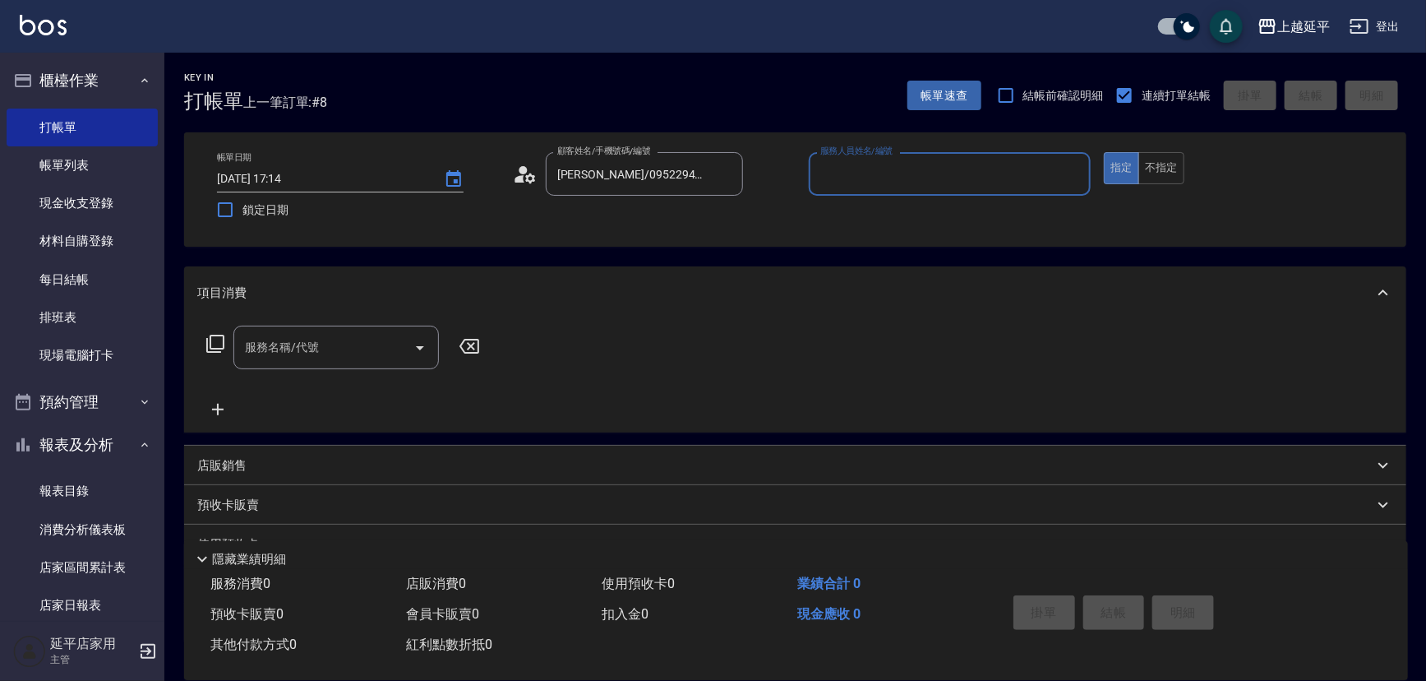
type input "Jessic-9"
click at [1070, 173] on icon "Clear" at bounding box center [1073, 174] width 16 height 16
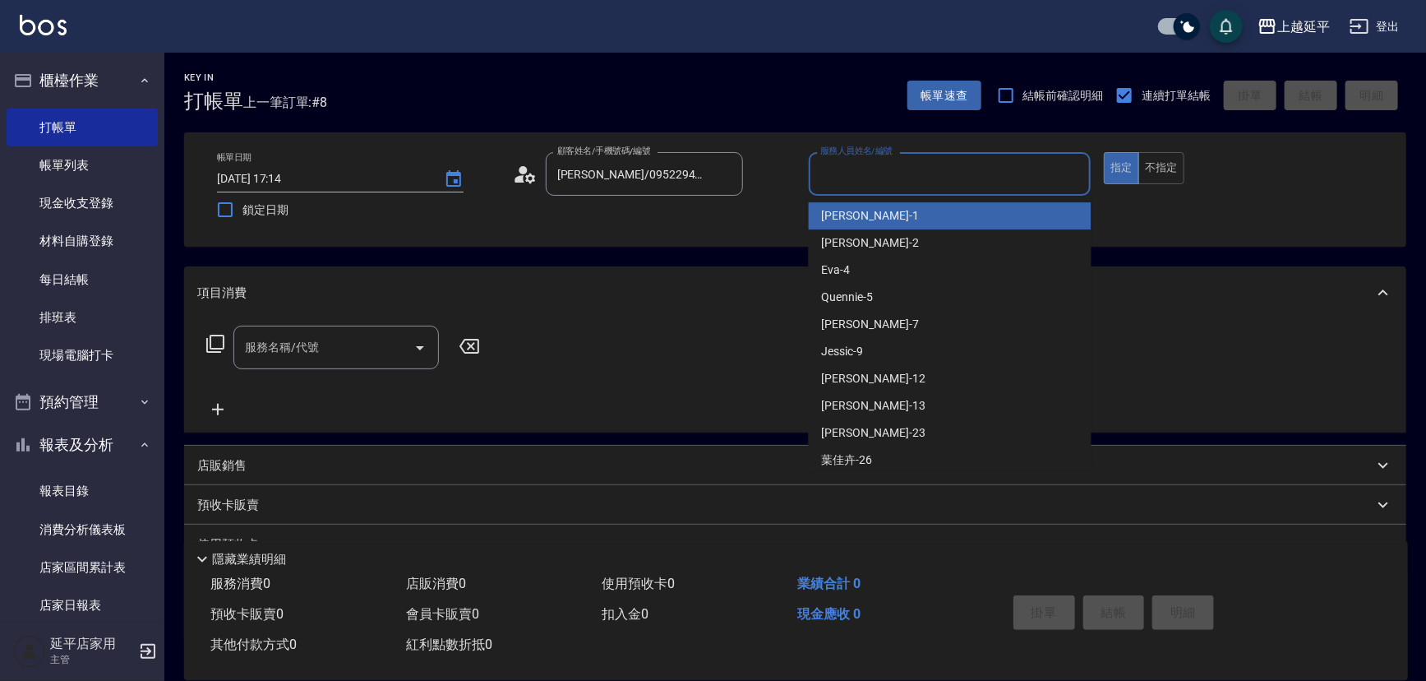
click at [1039, 165] on input "服務人員姓名/編號" at bounding box center [950, 173] width 268 height 29
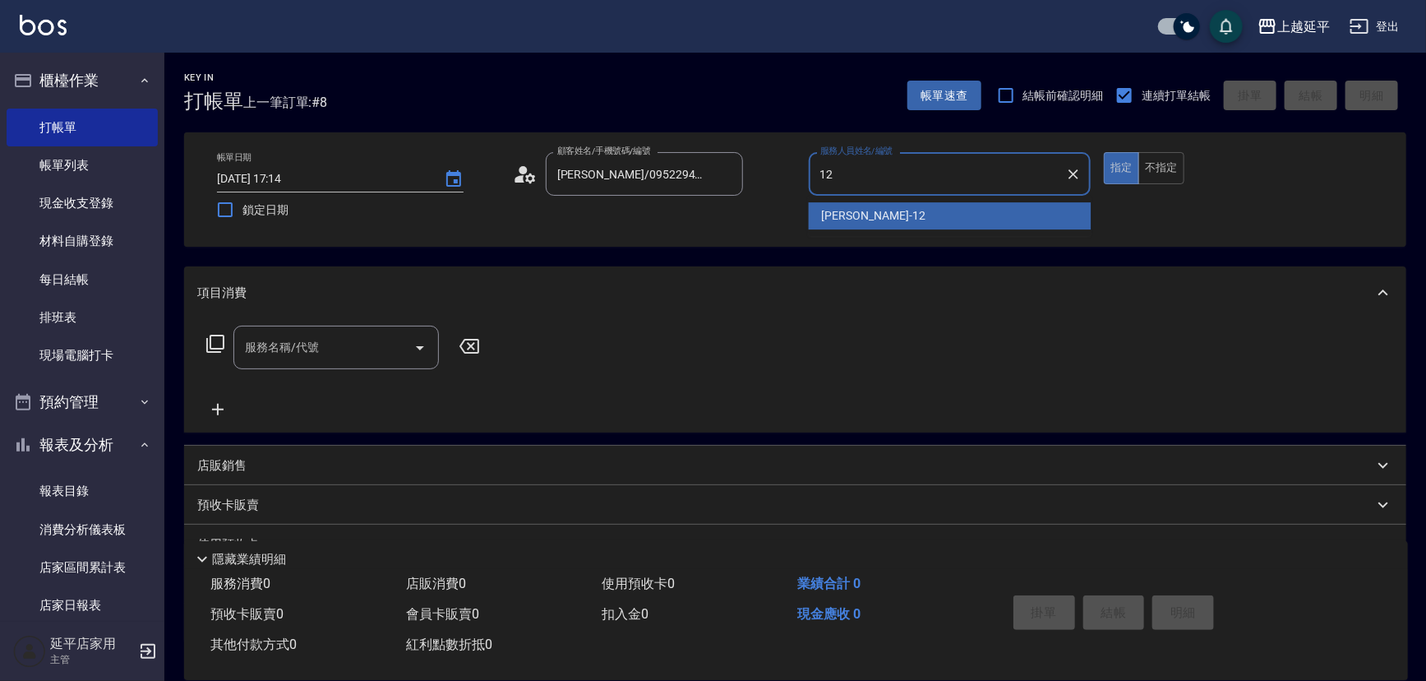
click at [915, 205] on div "[PERSON_NAME] -12" at bounding box center [950, 215] width 283 height 27
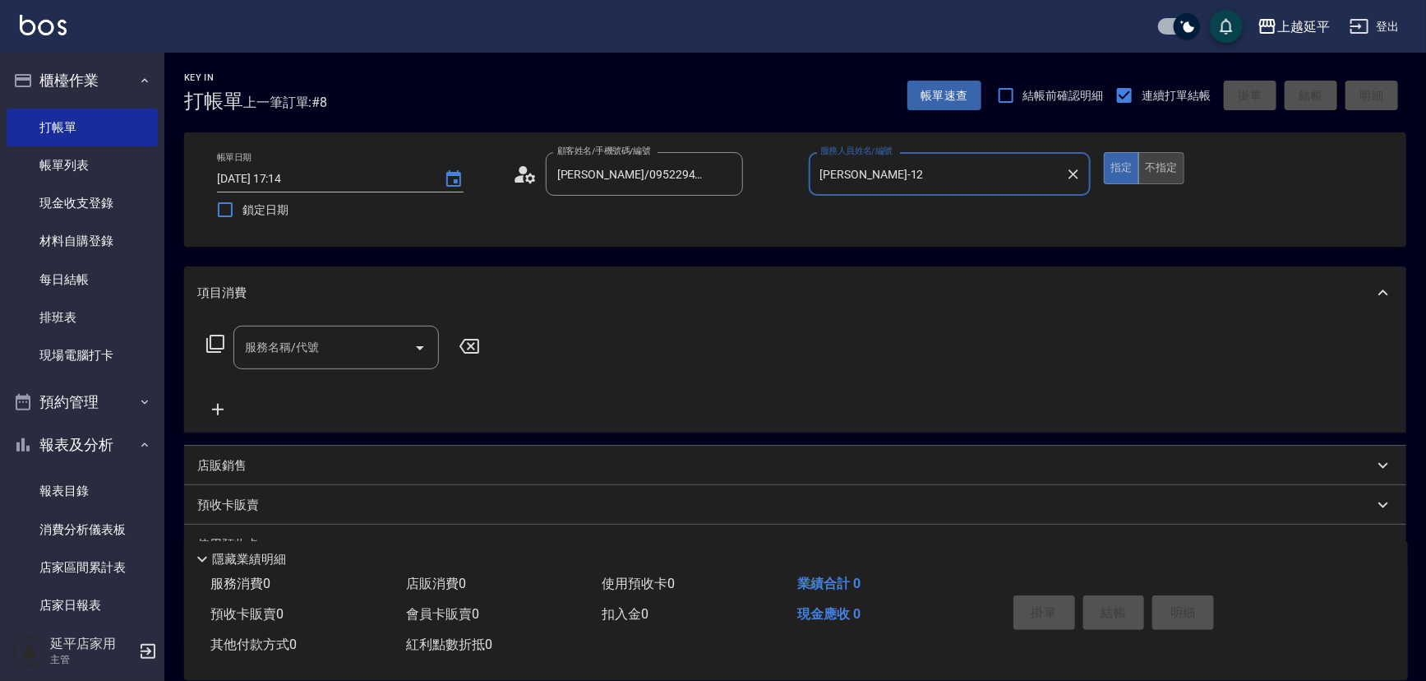
type input "[PERSON_NAME]-12"
click at [1152, 168] on button "不指定" at bounding box center [1161, 168] width 46 height 32
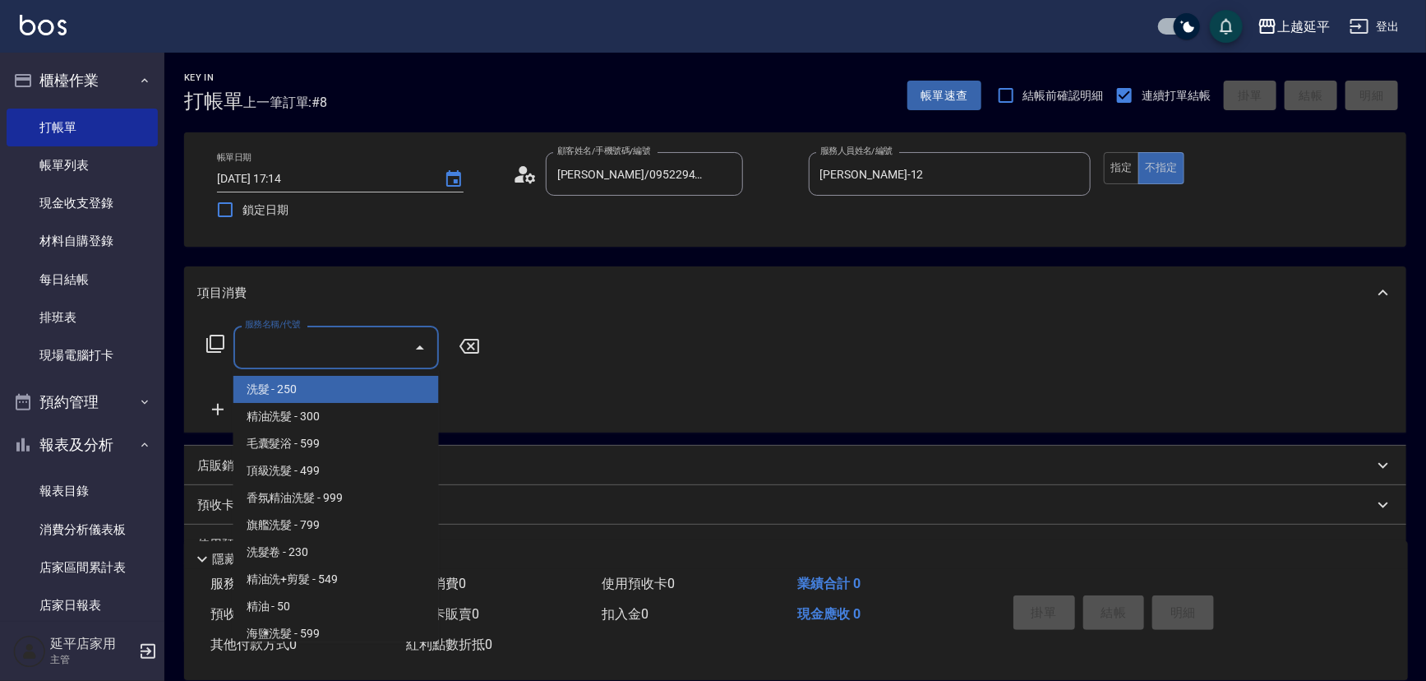
click at [302, 345] on div "服務名稱/代號 服務名稱/代號" at bounding box center [335, 347] width 205 height 44
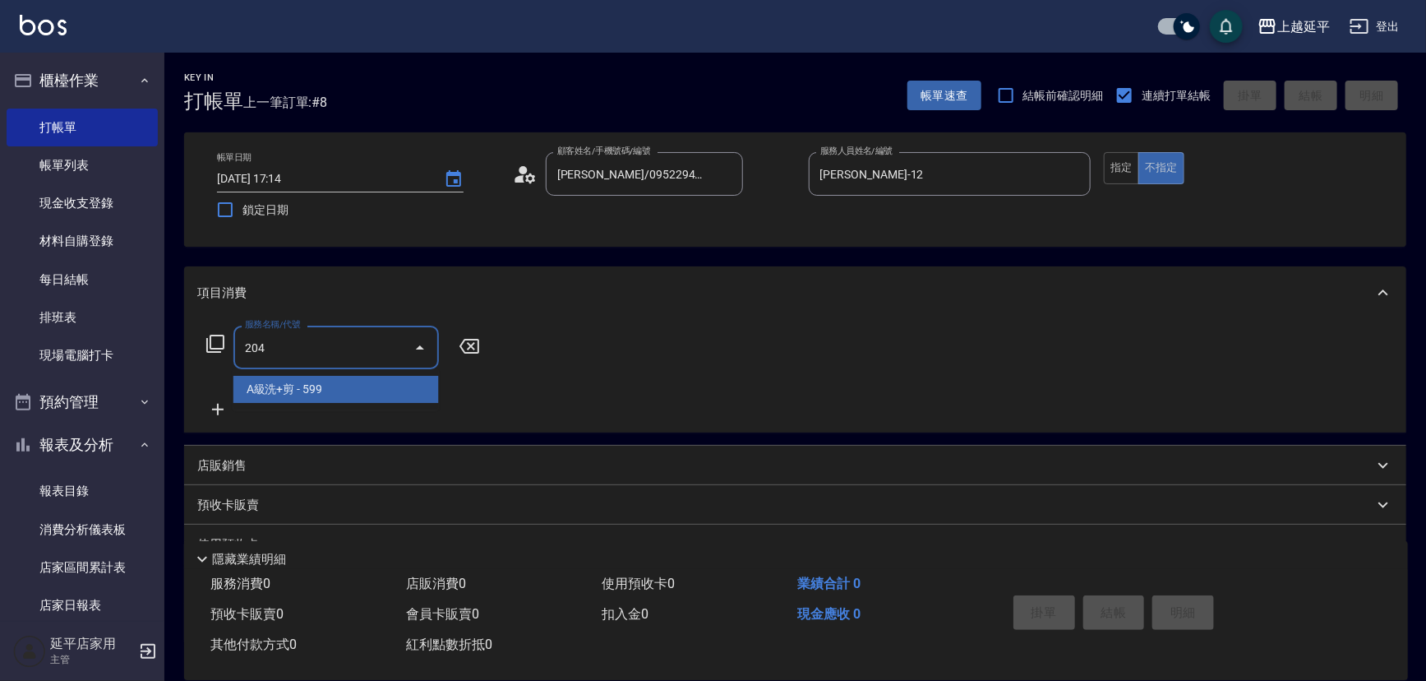
click at [309, 380] on span "A級洗+剪 - 599" at bounding box center [335, 389] width 205 height 27
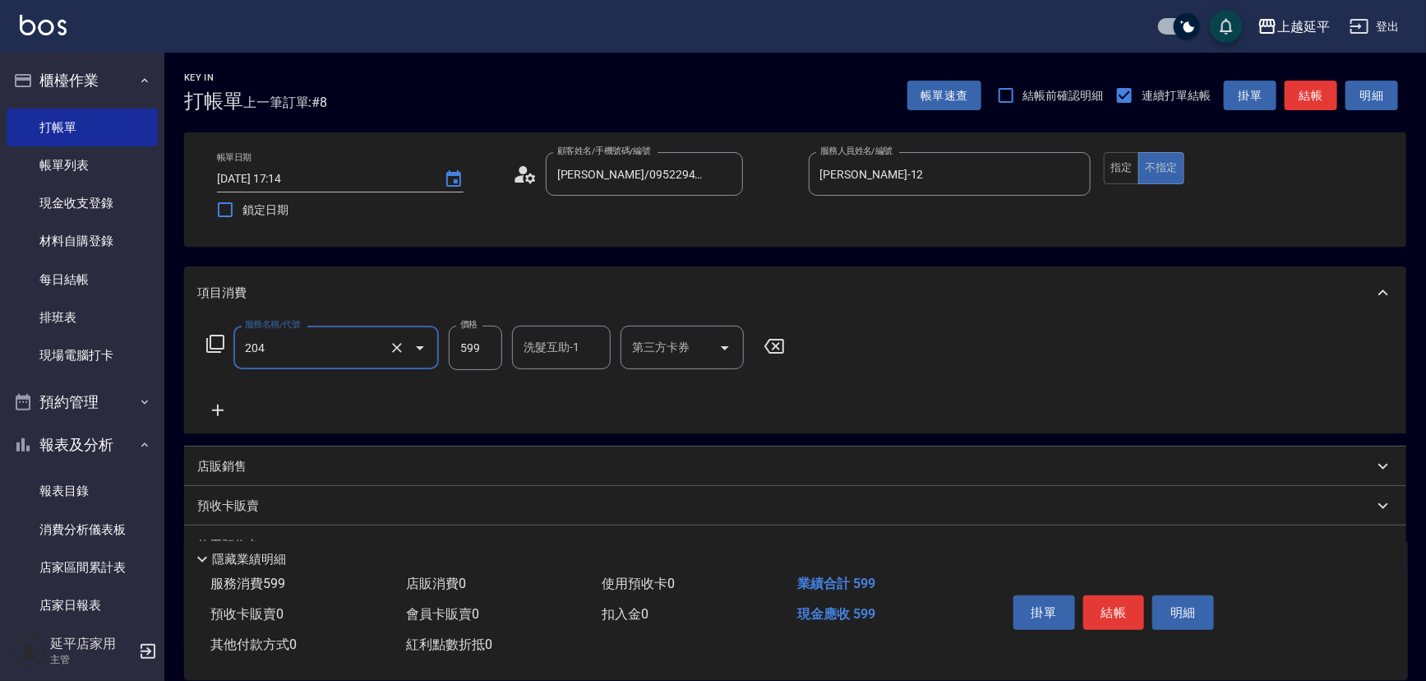
type input "A級洗+剪(204)"
click at [492, 340] on input "599" at bounding box center [475, 347] width 53 height 44
type input "499"
click at [1290, 100] on button "結帳" at bounding box center [1311, 96] width 53 height 30
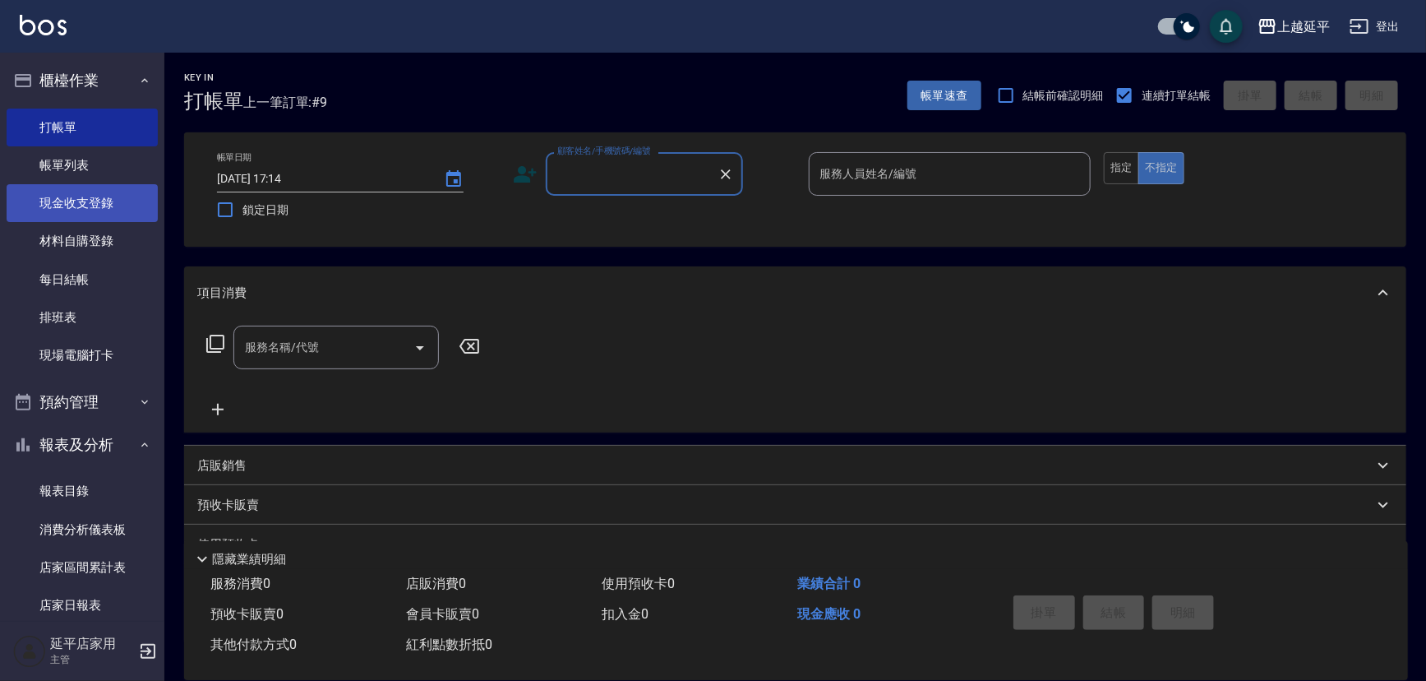
click at [98, 206] on link "現金收支登錄" at bounding box center [82, 203] width 151 height 38
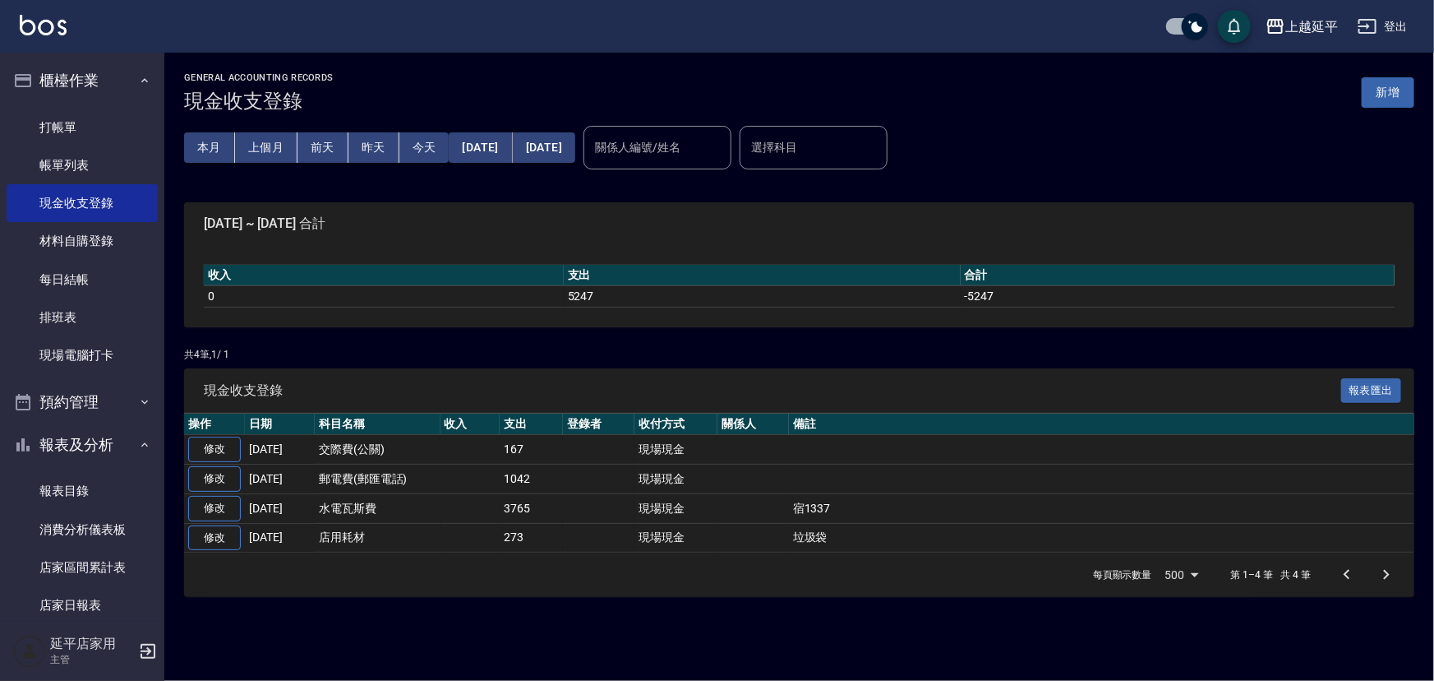
click at [1383, 97] on button "新增" at bounding box center [1388, 92] width 53 height 30
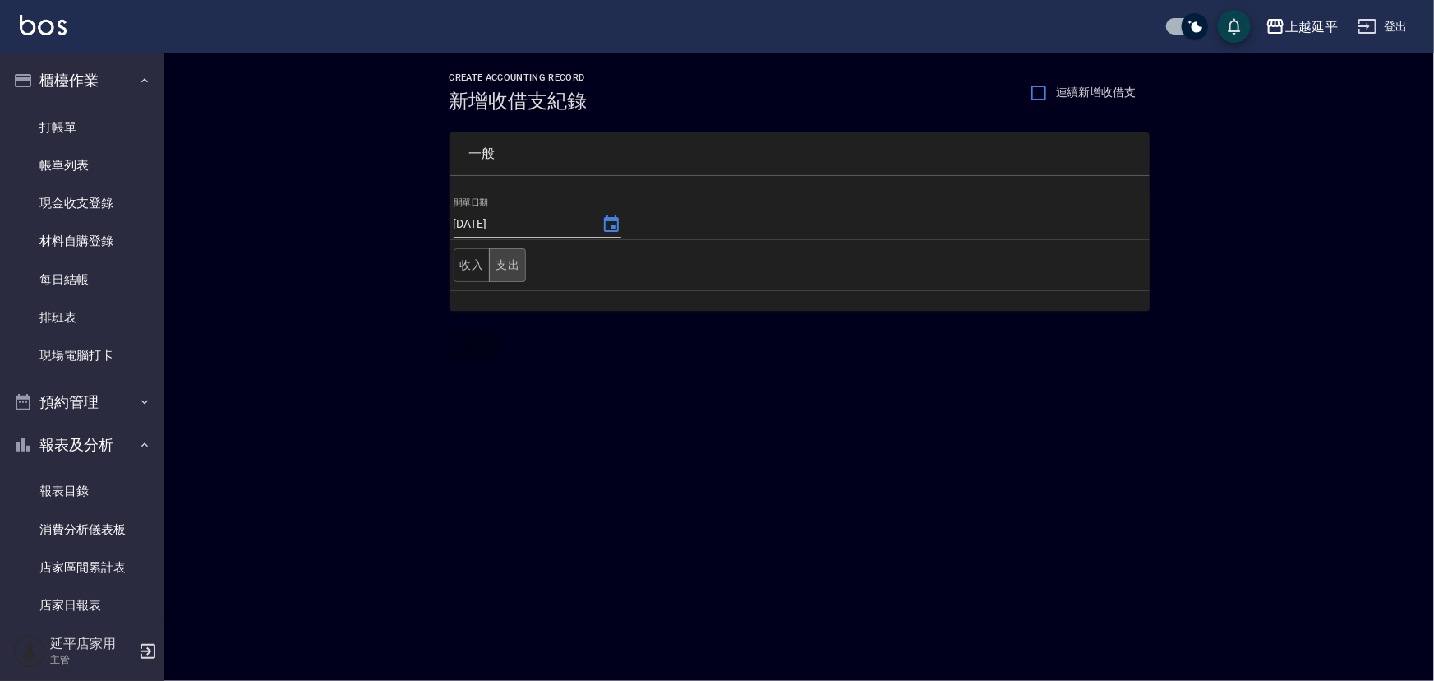
click at [504, 265] on button "支出" at bounding box center [507, 265] width 37 height 34
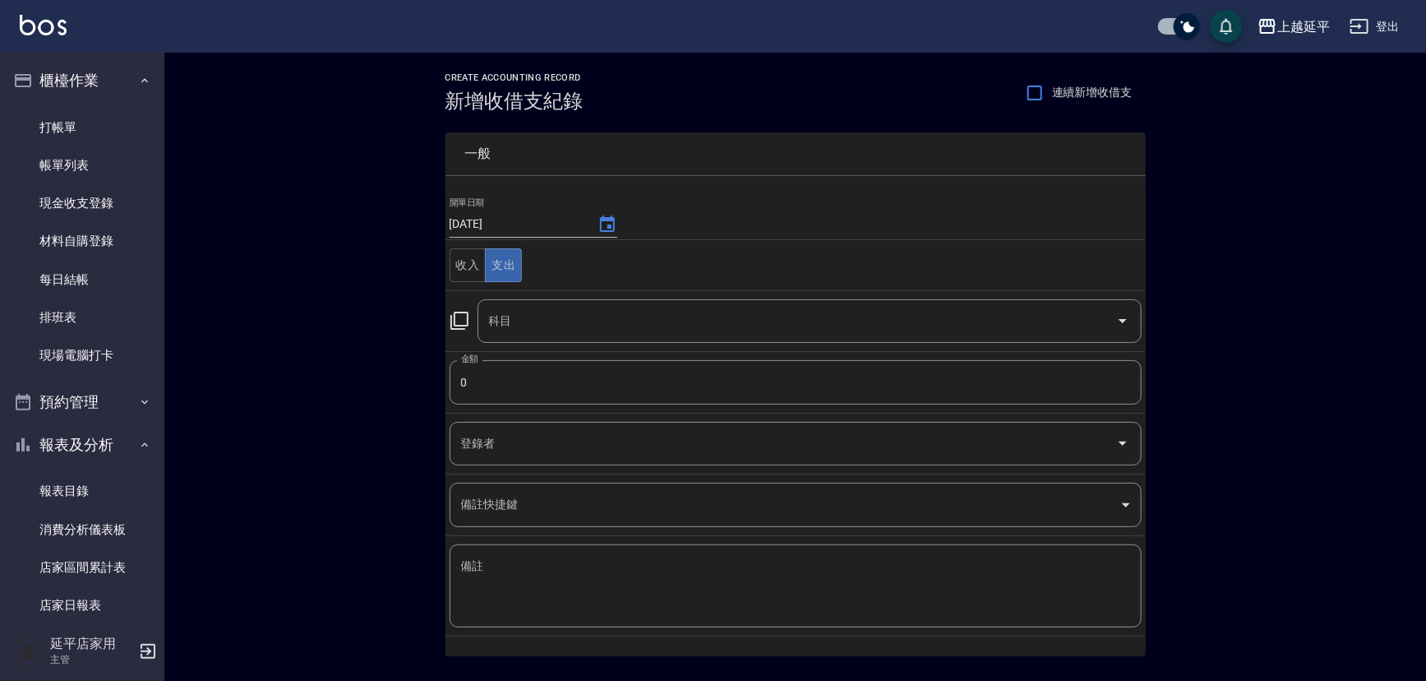
click at [445, 321] on td "科目 科目" at bounding box center [795, 320] width 700 height 61
click at [456, 321] on icon at bounding box center [460, 321] width 20 height 20
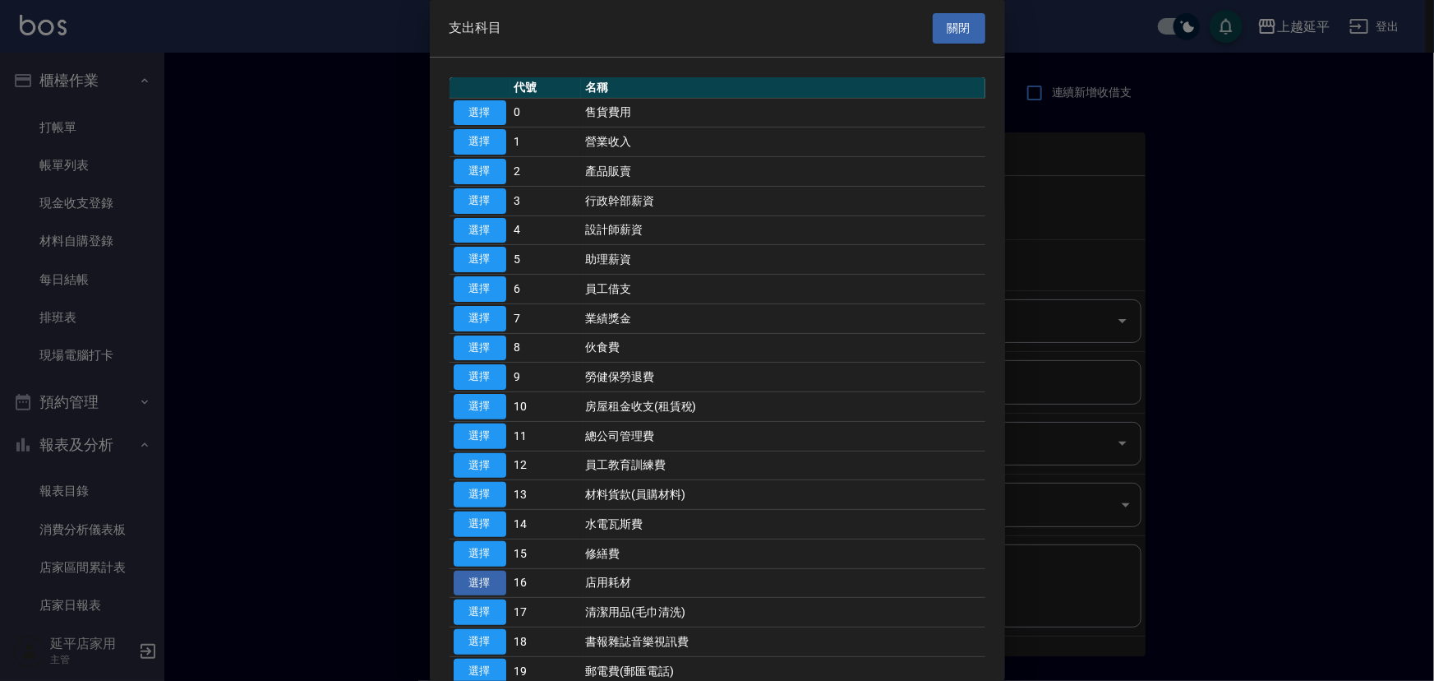
click at [486, 576] on button "選擇" at bounding box center [480, 582] width 53 height 25
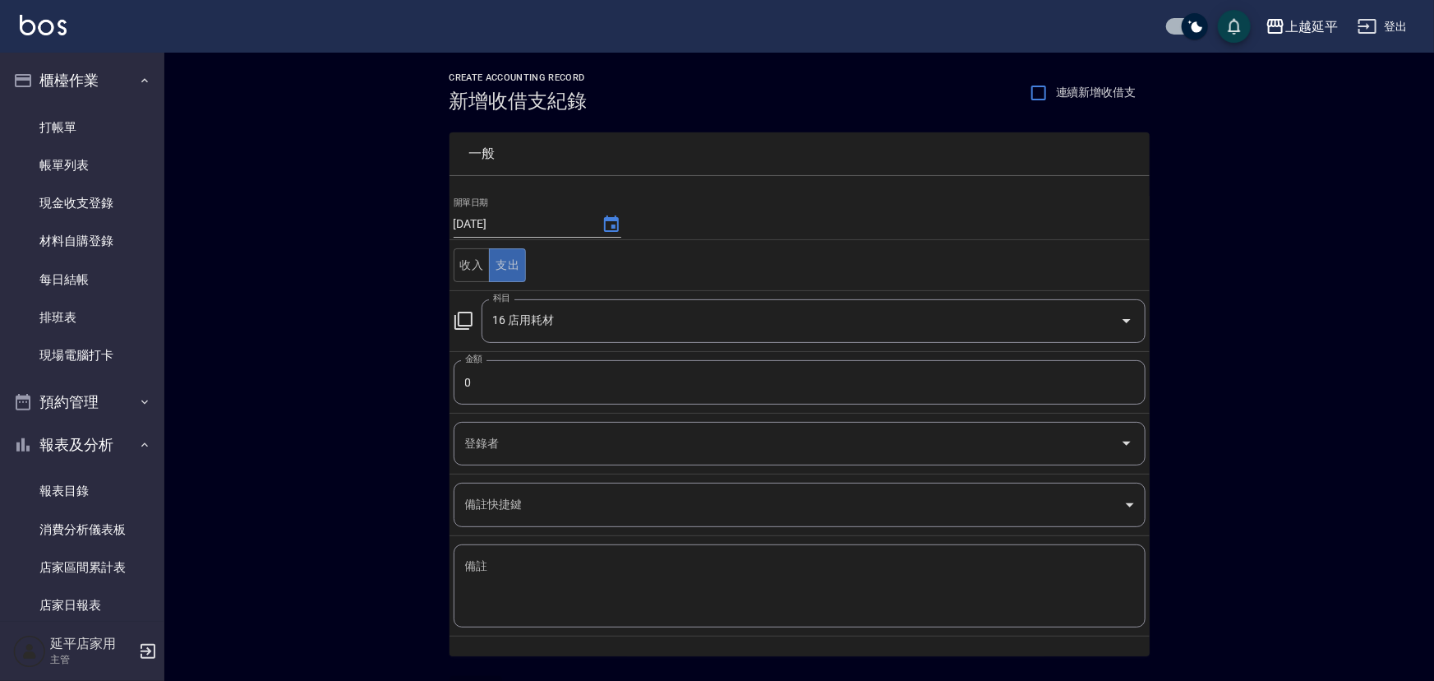
type input "16 店用耗材"
click at [495, 377] on input "0" at bounding box center [796, 382] width 692 height 44
type input "367"
click at [511, 565] on textarea "備註" at bounding box center [795, 586] width 669 height 56
type textarea "j"
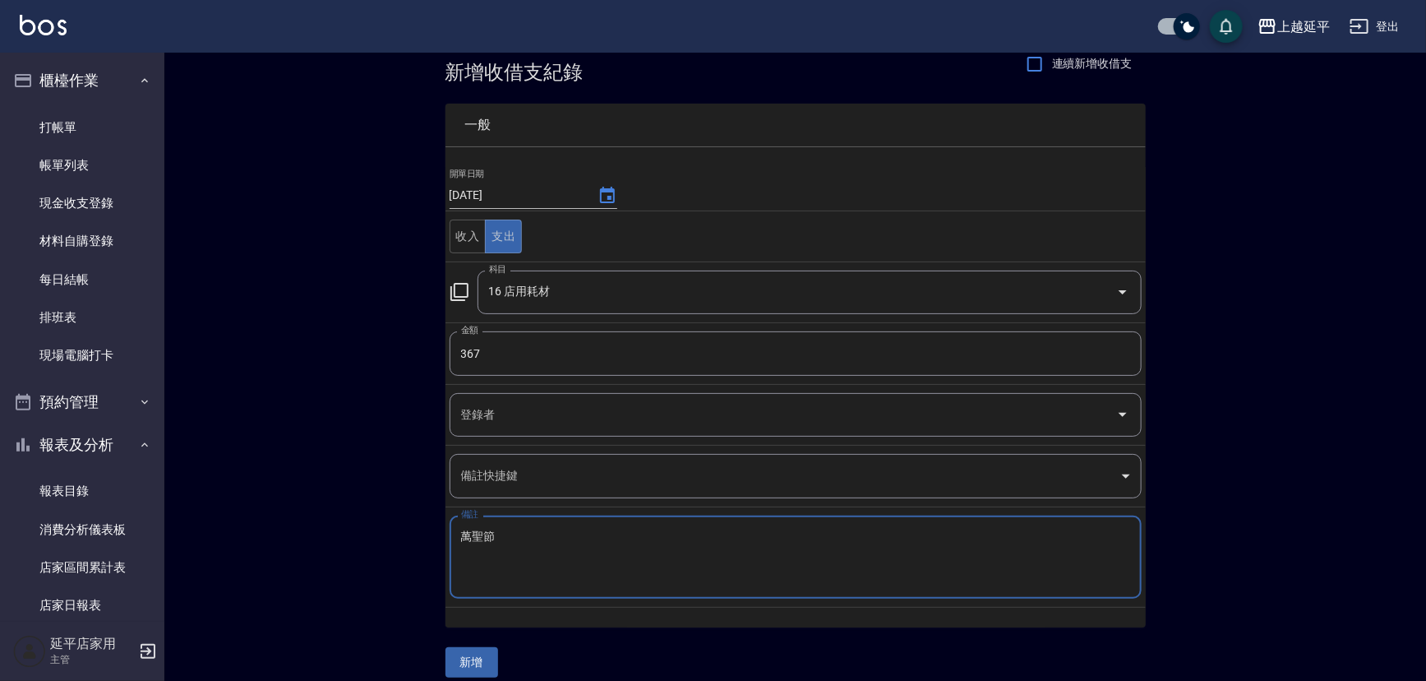
scroll to position [44, 0]
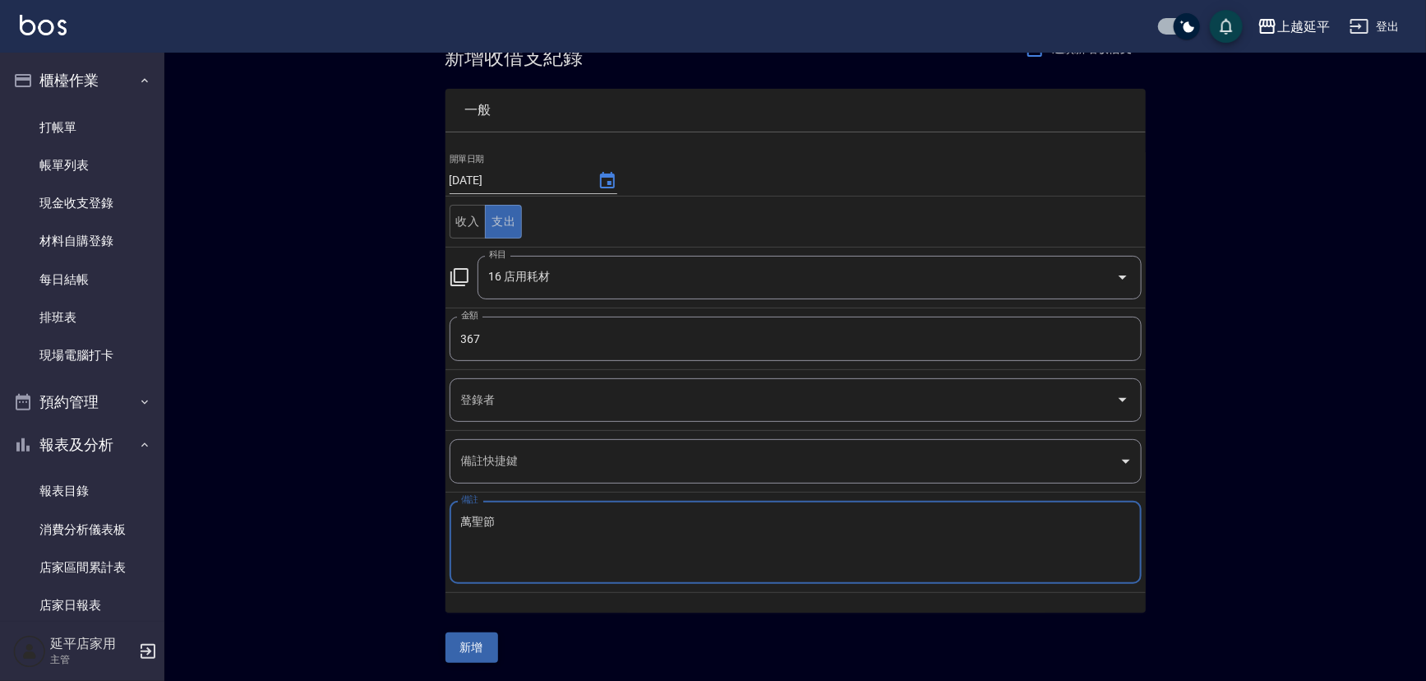
type textarea "萬聖節"
click at [455, 642] on button "新增" at bounding box center [471, 647] width 53 height 30
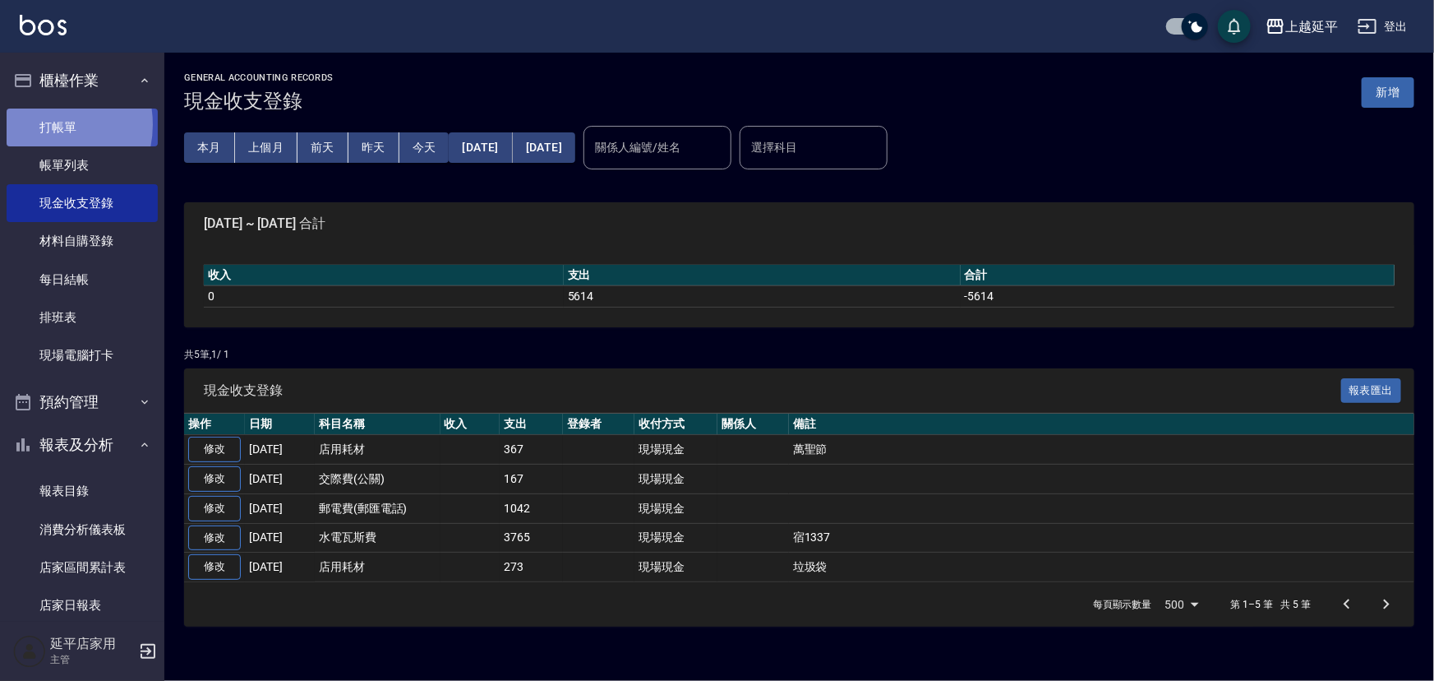
click at [39, 126] on link "打帳單" at bounding box center [82, 127] width 151 height 38
